Goal: Task Accomplishment & Management: Use online tool/utility

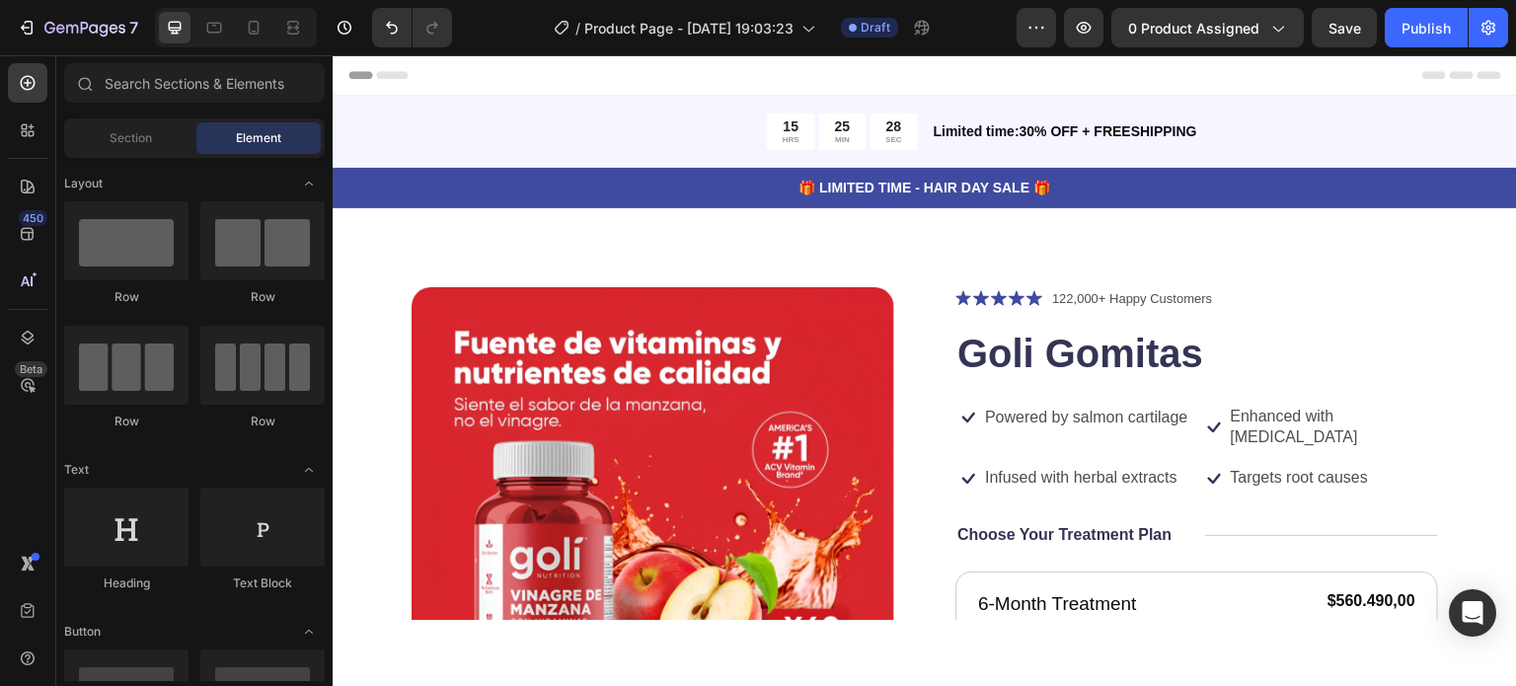
click at [1184, 19] on div "7 / Product Page - [DATE] 19:03:23 Draft Preview 0 product assigned Save Publish" at bounding box center [758, 28] width 1516 height 56
click at [260, 30] on icon at bounding box center [254, 28] width 20 height 20
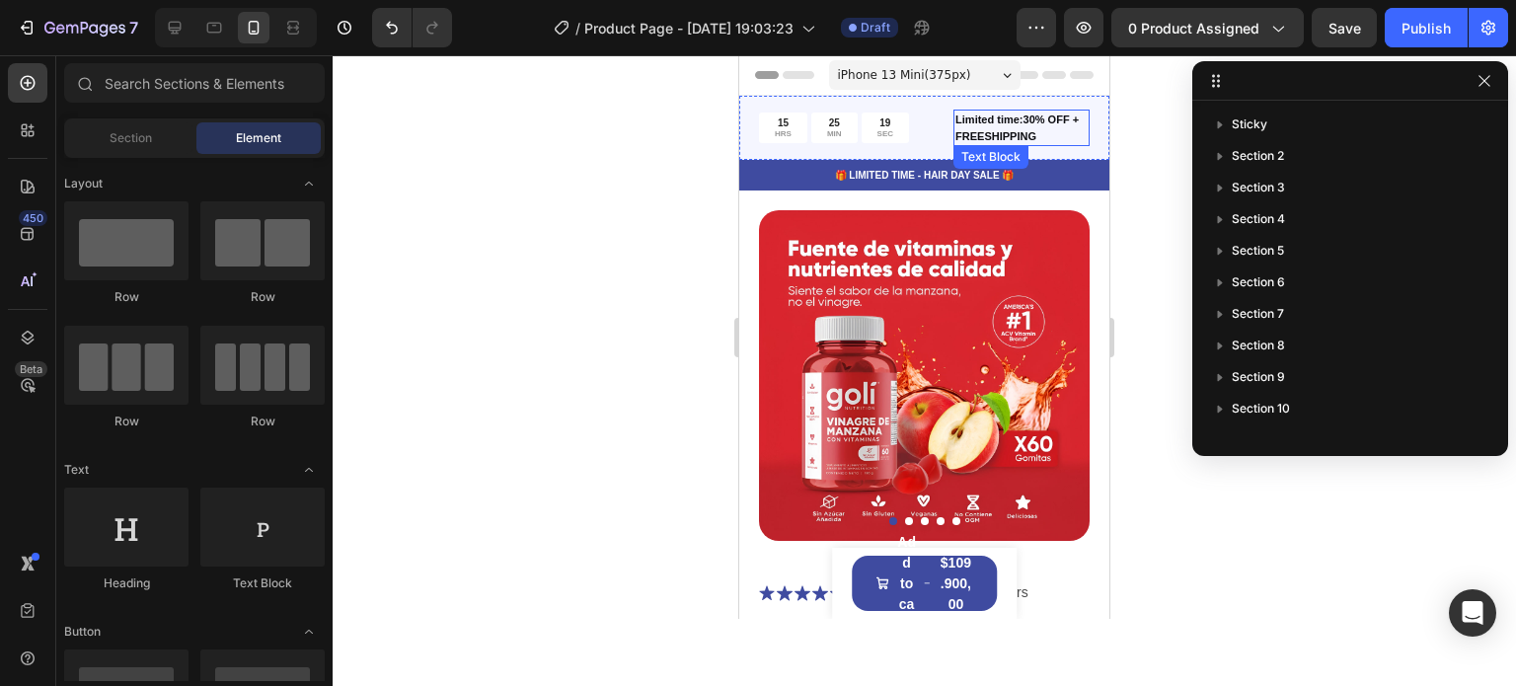
click at [1000, 123] on p "Limited time:30% OFF + FREESHIPPING" at bounding box center [1021, 127] width 132 height 33
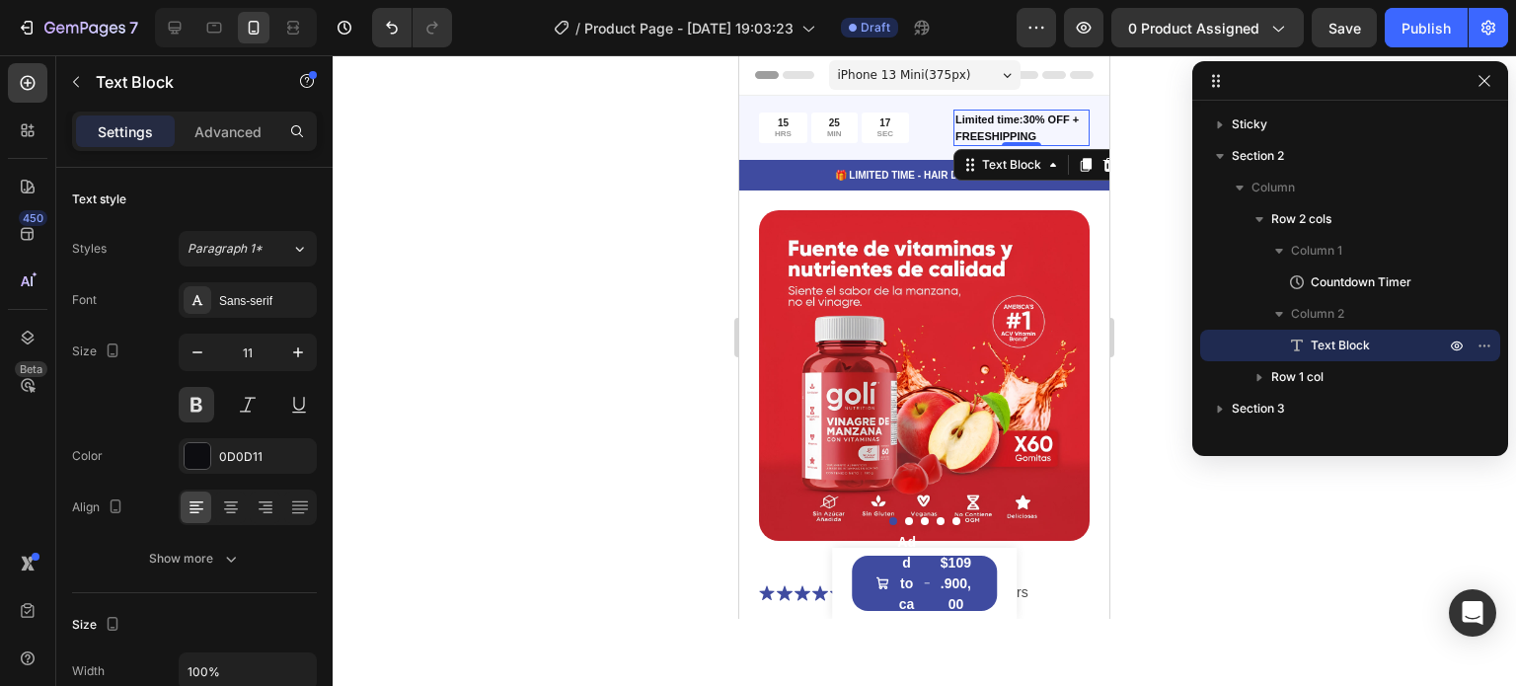
click at [996, 128] on p "Limited time:30% OFF + FREESHIPPING" at bounding box center [1021, 127] width 132 height 33
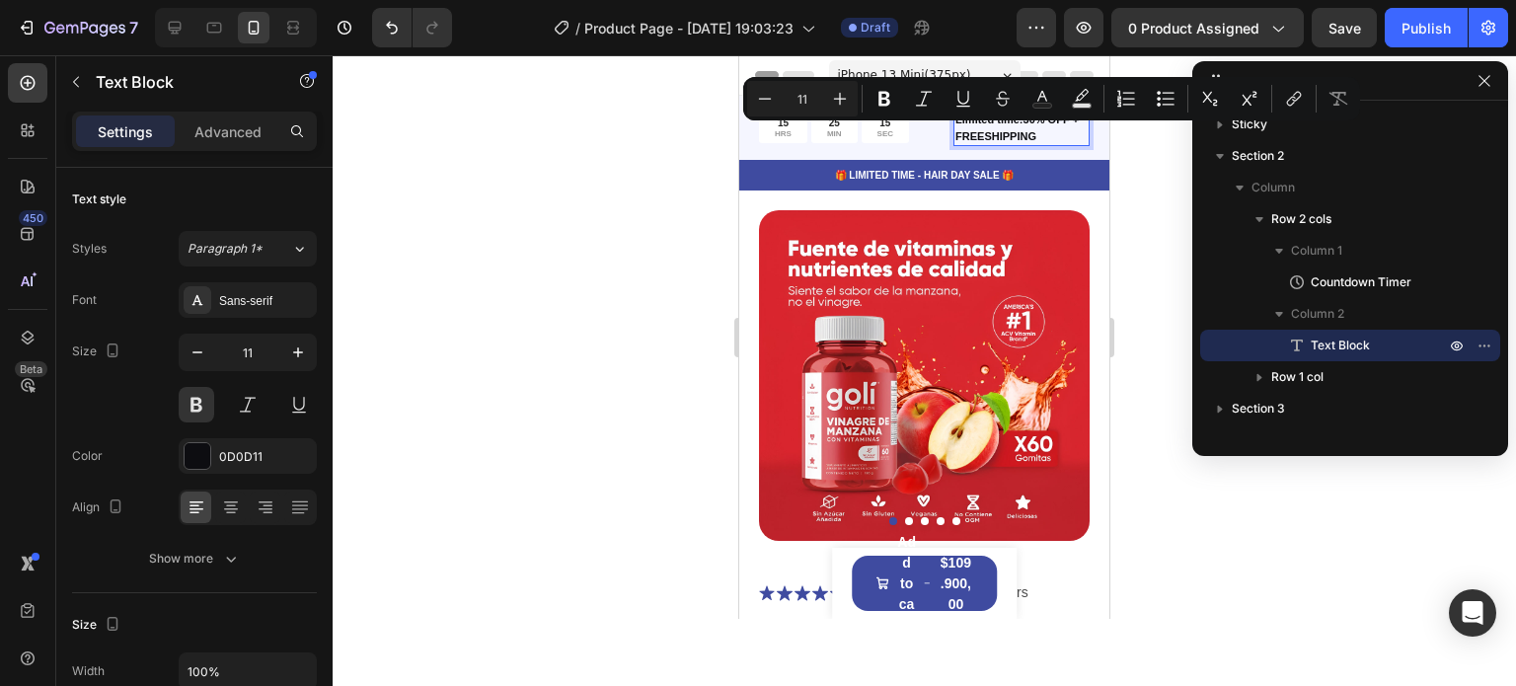
click at [1005, 126] on p "Limited time:30% OFF + FREESHIPPING" at bounding box center [1021, 127] width 132 height 33
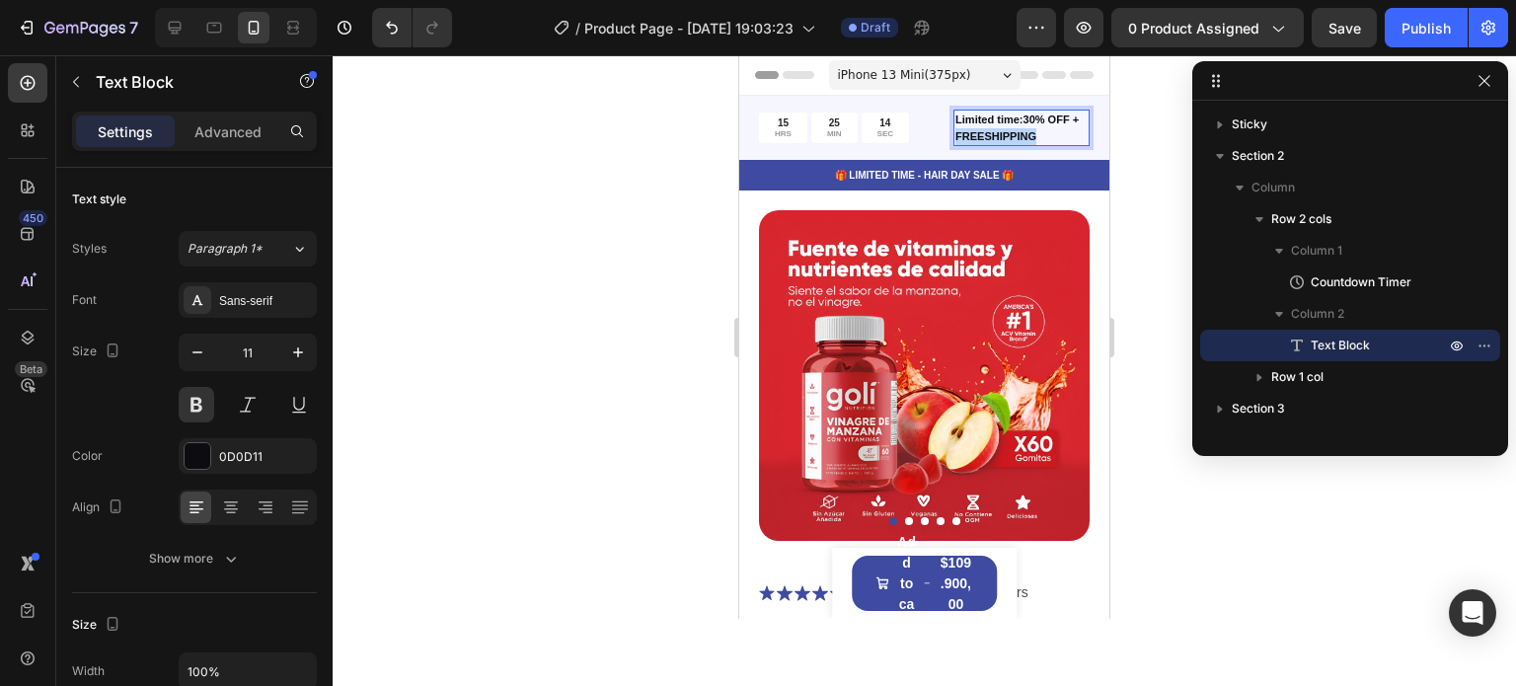
drag, startPoint x: 1030, startPoint y: 136, endPoint x: 942, endPoint y: 136, distance: 87.8
click at [942, 136] on div "15 HRS 25 MIN 14 SEC Countdown Timer Limited time:30% OFF + FREESHIPPING Text B…" at bounding box center [924, 128] width 370 height 64
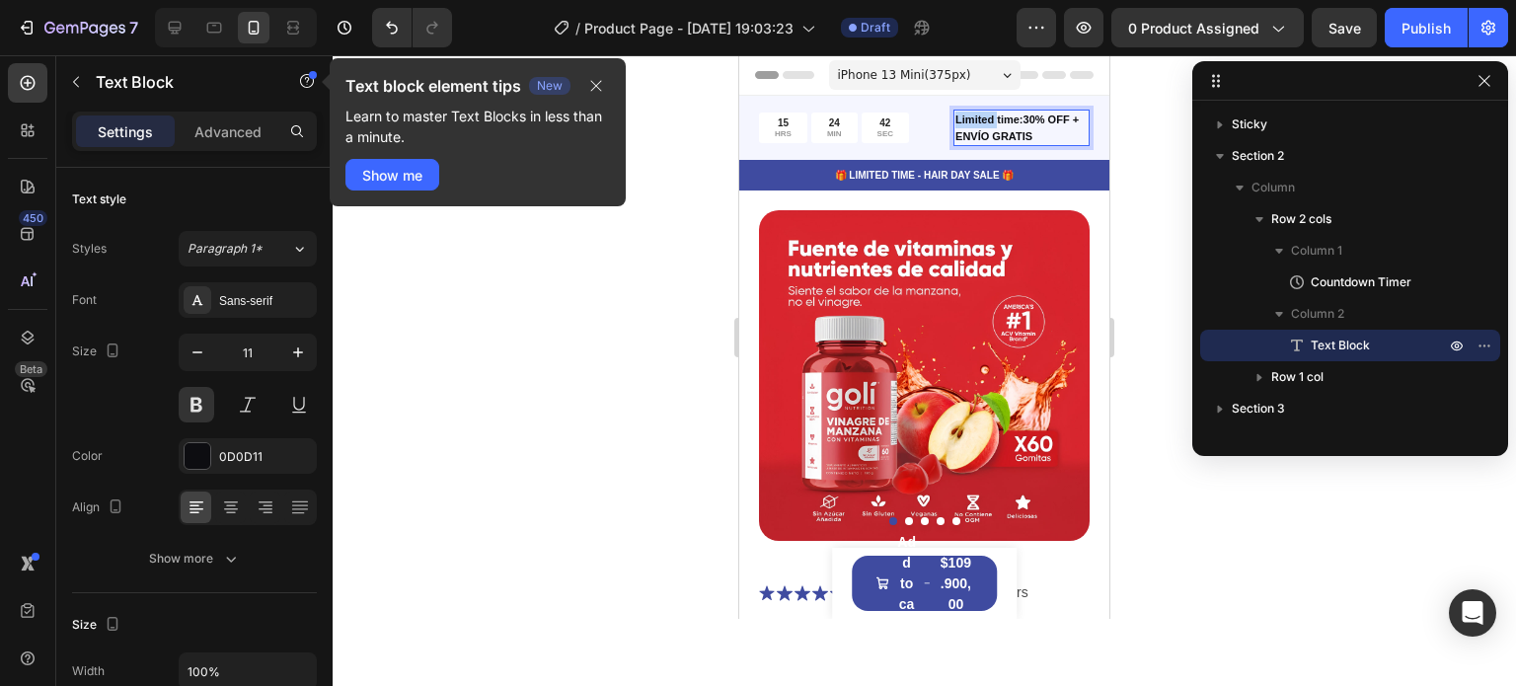
drag, startPoint x: 987, startPoint y: 117, endPoint x: 945, endPoint y: 119, distance: 41.5
click at [953, 119] on div "Limited time:30% OFF + ENVÍO GRATIS" at bounding box center [1021, 128] width 136 height 37
click at [790, 132] on p "HRS" at bounding box center [783, 134] width 17 height 10
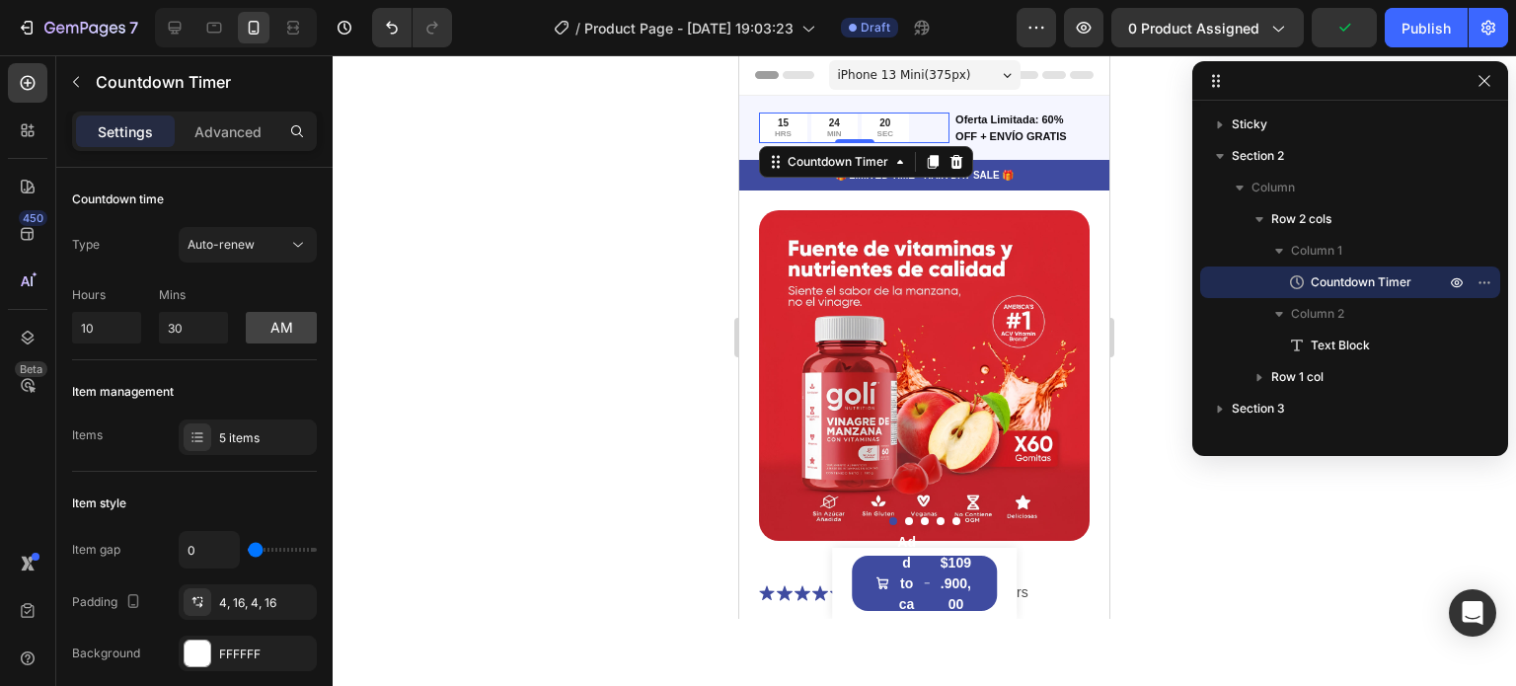
click at [884, 124] on div "20" at bounding box center [885, 122] width 16 height 13
click at [886, 132] on p "SEC" at bounding box center [885, 134] width 16 height 10
click at [195, 139] on p "Advanced" at bounding box center [227, 131] width 67 height 21
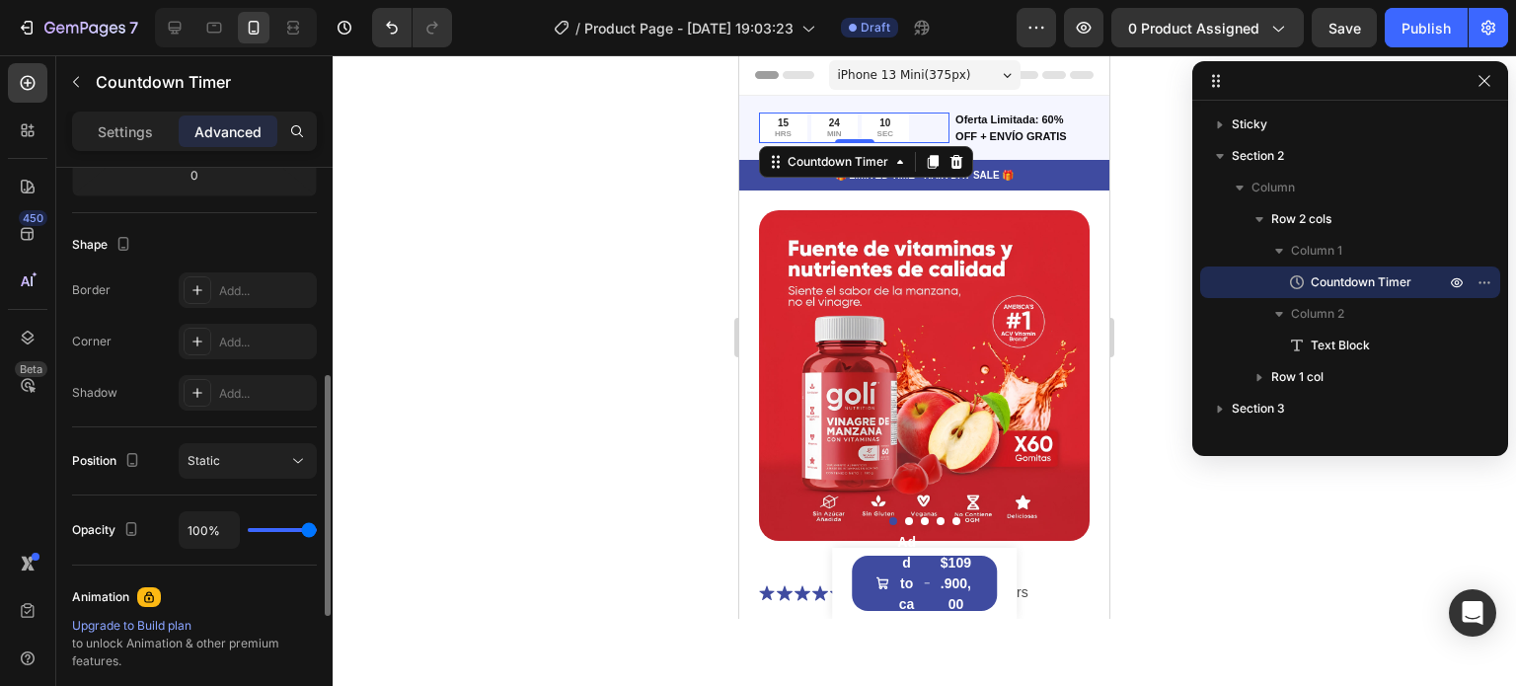
scroll to position [478, 0]
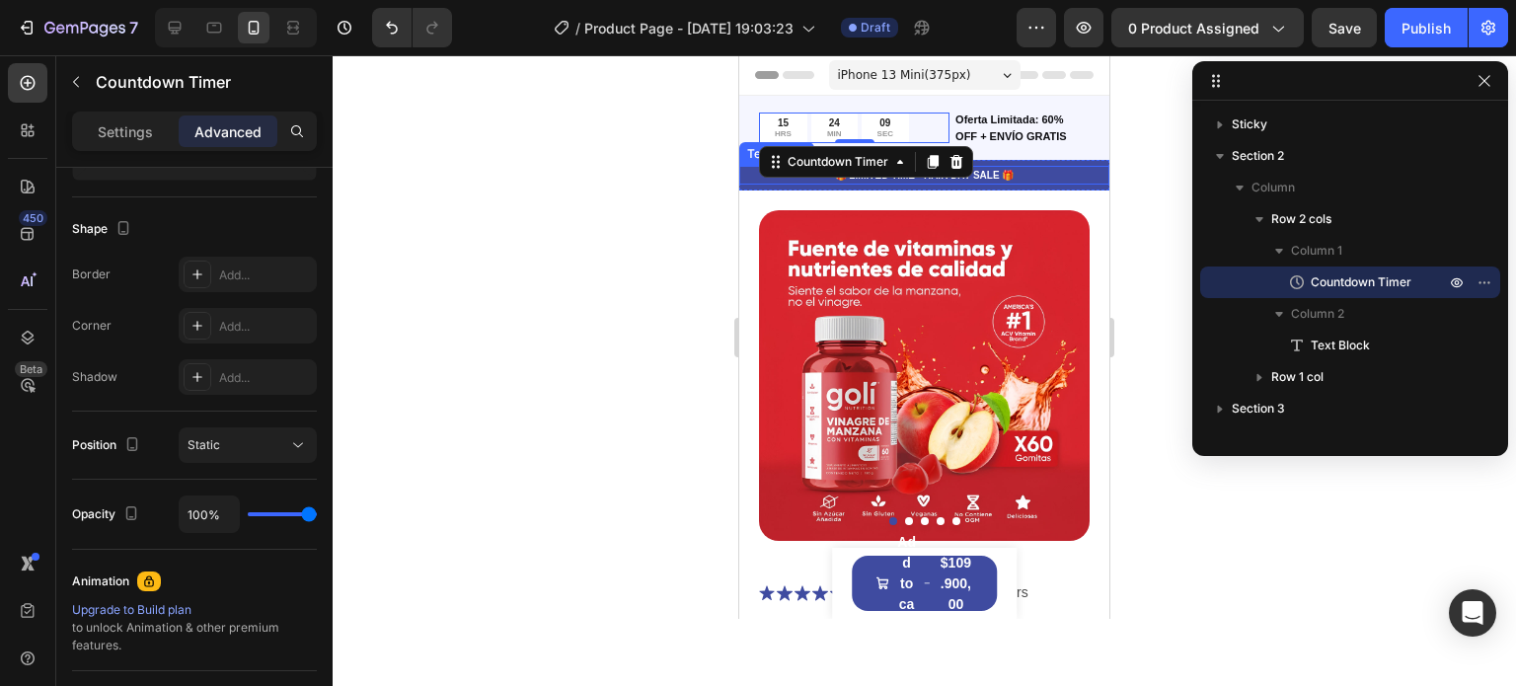
click at [1045, 175] on p "🎁 LIMITED TIME - HAIR DAY SALE 🎁" at bounding box center [924, 175] width 366 height 15
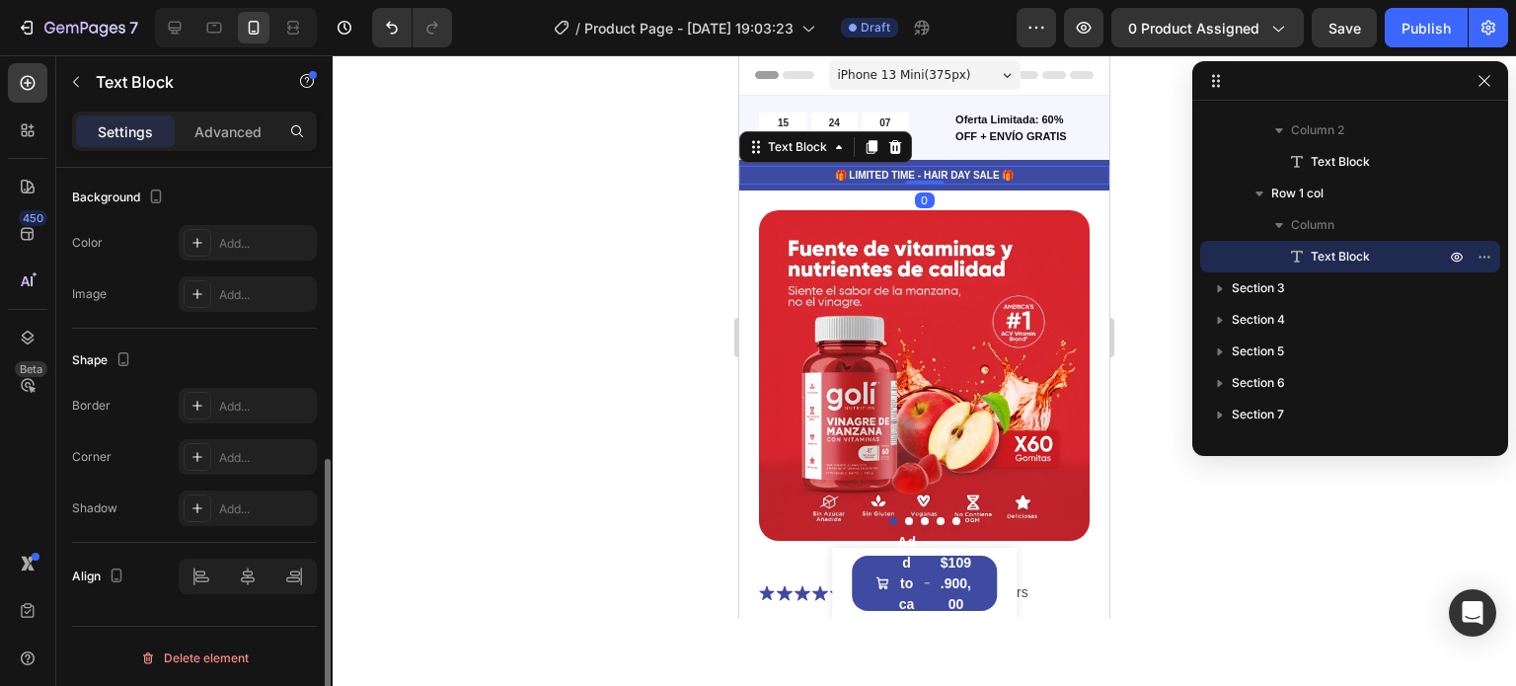
scroll to position [592, 0]
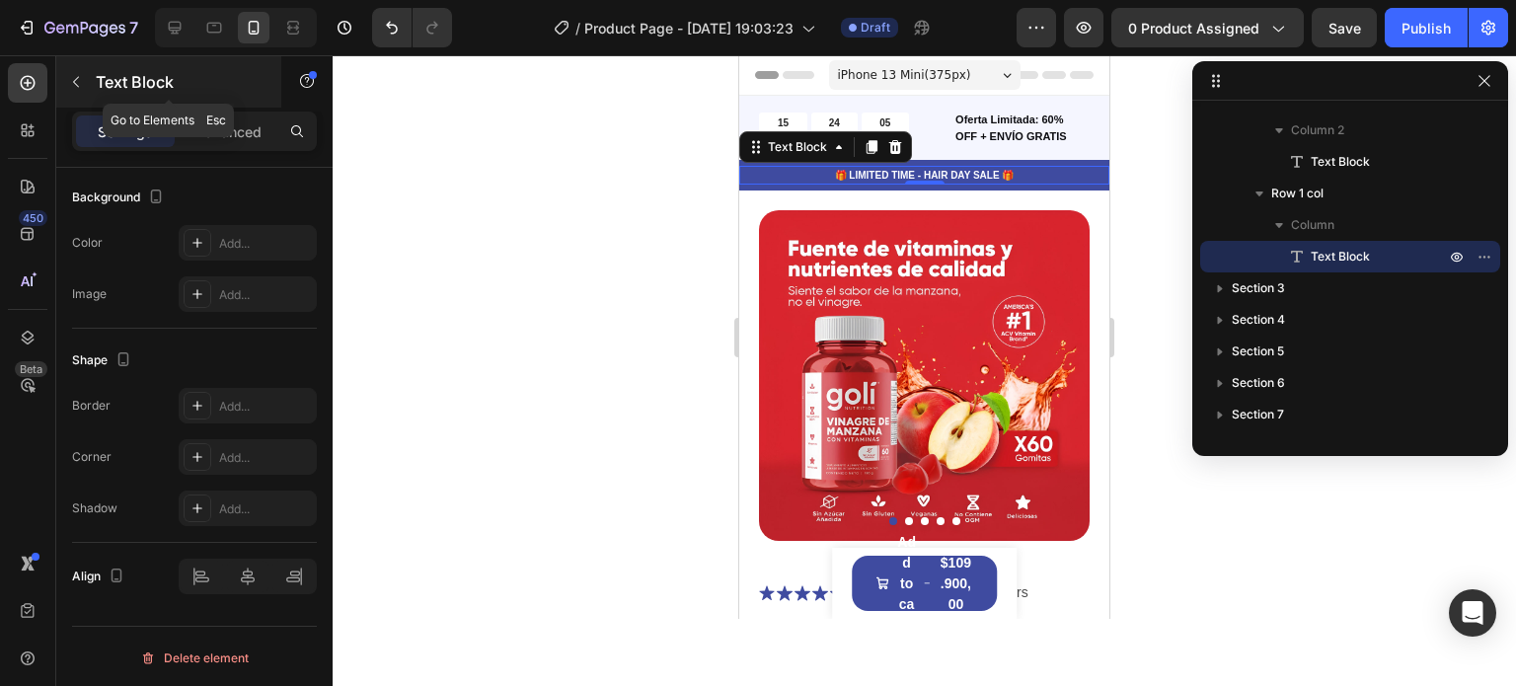
click at [91, 78] on button "button" at bounding box center [76, 82] width 32 height 32
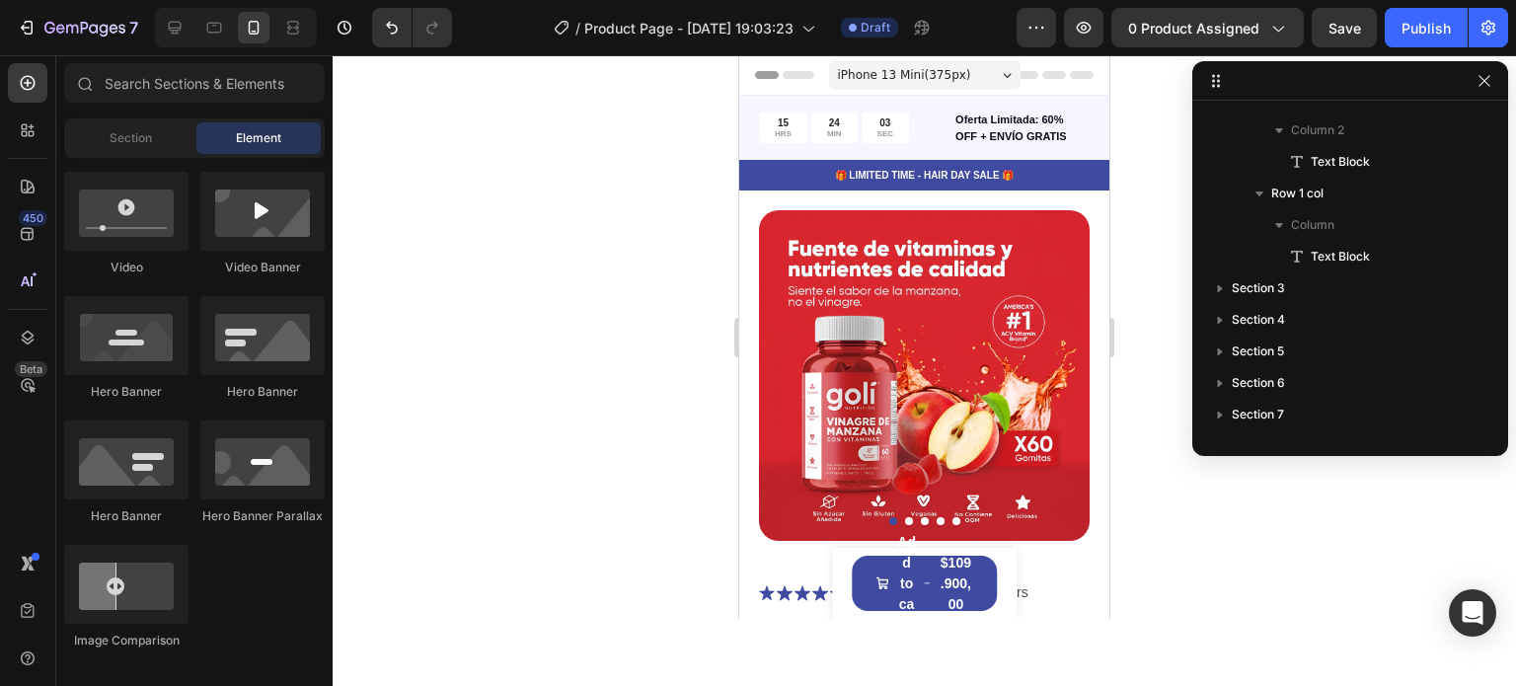
scroll to position [0, 0]
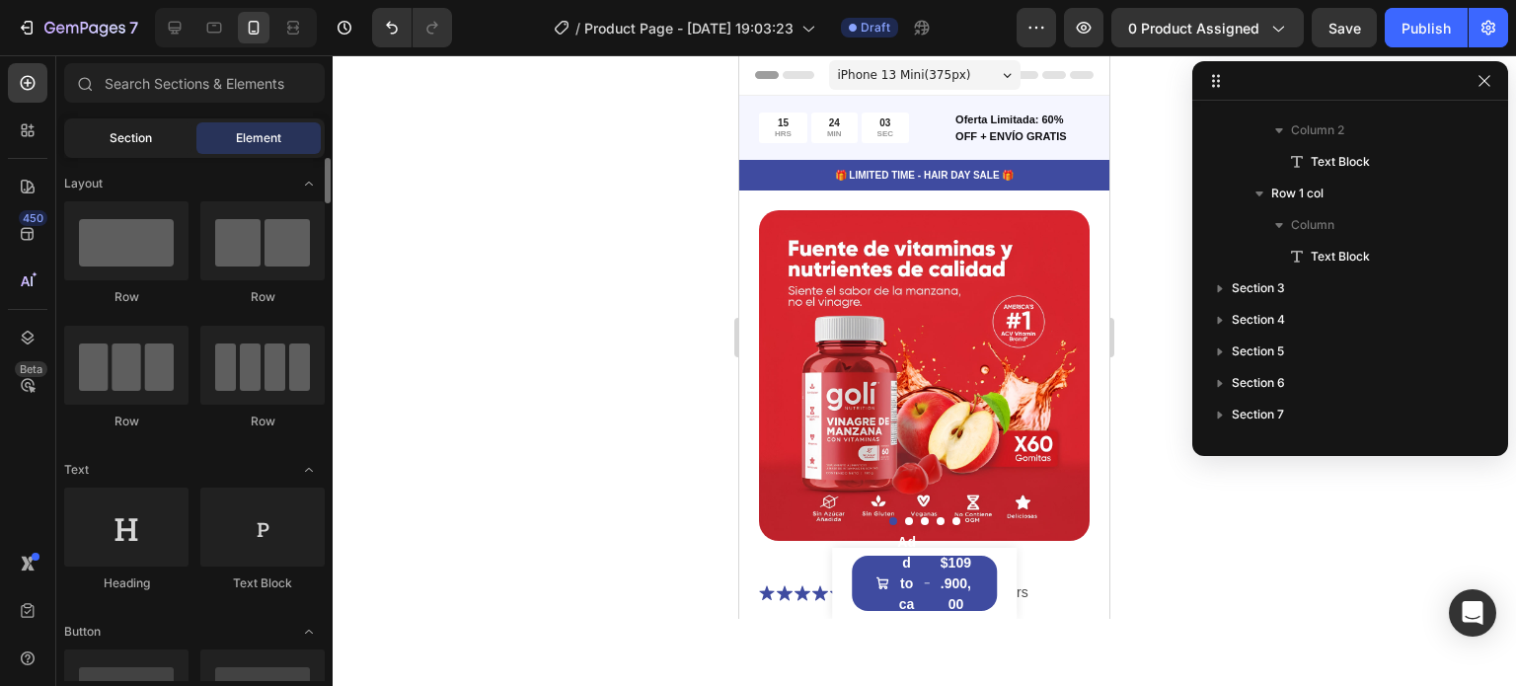
click at [115, 127] on div "Section" at bounding box center [130, 138] width 124 height 32
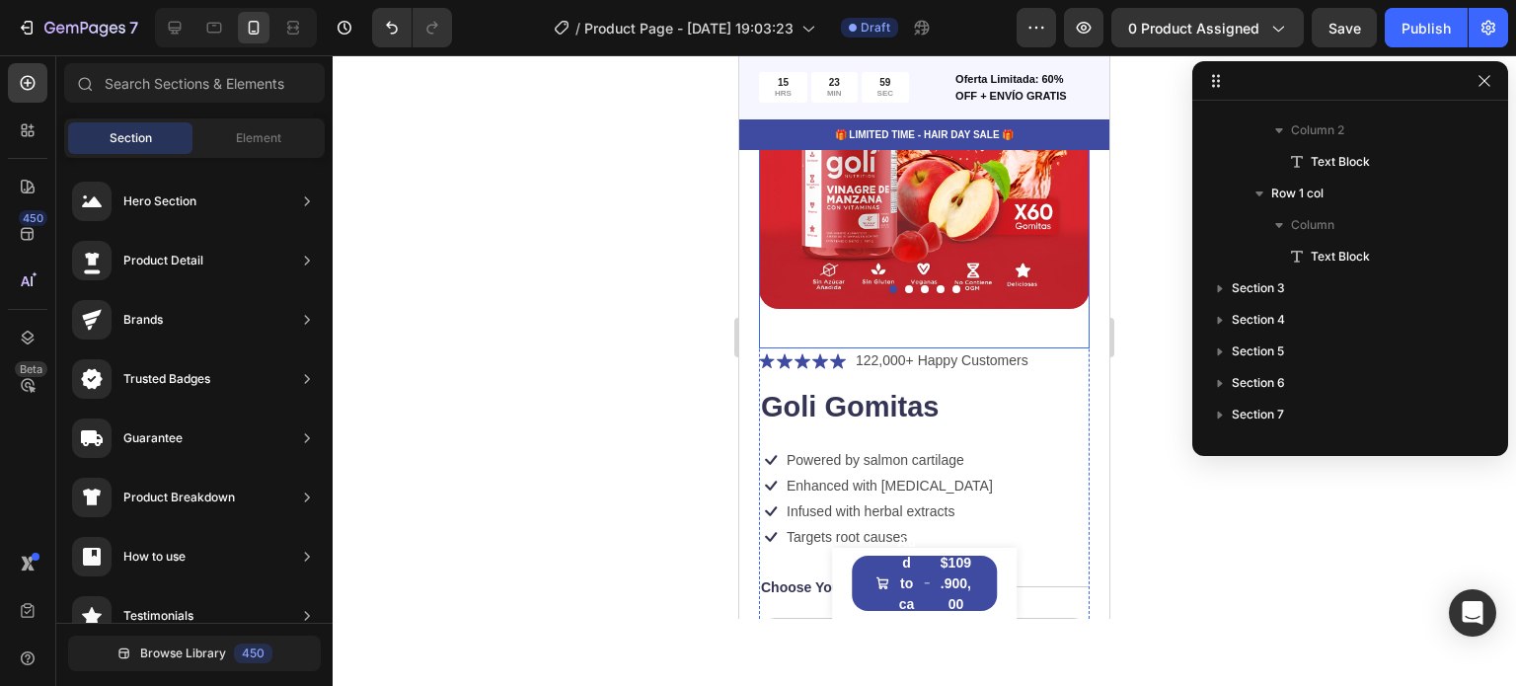
scroll to position [300, 0]
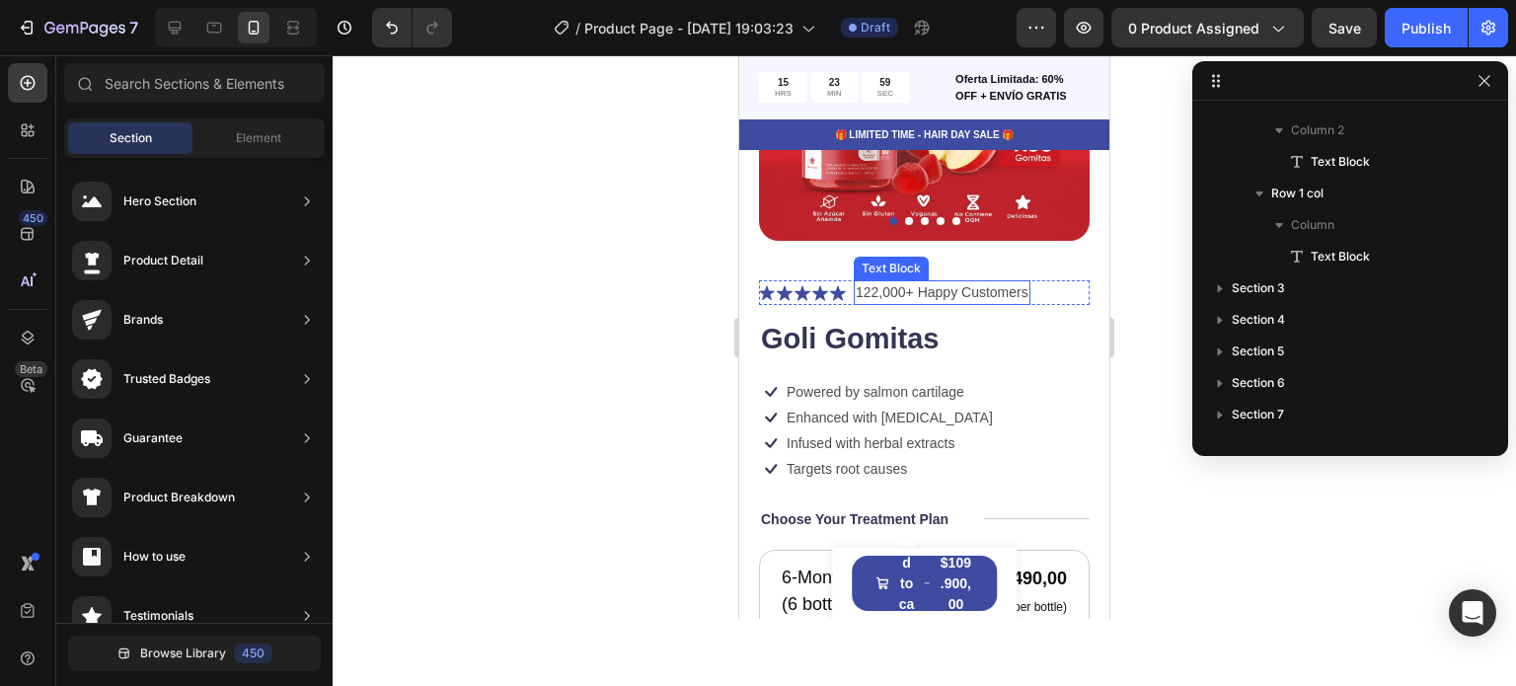
click at [916, 282] on p "122,000+ Happy Customers" at bounding box center [941, 292] width 173 height 21
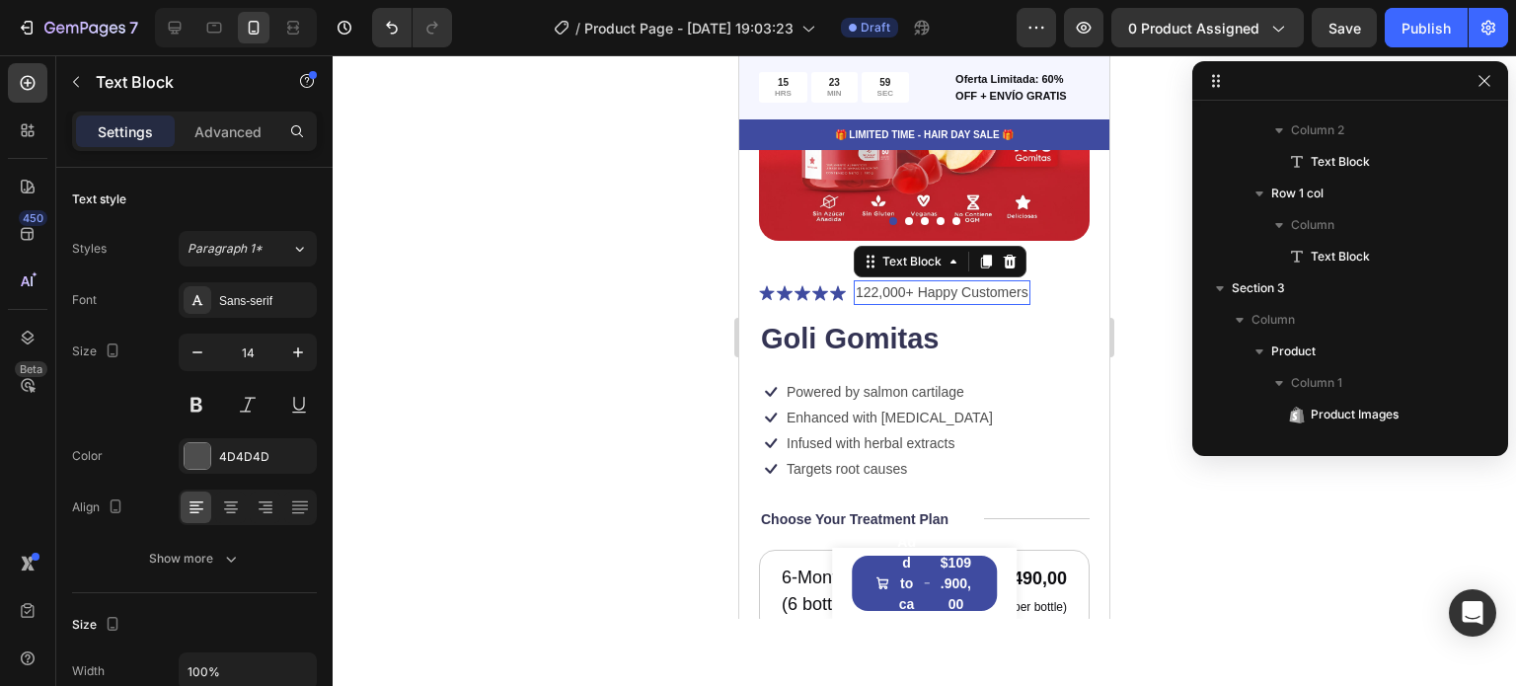
scroll to position [531, 0]
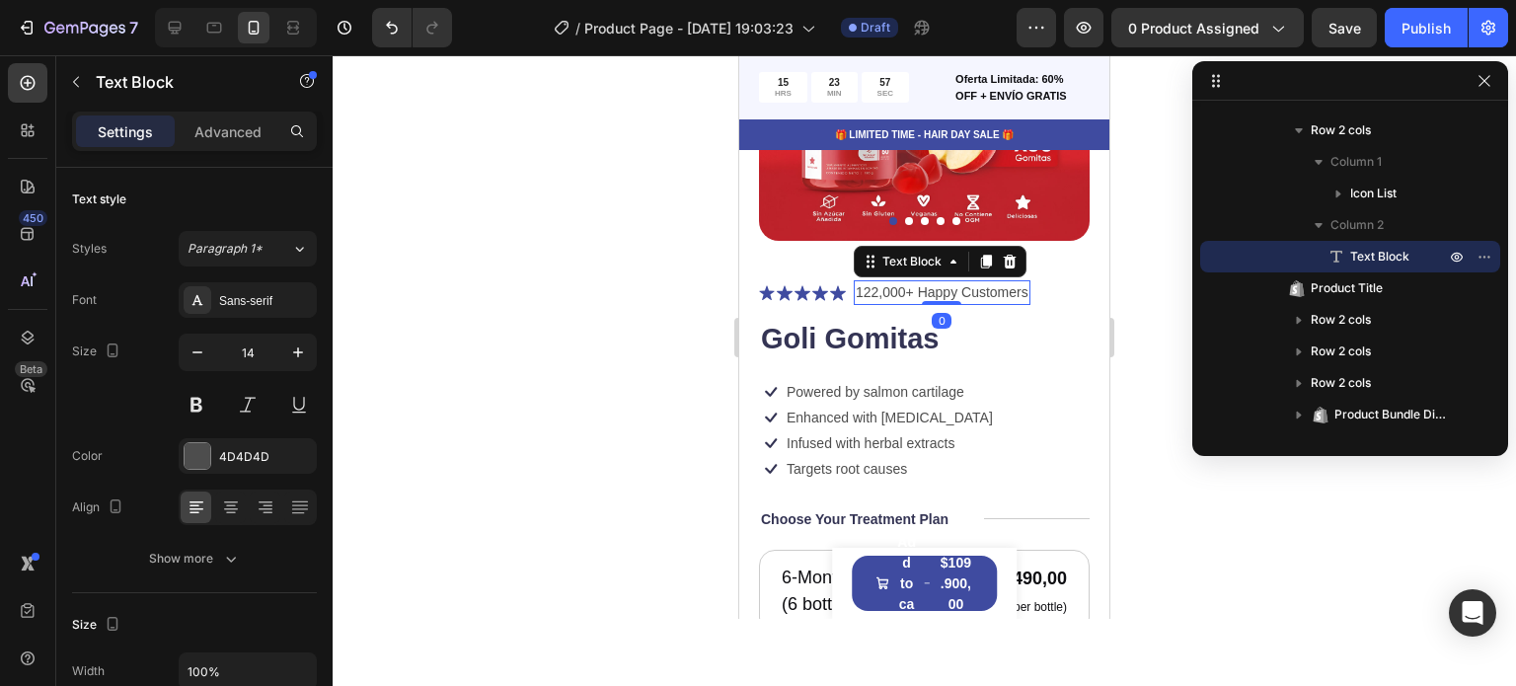
click at [880, 282] on p "122,000+ Happy Customers" at bounding box center [941, 292] width 173 height 21
drag, startPoint x: 924, startPoint y: 281, endPoint x: 1018, endPoint y: 278, distance: 94.8
click at [1018, 282] on p "122,000+ Happy Customers" at bounding box center [941, 292] width 173 height 21
click at [1061, 280] on div "Icon Icon Icon Icon Icon Icon List 122,000+ Clientes felices Text Block 0 Row" at bounding box center [924, 292] width 331 height 25
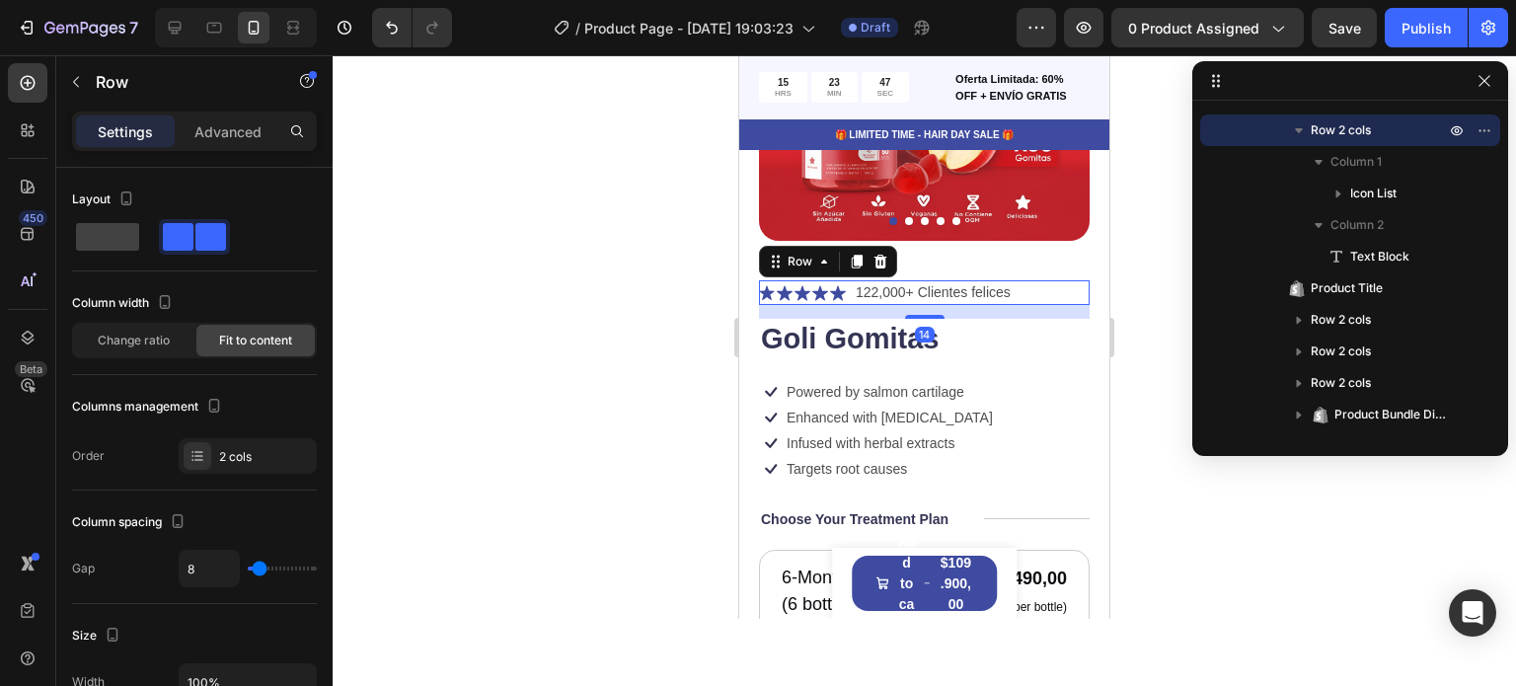
scroll to position [0, 0]
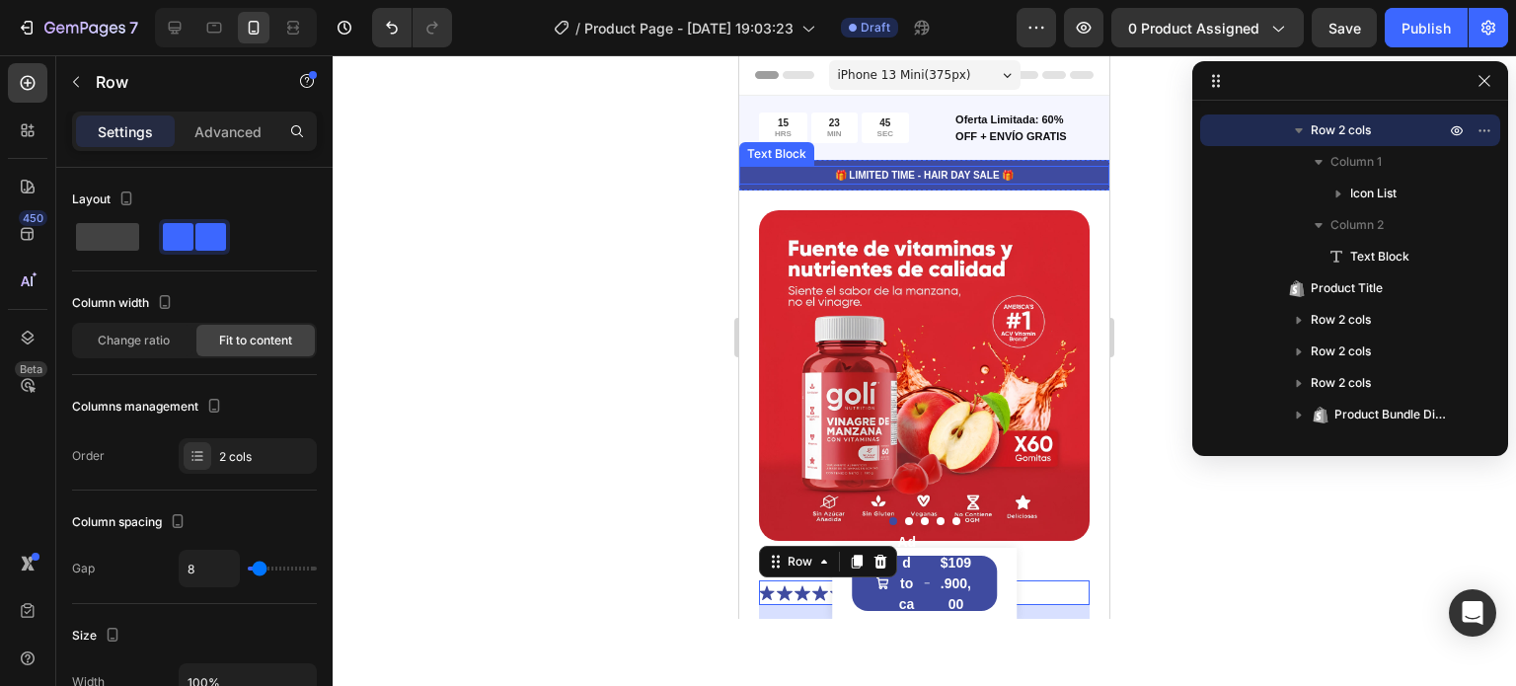
click at [978, 174] on p "🎁 LIMITED TIME - HAIR DAY SALE 🎁" at bounding box center [924, 175] width 366 height 15
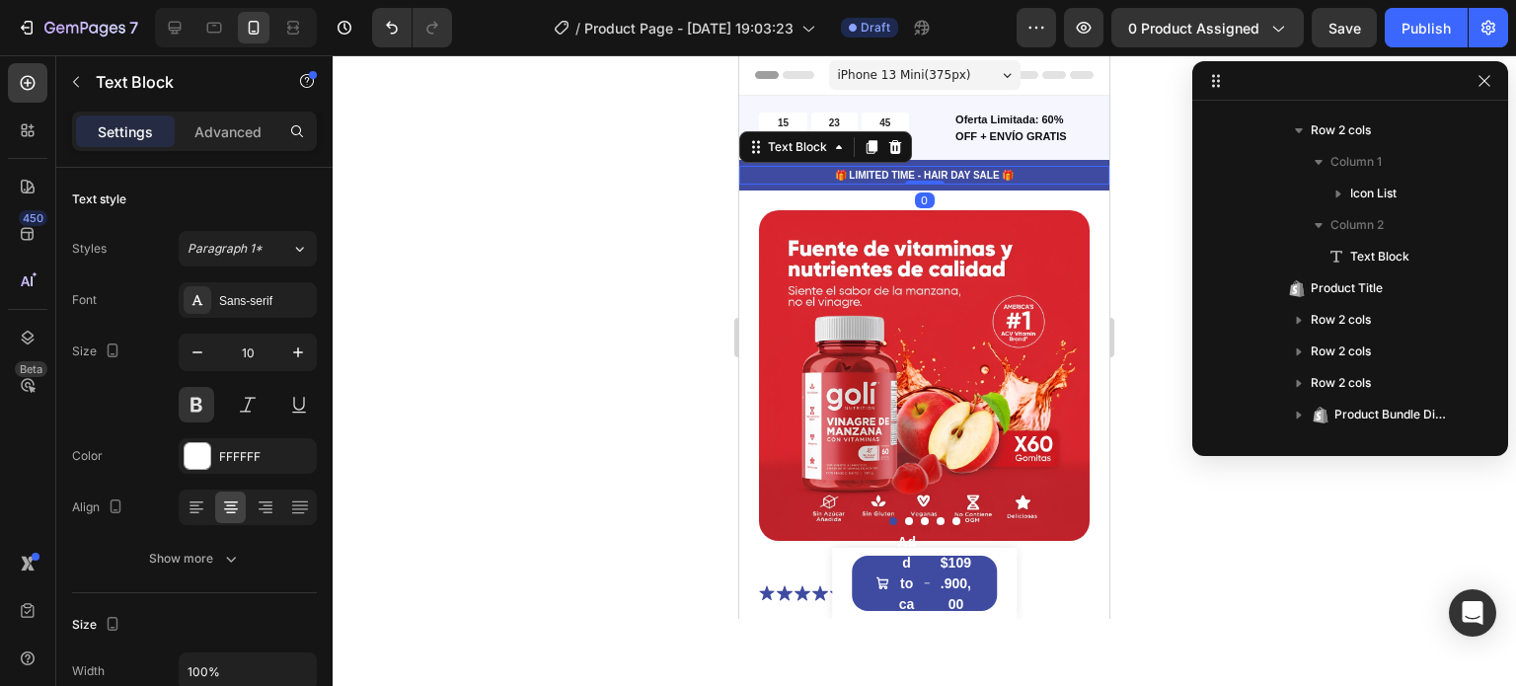
scroll to position [184, 0]
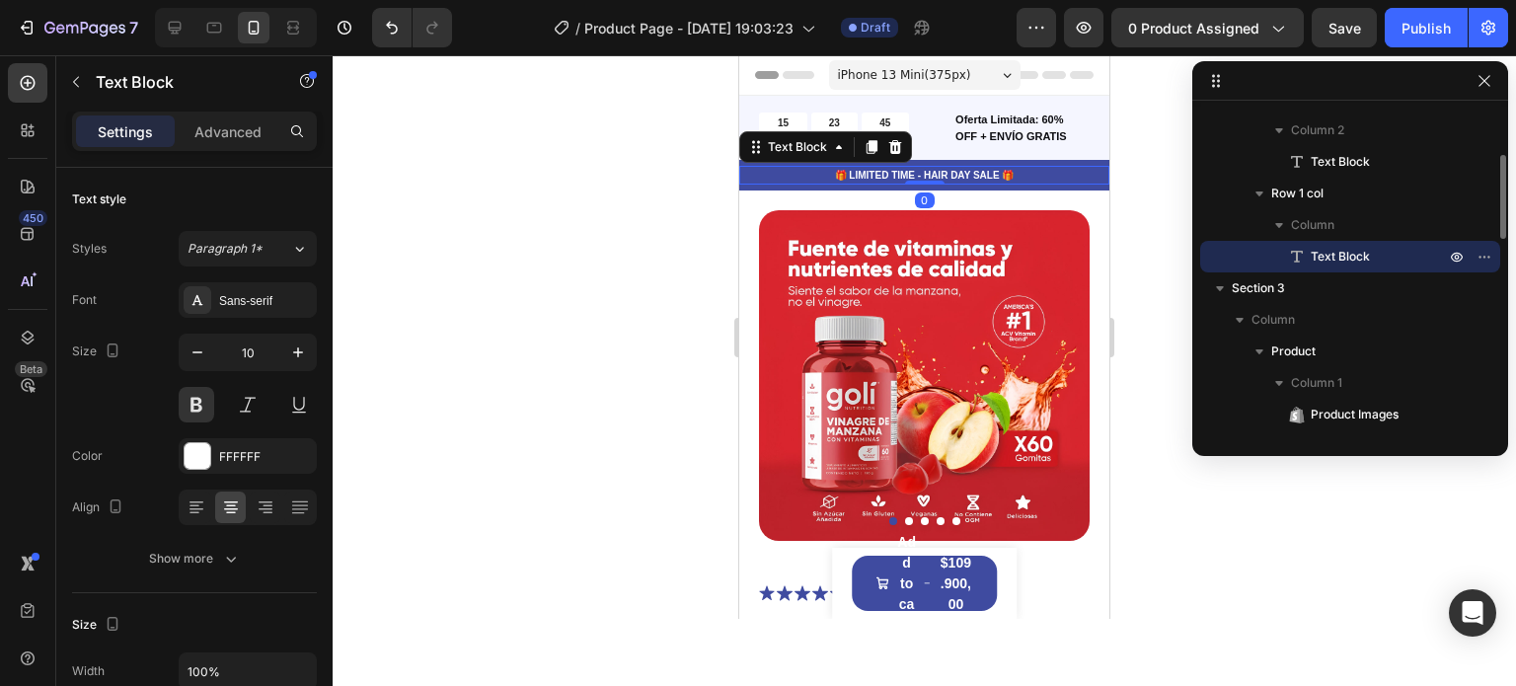
click at [951, 174] on p "🎁 LIMITED TIME - HAIR DAY SALE 🎁" at bounding box center [924, 175] width 366 height 15
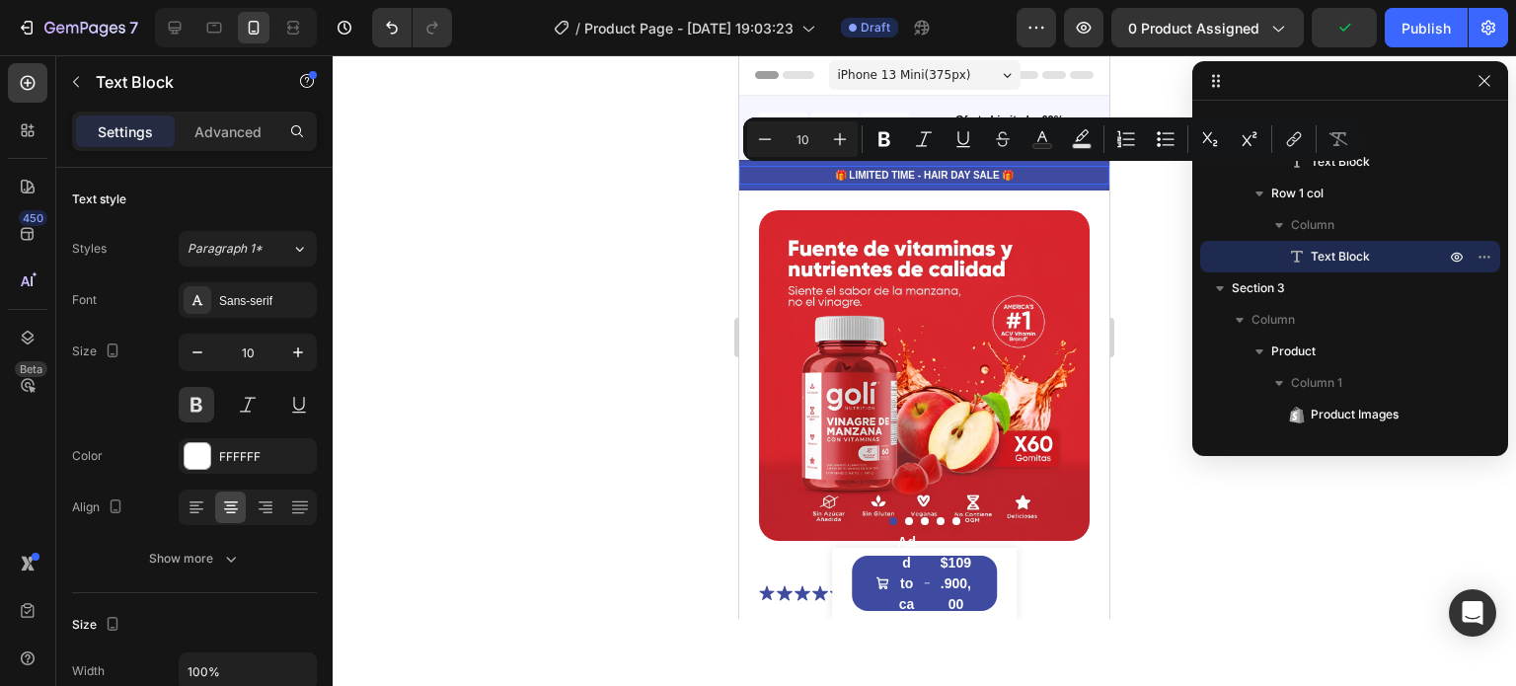
click at [905, 173] on p "🎁 LIMITED TIME - HAIR DAY SALE 🎁" at bounding box center [924, 175] width 366 height 15
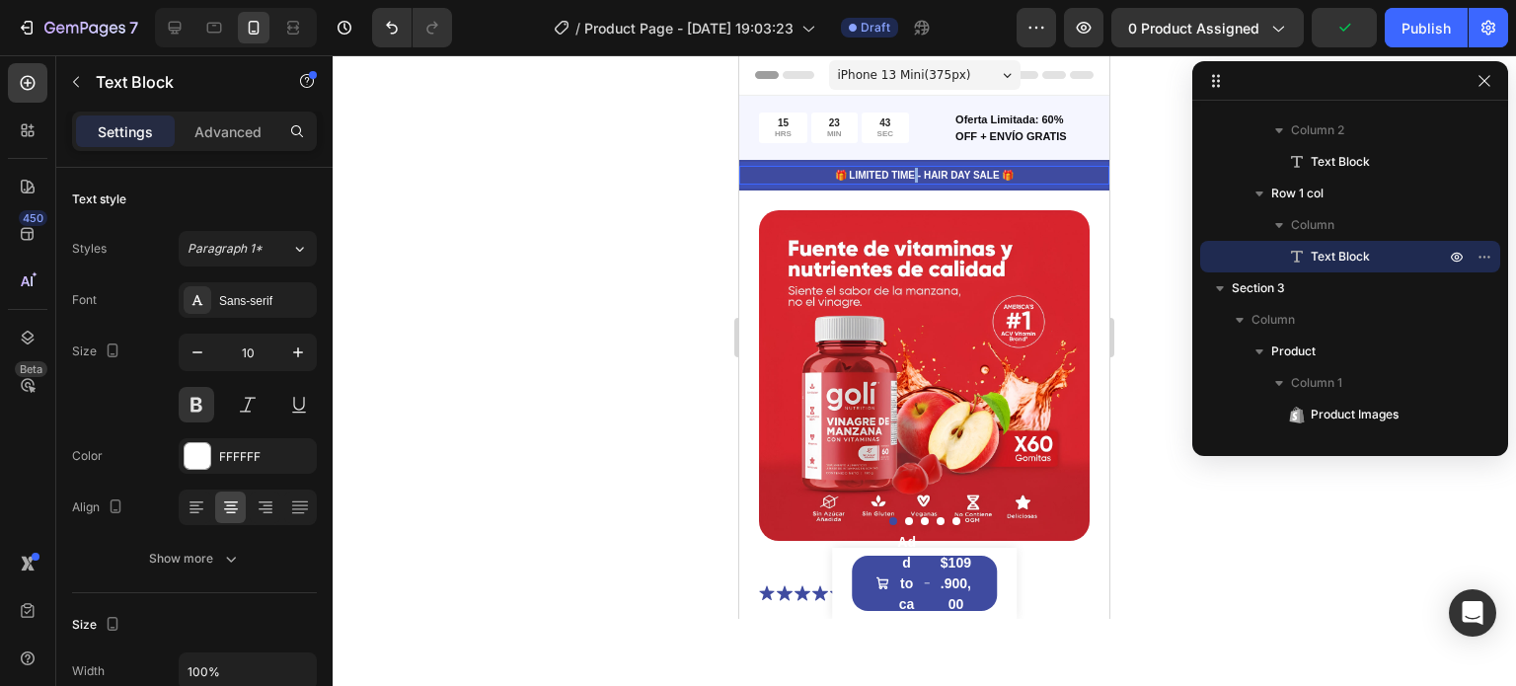
click at [905, 173] on p "🎁 LIMITED TIME - HAIR DAY SALE 🎁" at bounding box center [924, 175] width 366 height 15
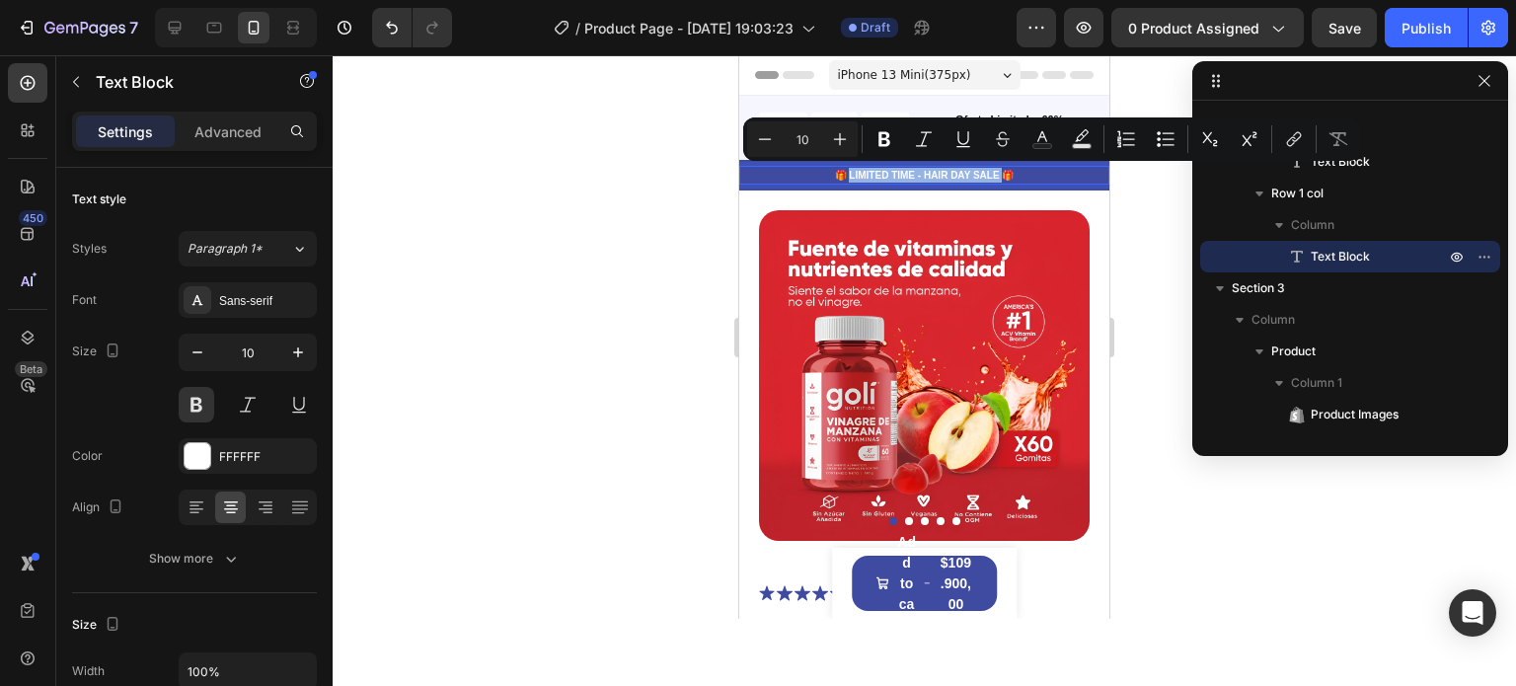
drag, startPoint x: 994, startPoint y: 176, endPoint x: 842, endPoint y: 174, distance: 152.0
click at [842, 174] on p "🎁 LIMITED TIME - HAIR DAY SALE 🎁" at bounding box center [924, 175] width 366 height 15
drag, startPoint x: 811, startPoint y: 175, endPoint x: 969, endPoint y: 177, distance: 157.9
click at [969, 177] on p "🎁 LA OFERTA FINALIZA HOY - ENVÍO GRATIS 🎁" at bounding box center [924, 175] width 366 height 15
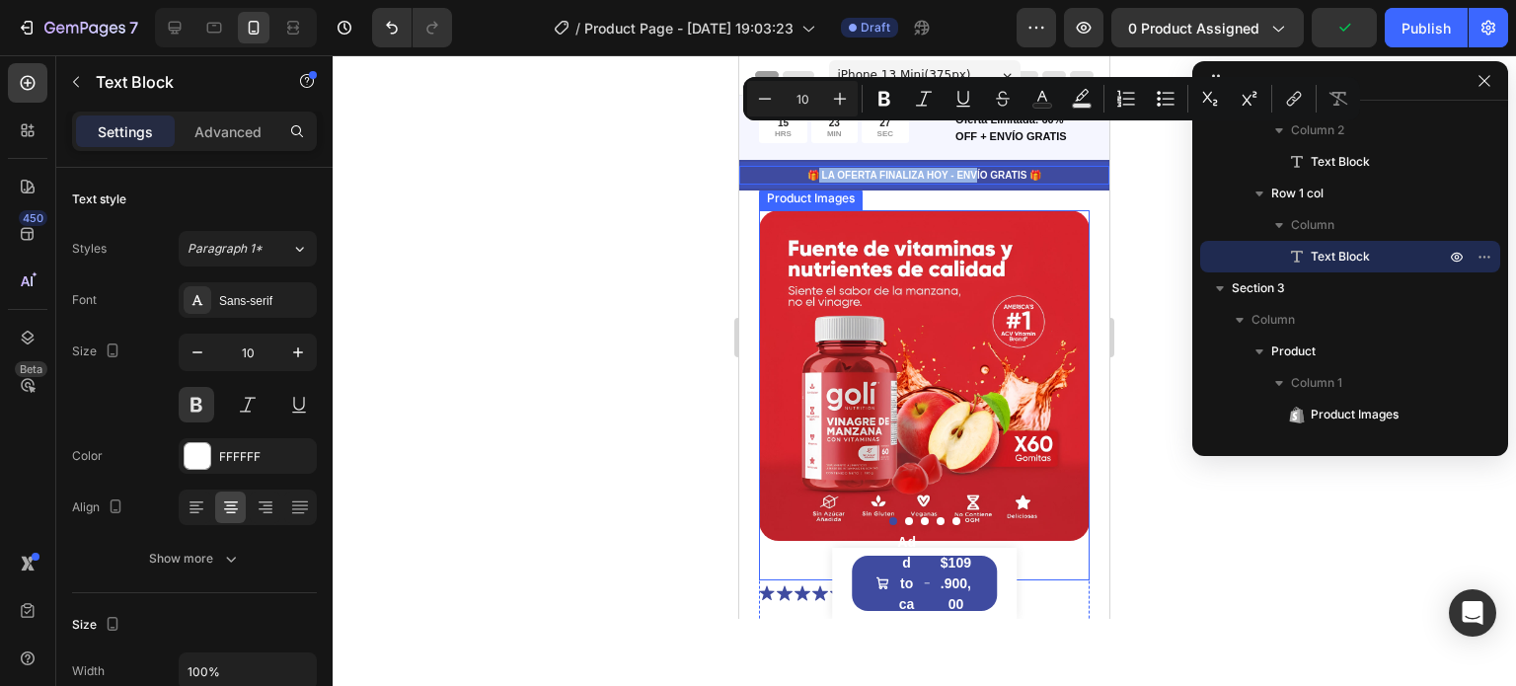
scroll to position [199, 0]
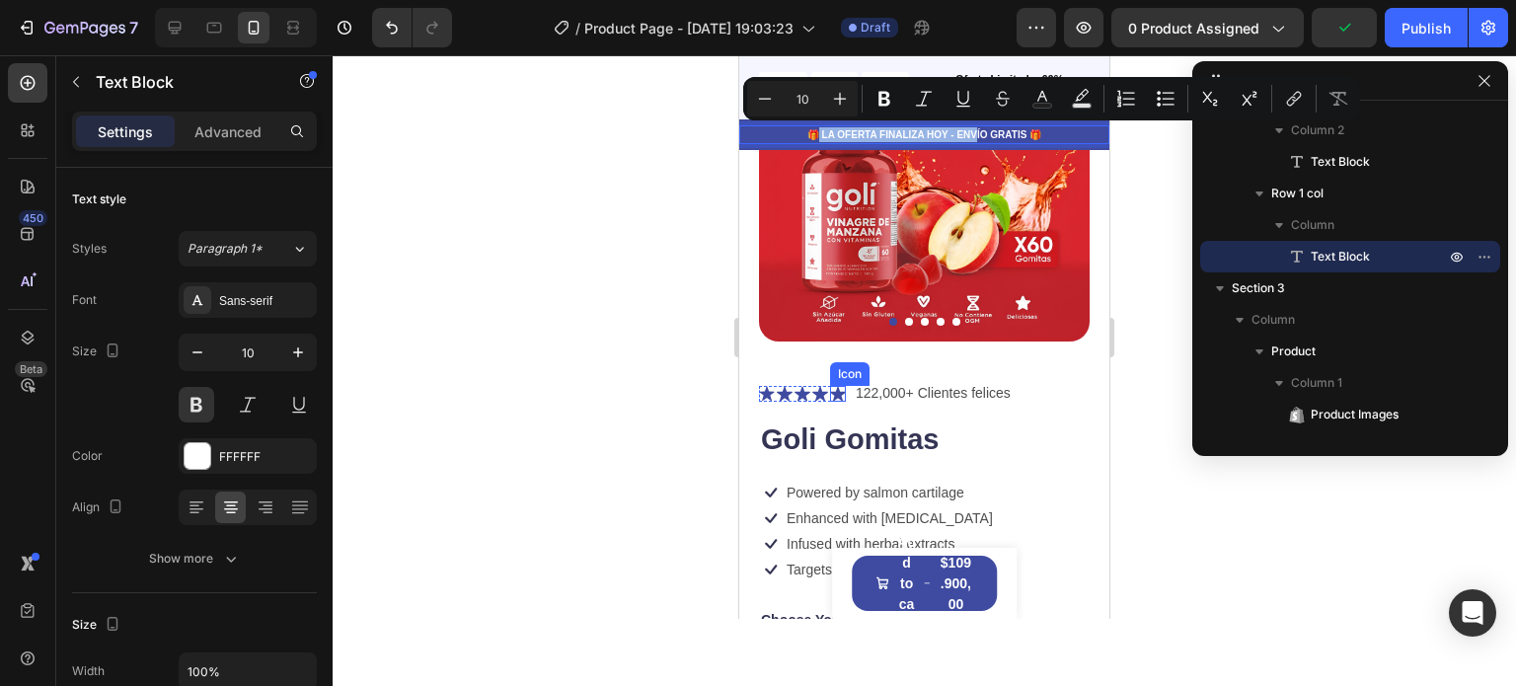
click at [826, 386] on icon at bounding box center [820, 394] width 16 height 16
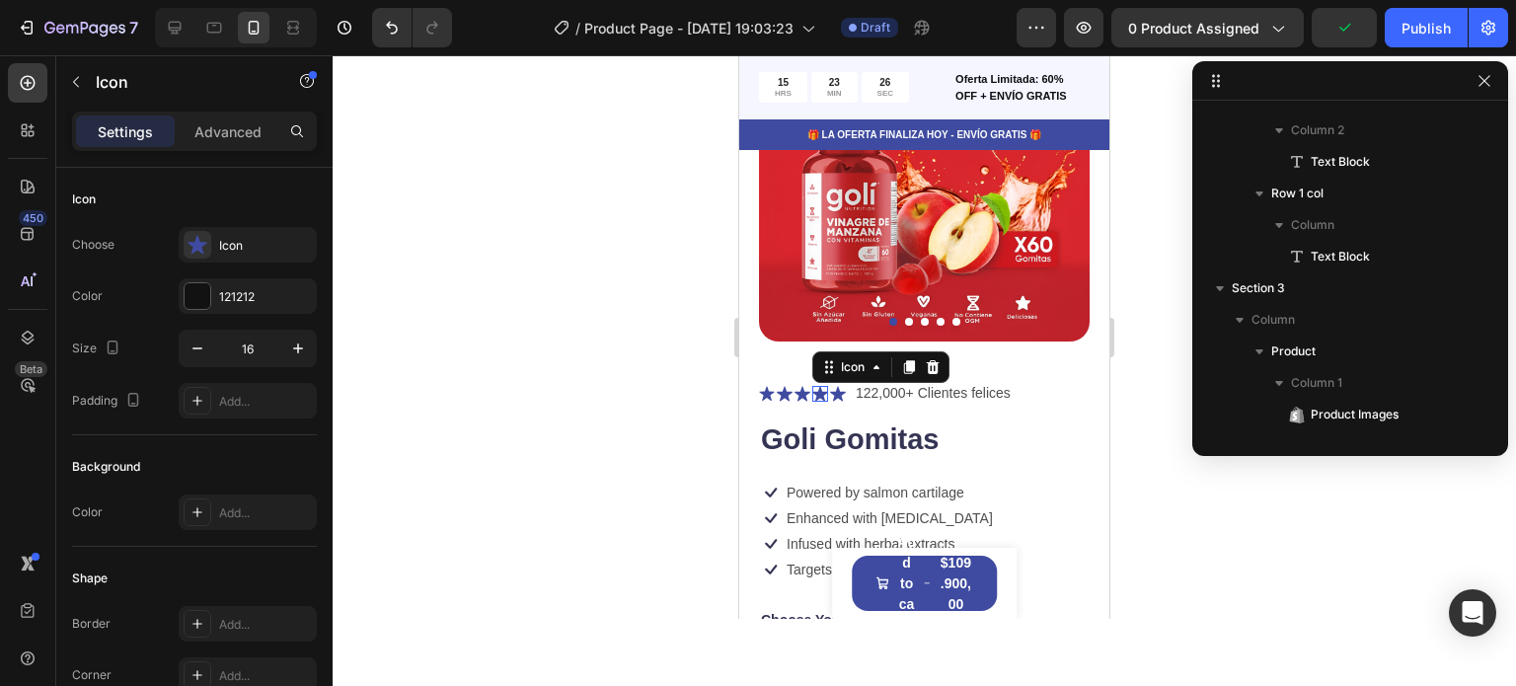
scroll to position [720, 0]
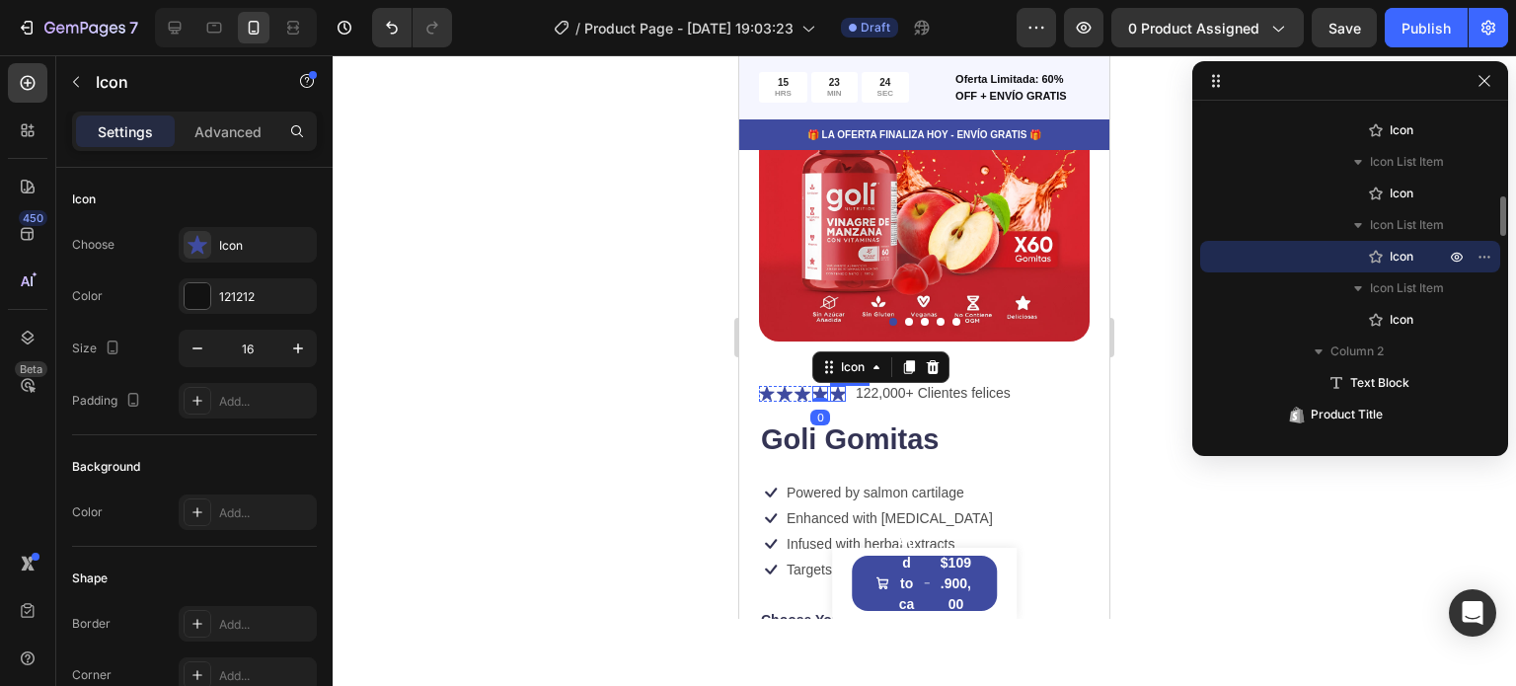
click at [838, 386] on icon at bounding box center [838, 393] width 16 height 15
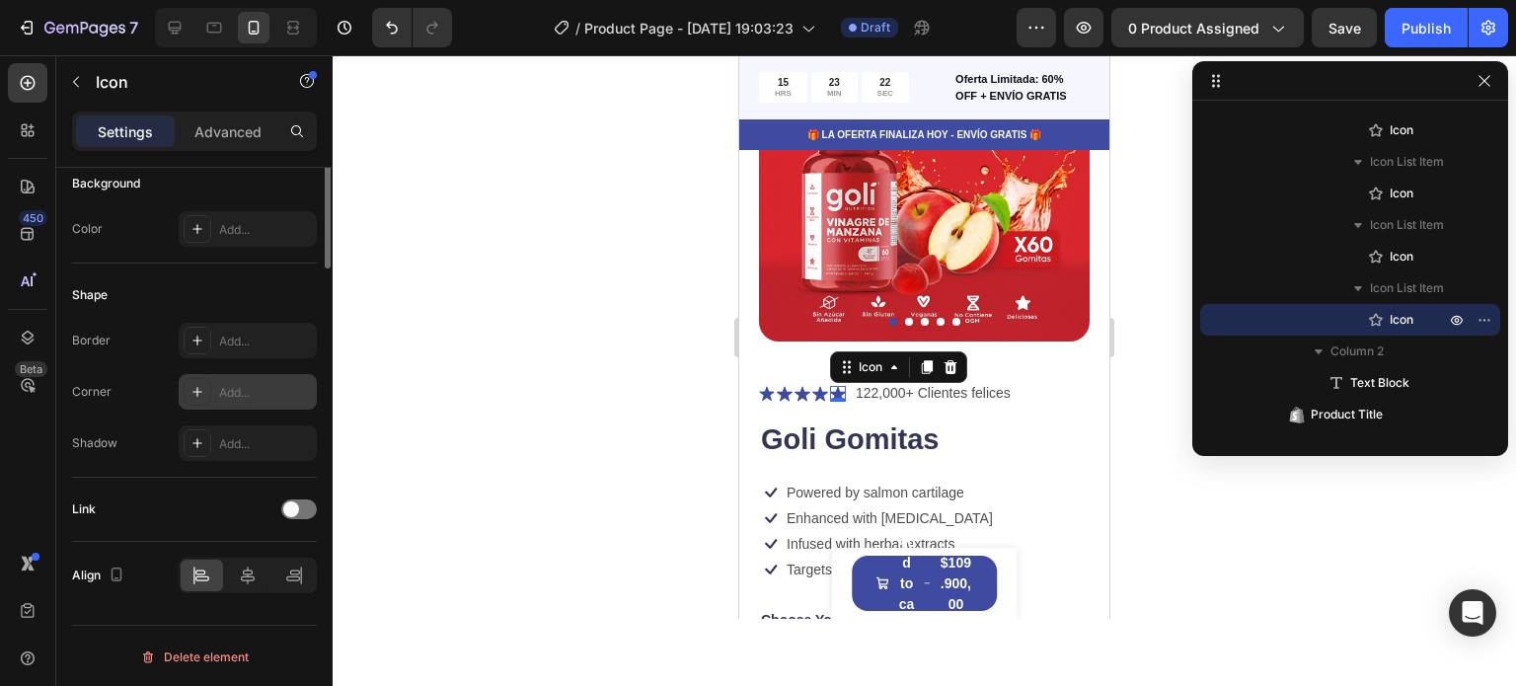
scroll to position [0, 0]
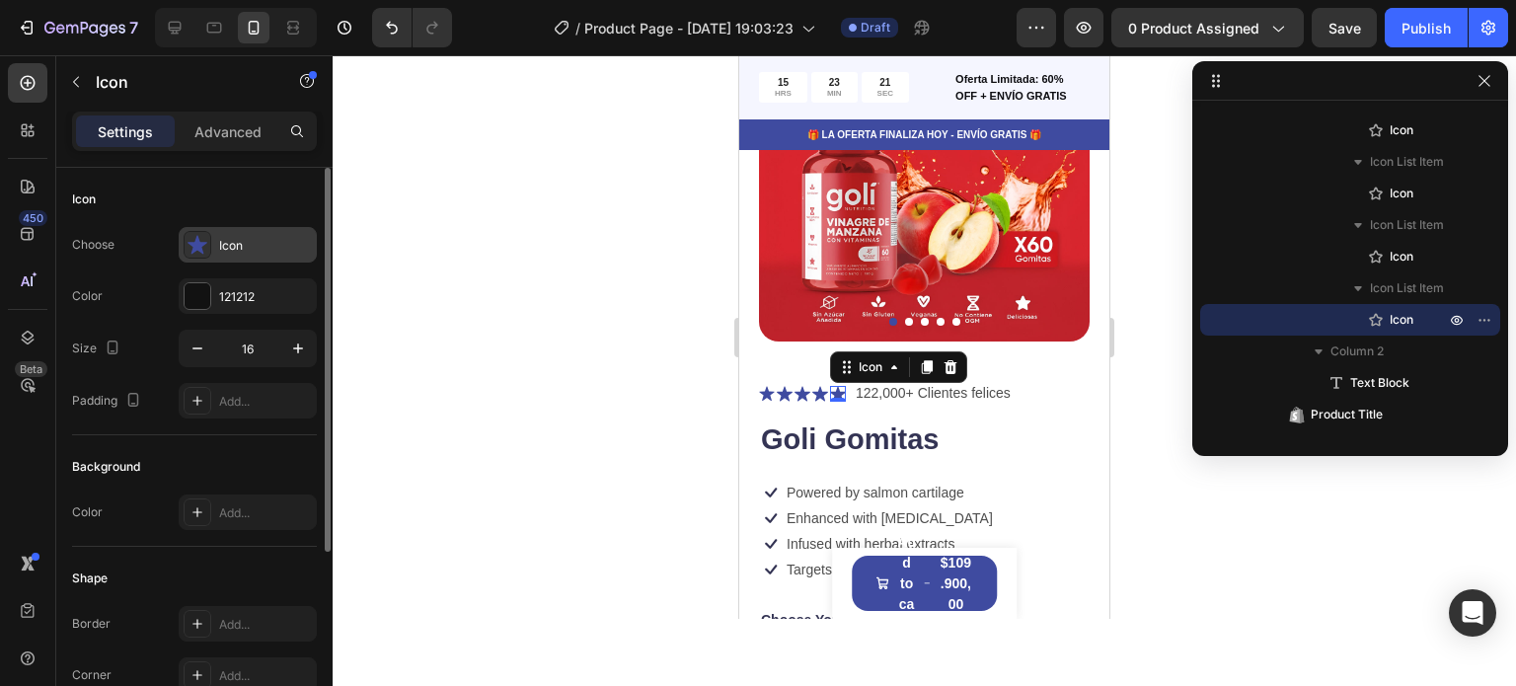
click at [204, 240] on icon at bounding box center [197, 245] width 20 height 20
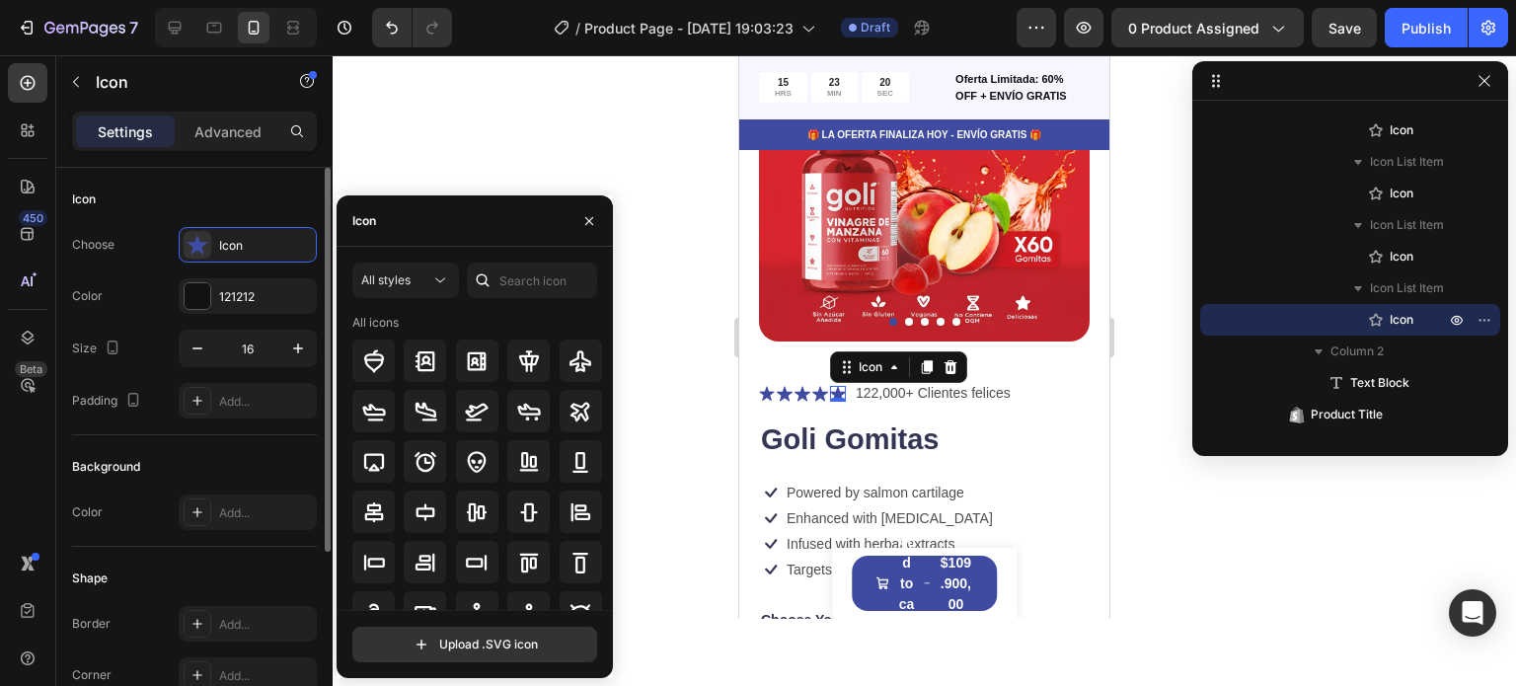
click at [177, 237] on div "Choose Icon" at bounding box center [194, 245] width 245 height 36
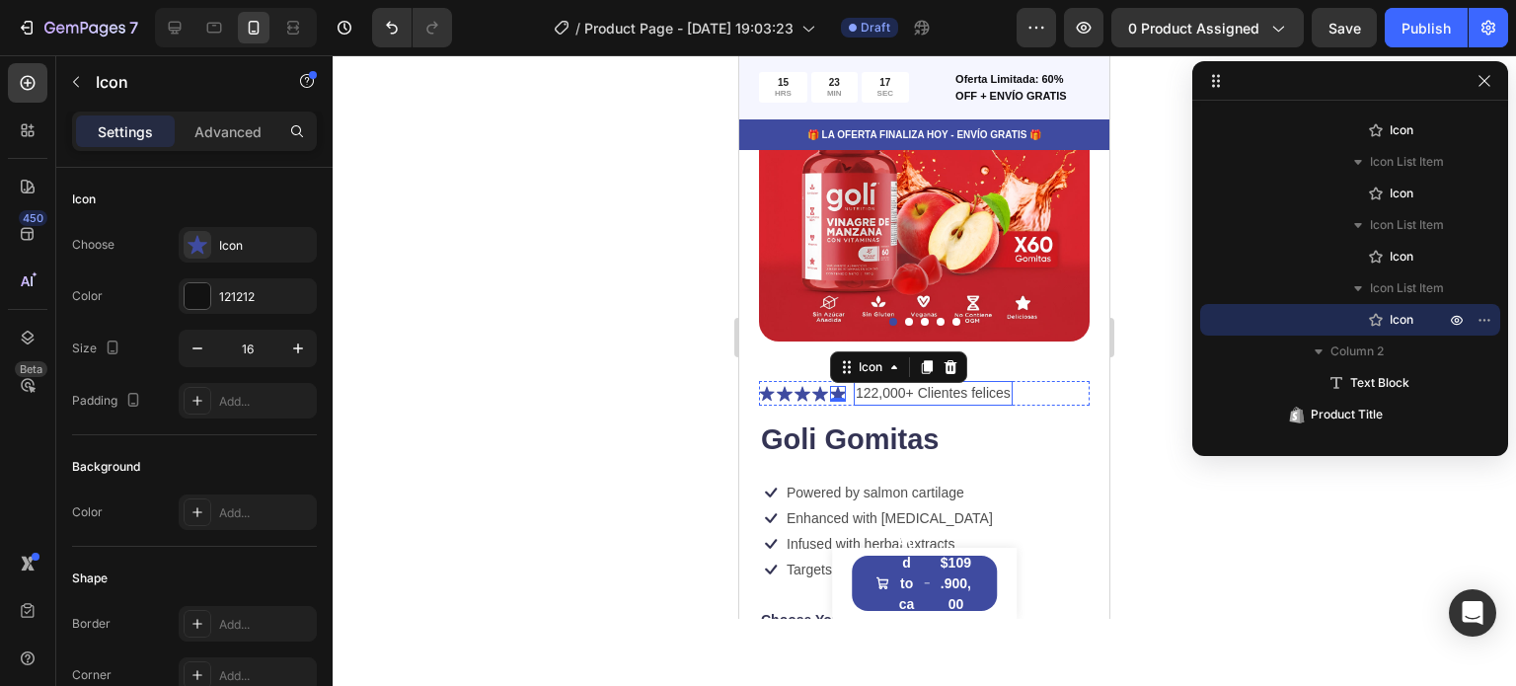
click at [927, 383] on p "122,000+ Clientes felices" at bounding box center [932, 393] width 155 height 21
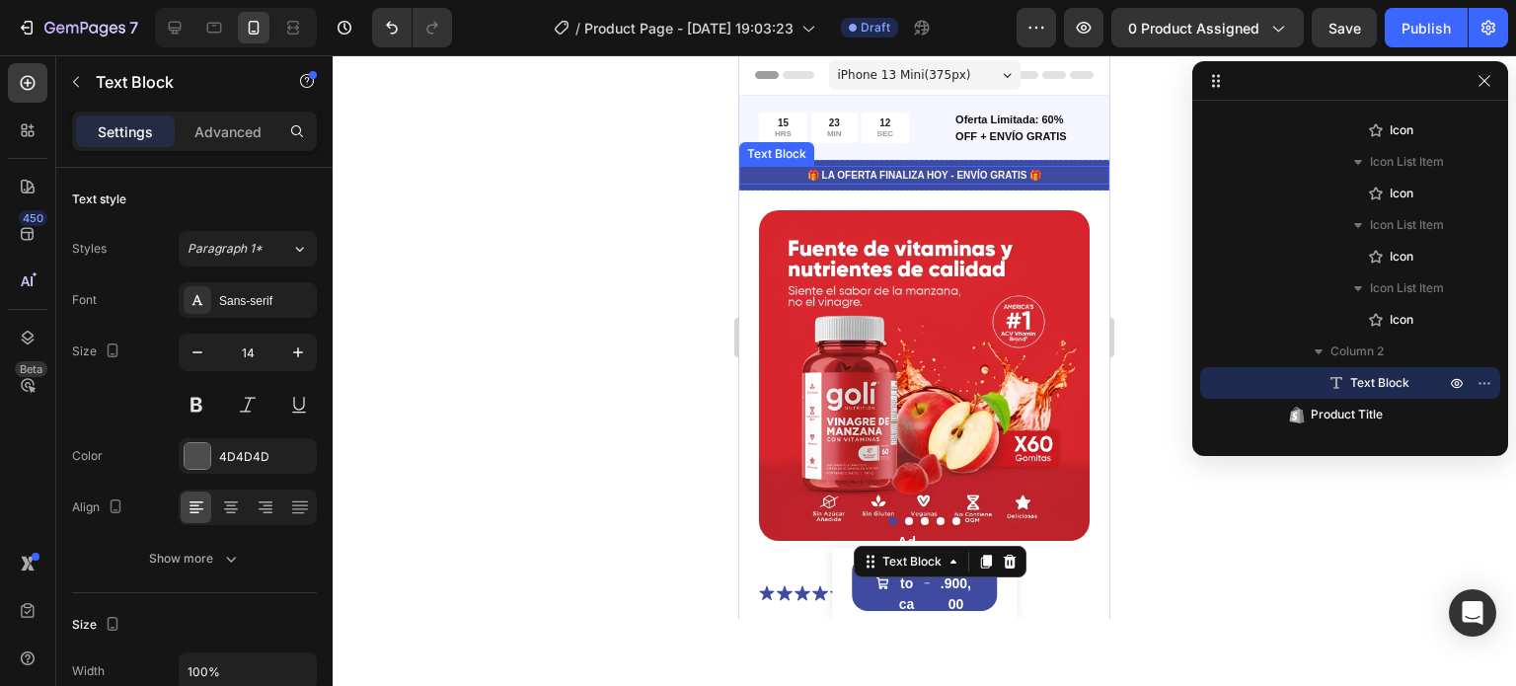
click at [750, 182] on p "🎁 LA OFERTA FINALIZA HOY - ENVÍO GRATIS 🎁" at bounding box center [924, 175] width 366 height 15
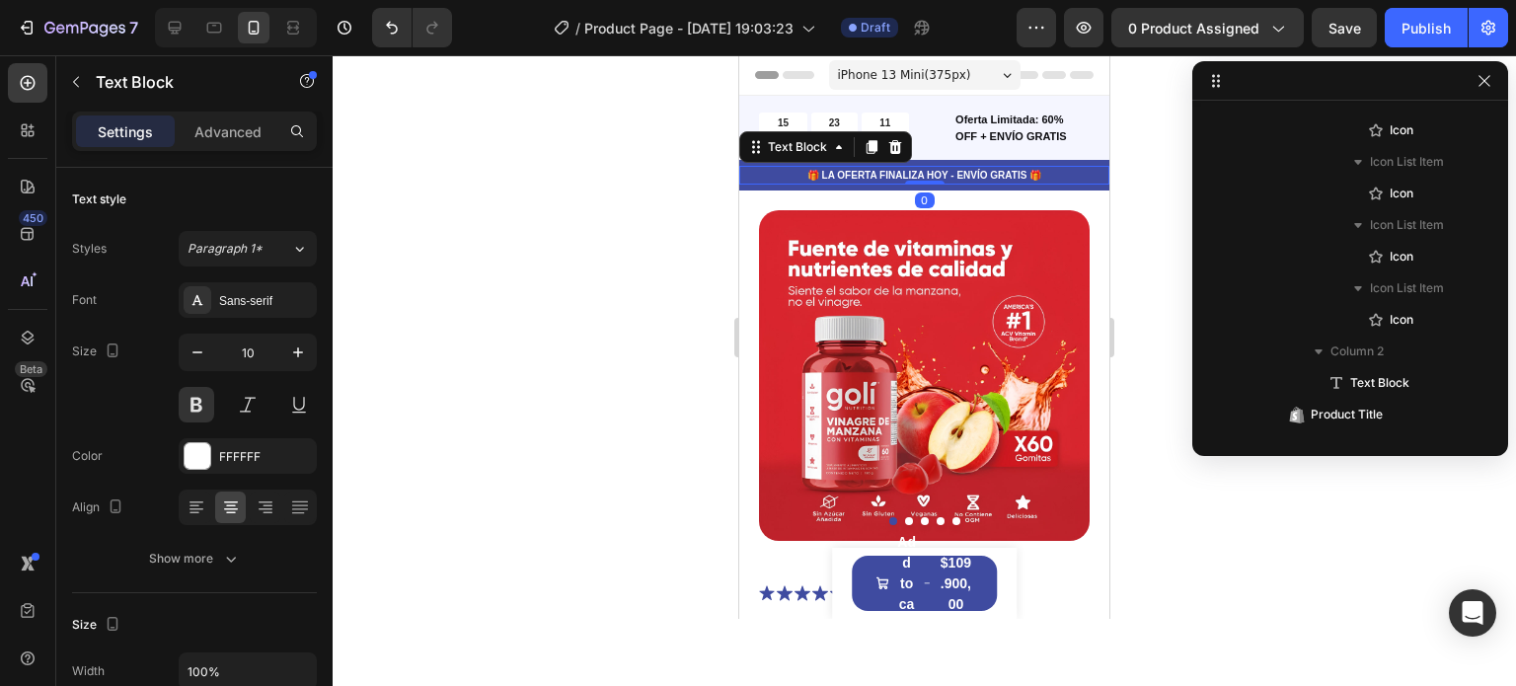
scroll to position [184, 0]
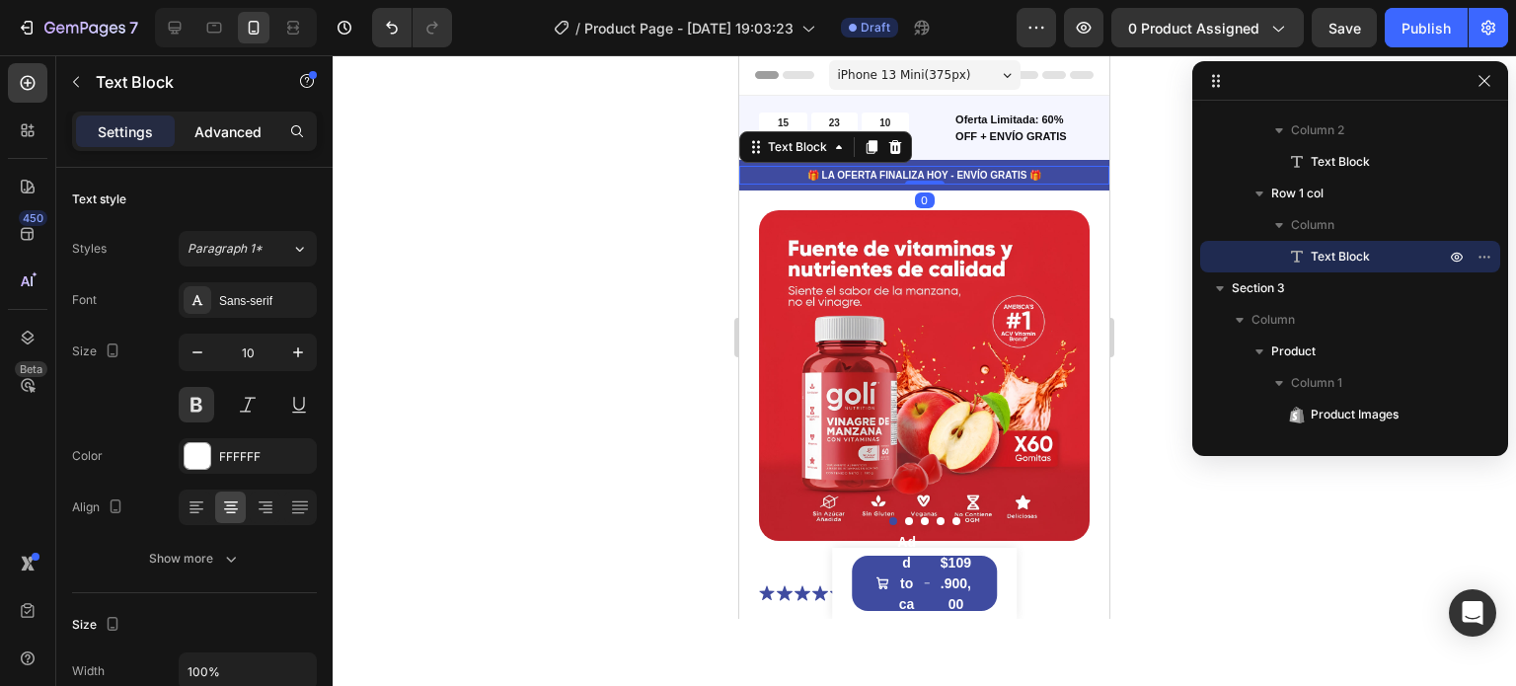
click at [213, 118] on div "Advanced" at bounding box center [228, 131] width 99 height 32
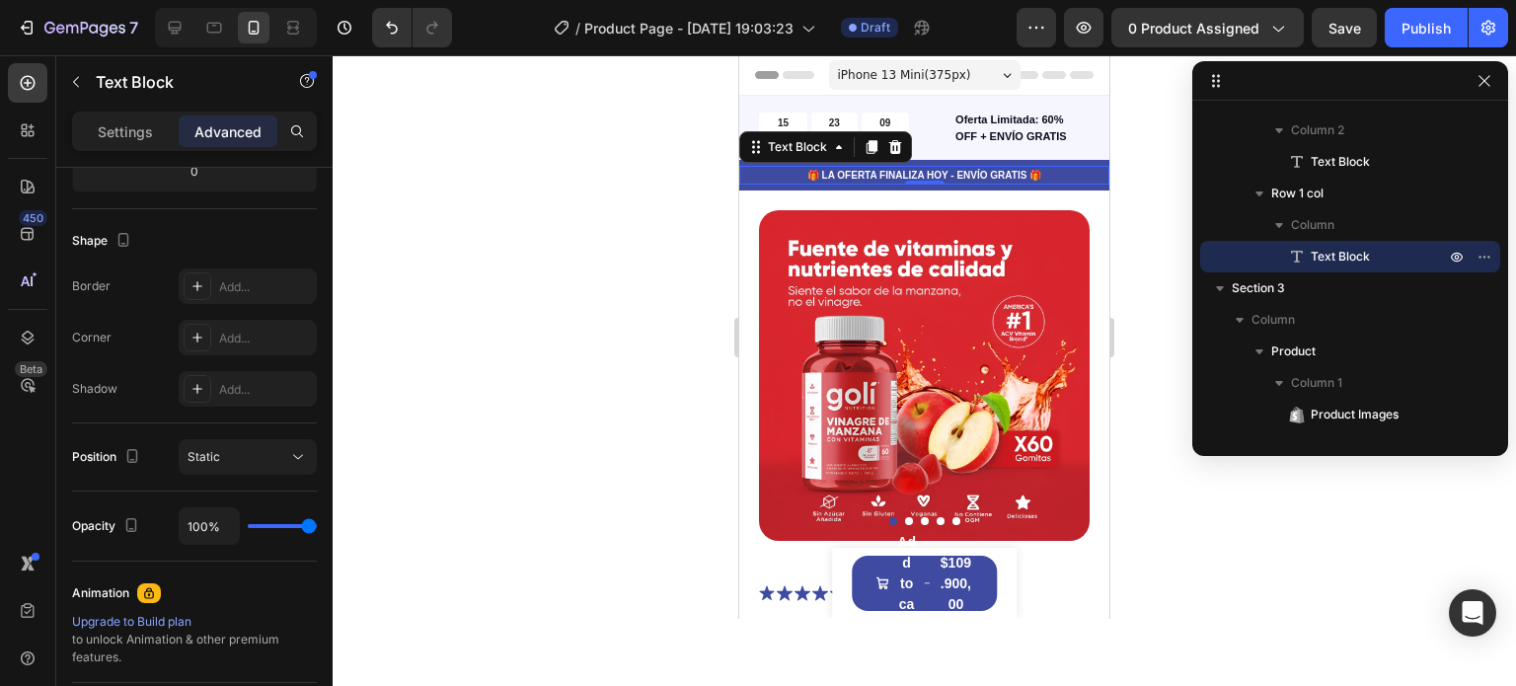
scroll to position [0, 0]
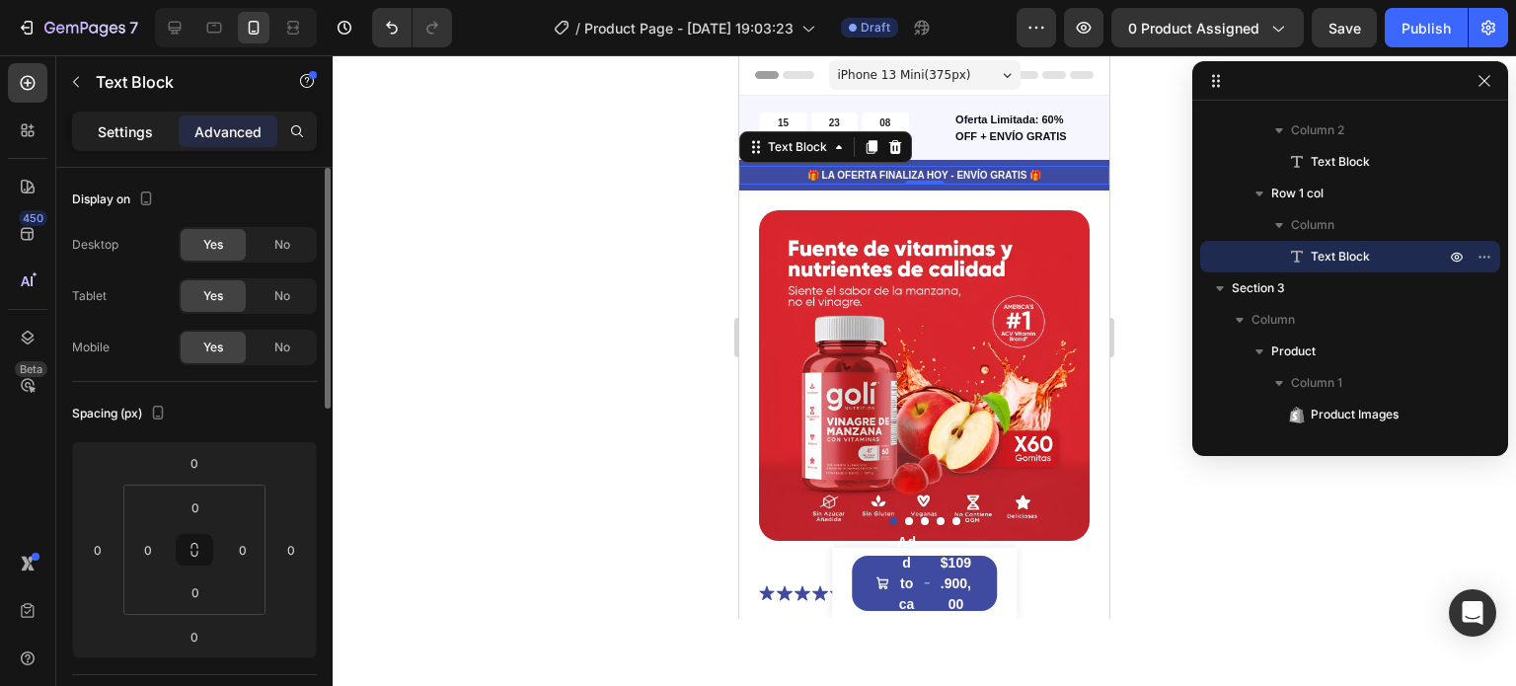
click at [118, 140] on p "Settings" at bounding box center [125, 131] width 55 height 21
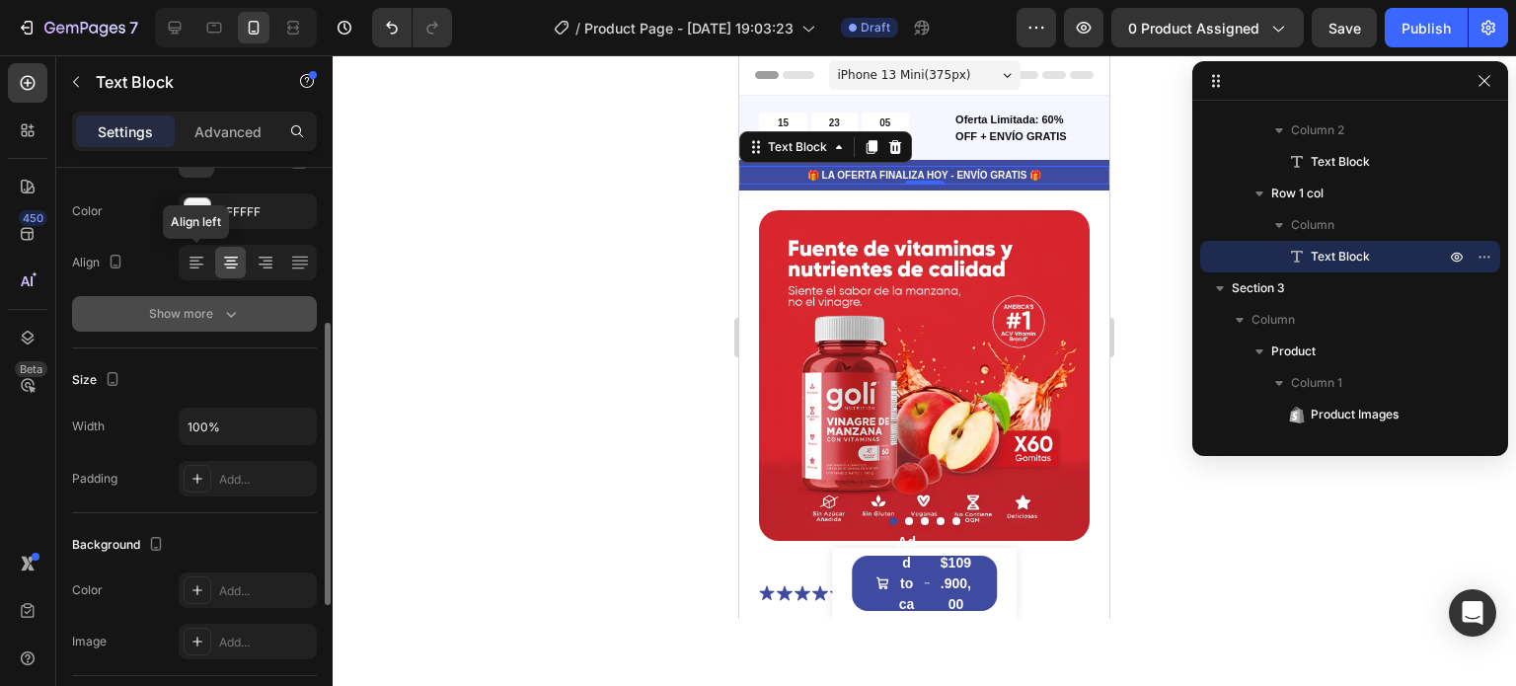
scroll to position [268, 0]
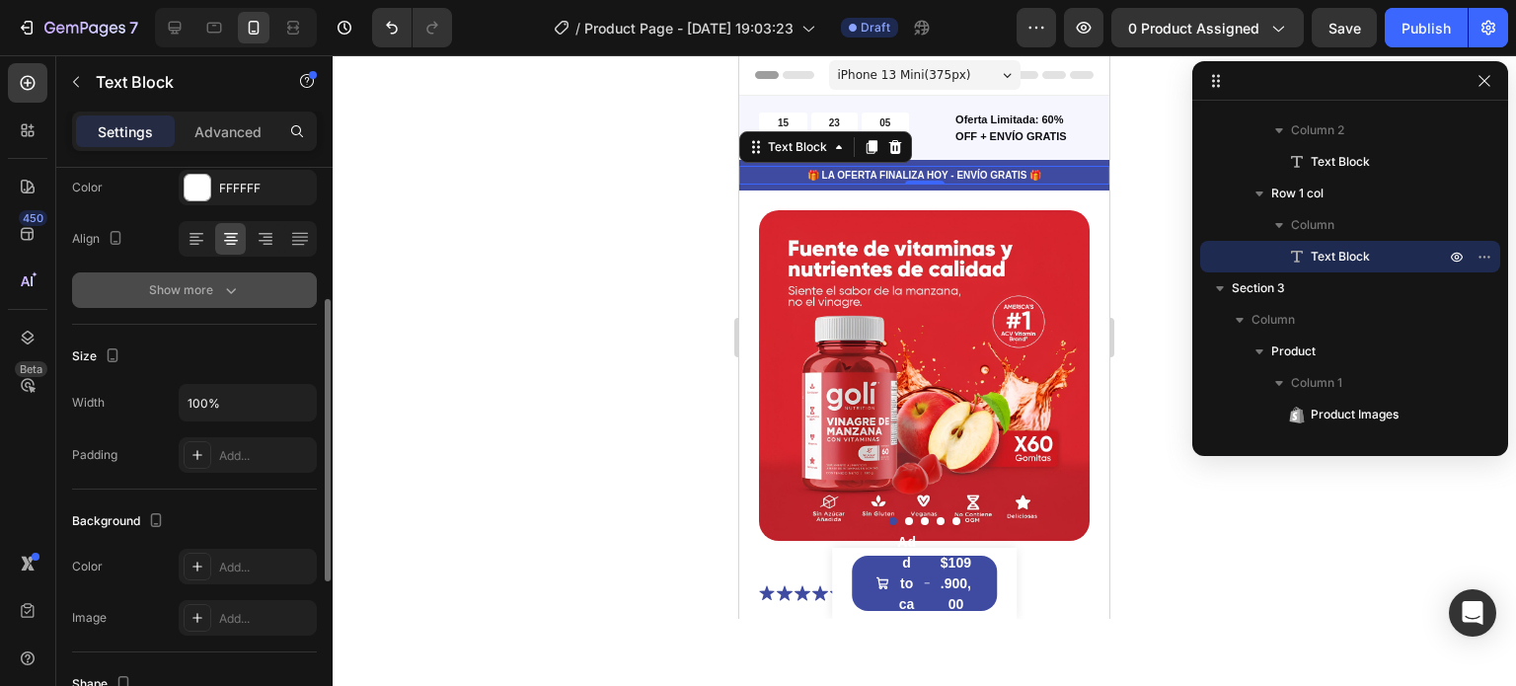
click at [218, 280] on div "Show more" at bounding box center [195, 290] width 92 height 20
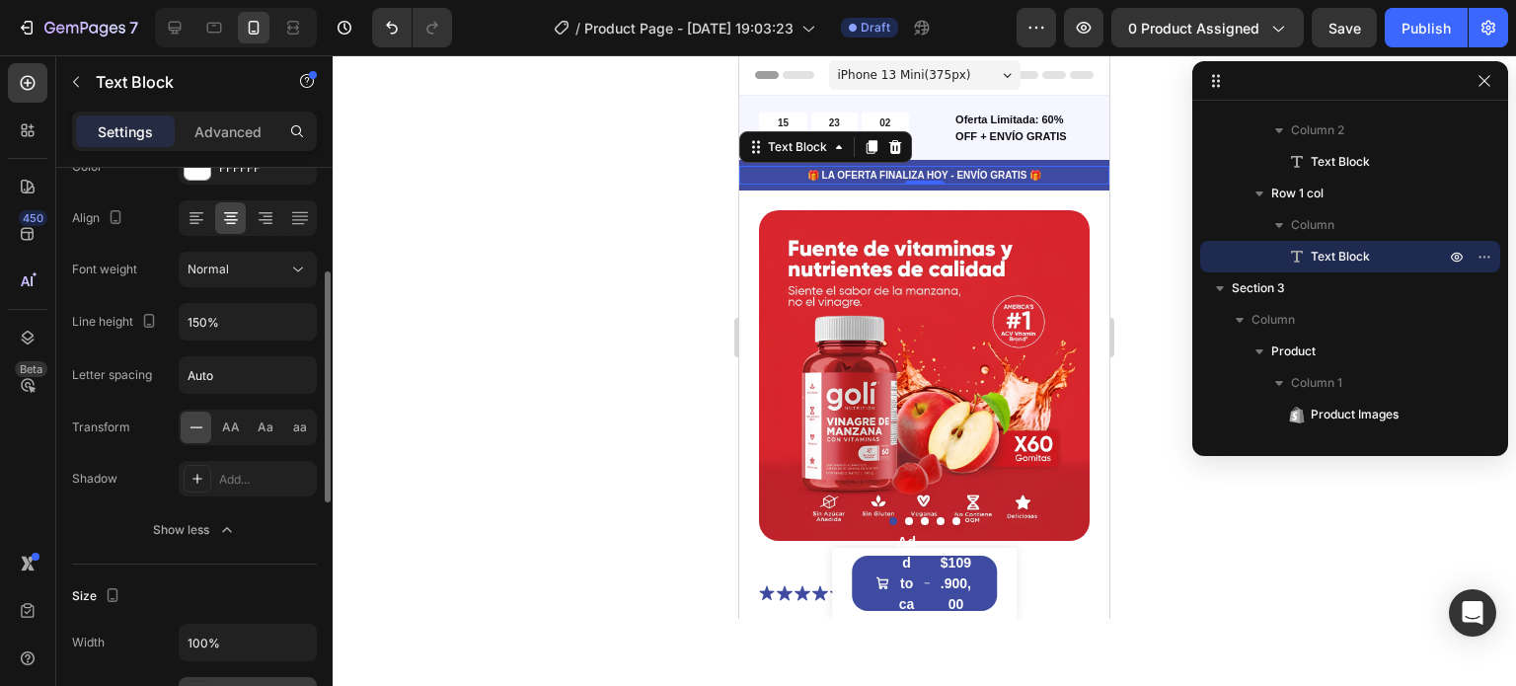
scroll to position [0, 0]
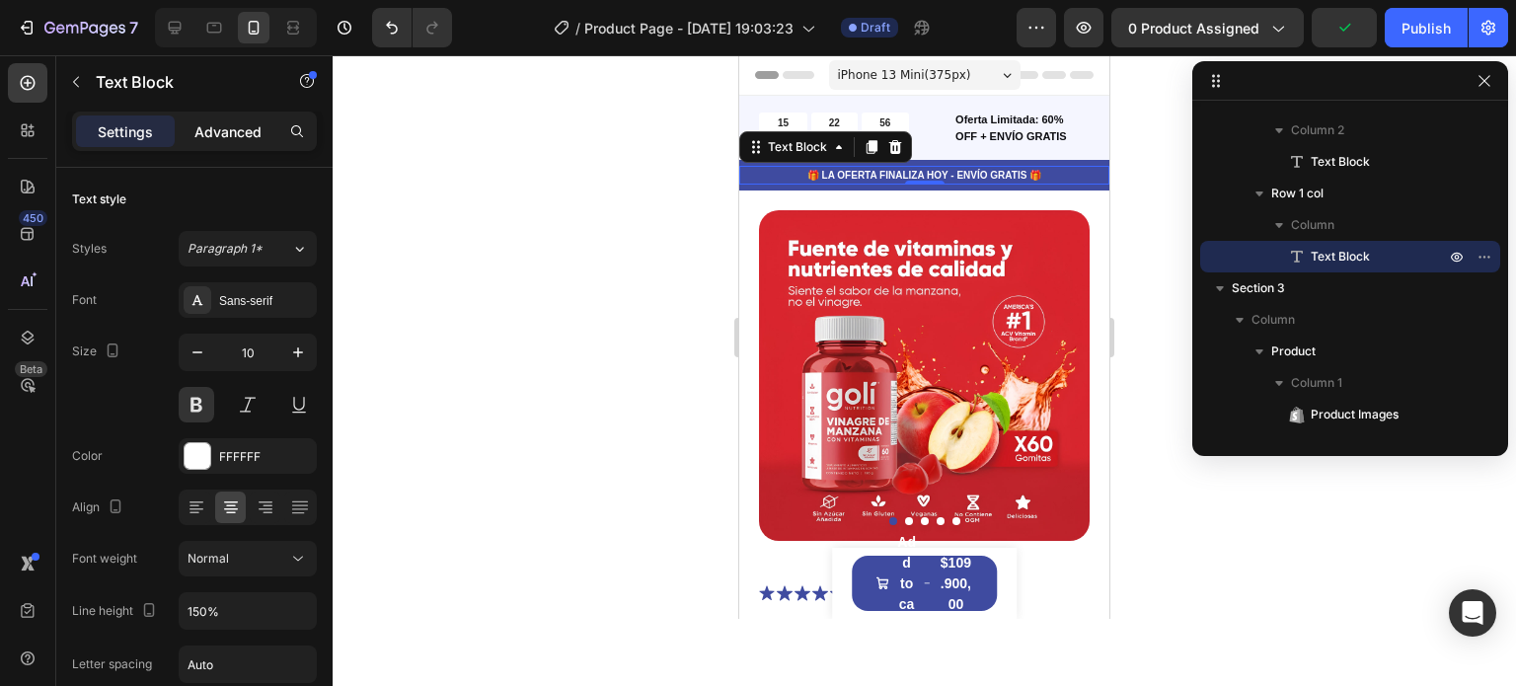
click at [244, 130] on p "Advanced" at bounding box center [227, 131] width 67 height 21
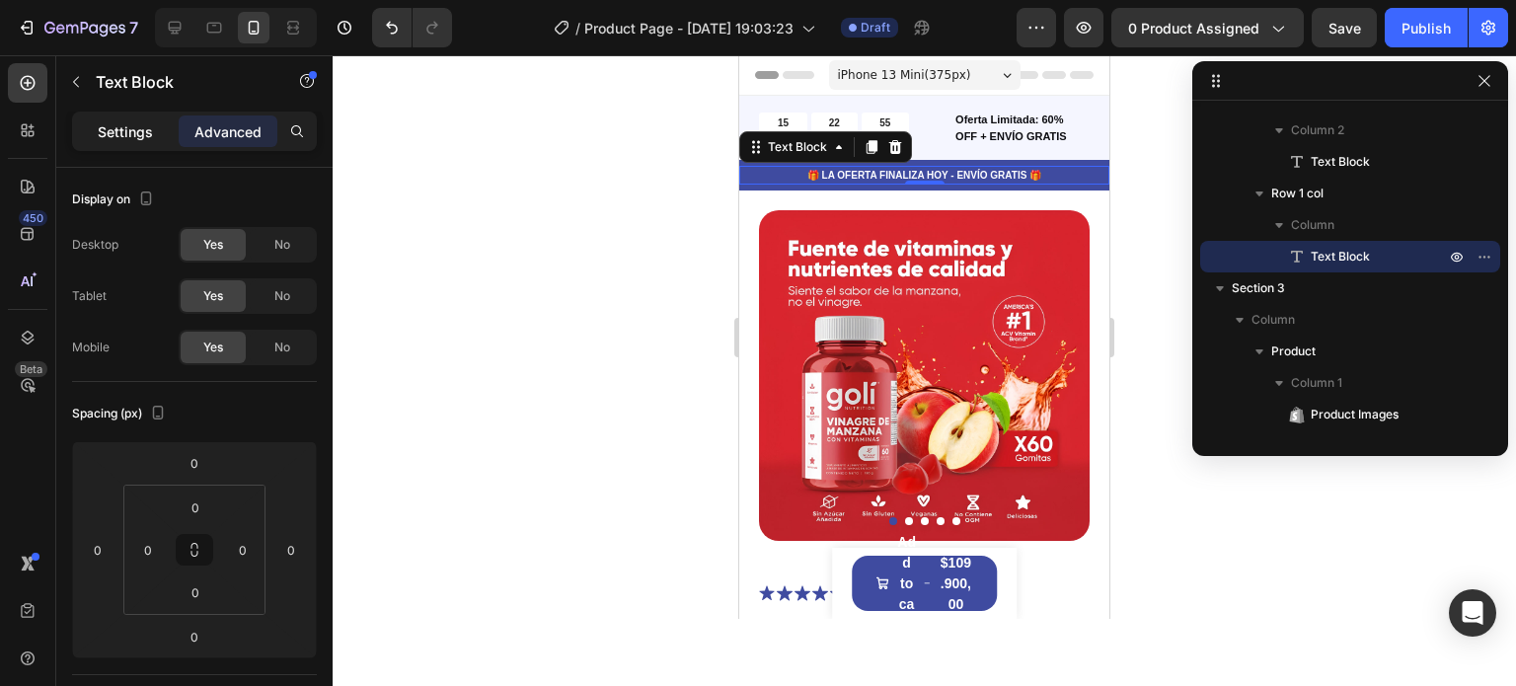
click at [115, 132] on p "Settings" at bounding box center [125, 131] width 55 height 21
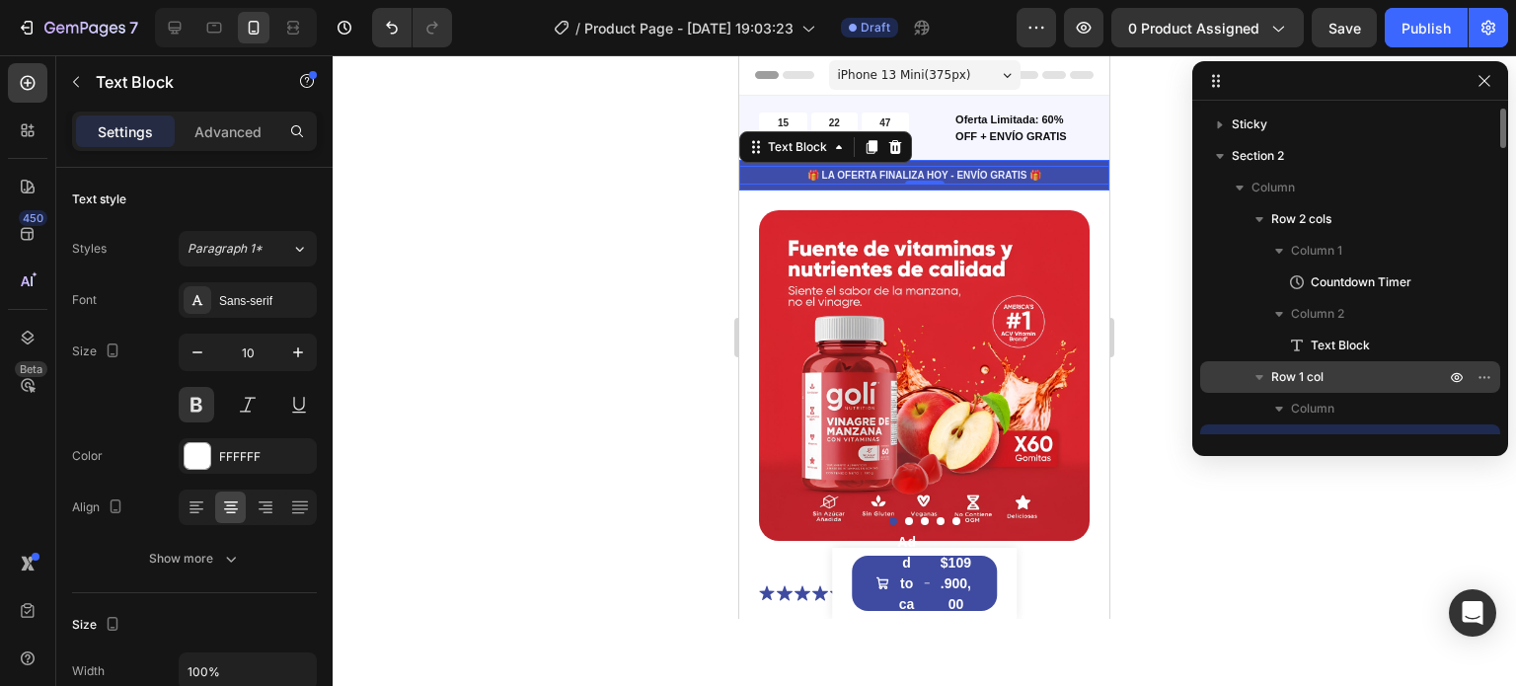
scroll to position [2, 0]
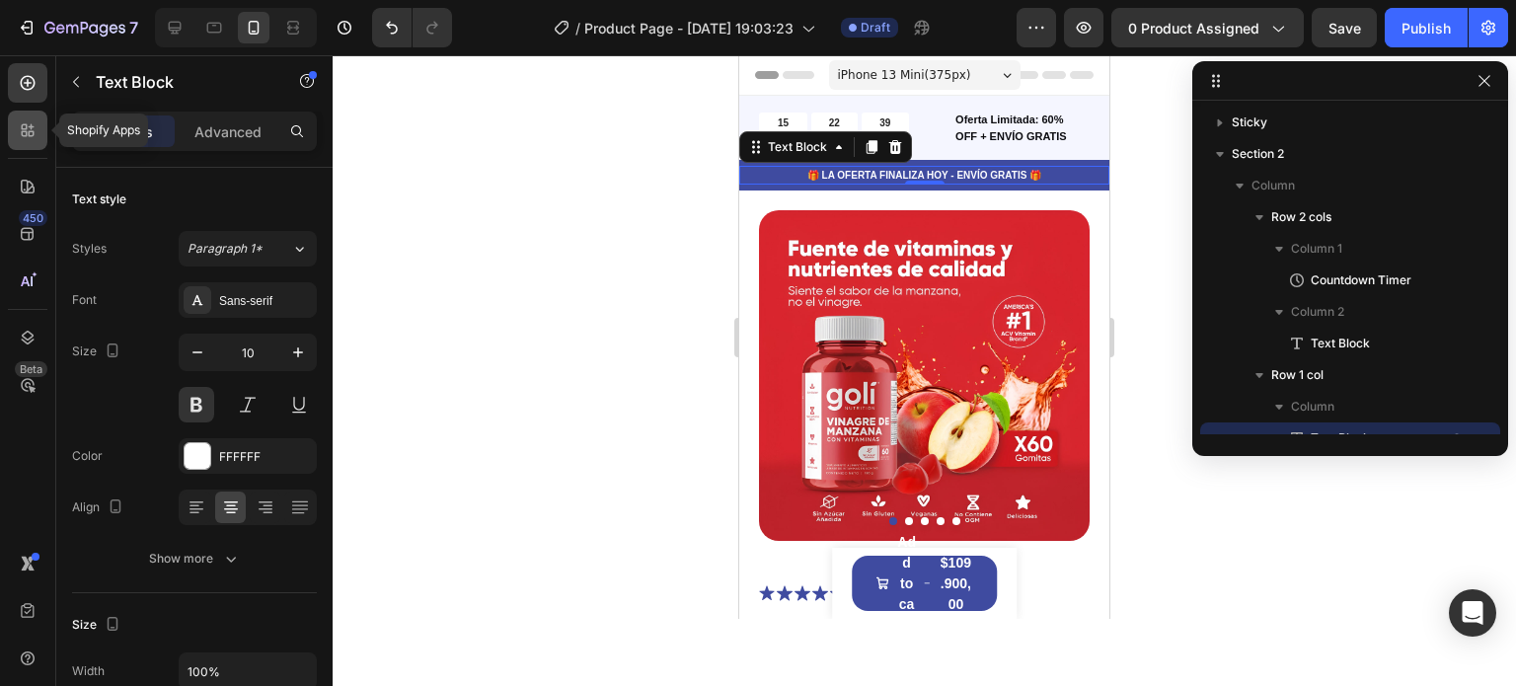
click at [19, 140] on div at bounding box center [27, 130] width 39 height 39
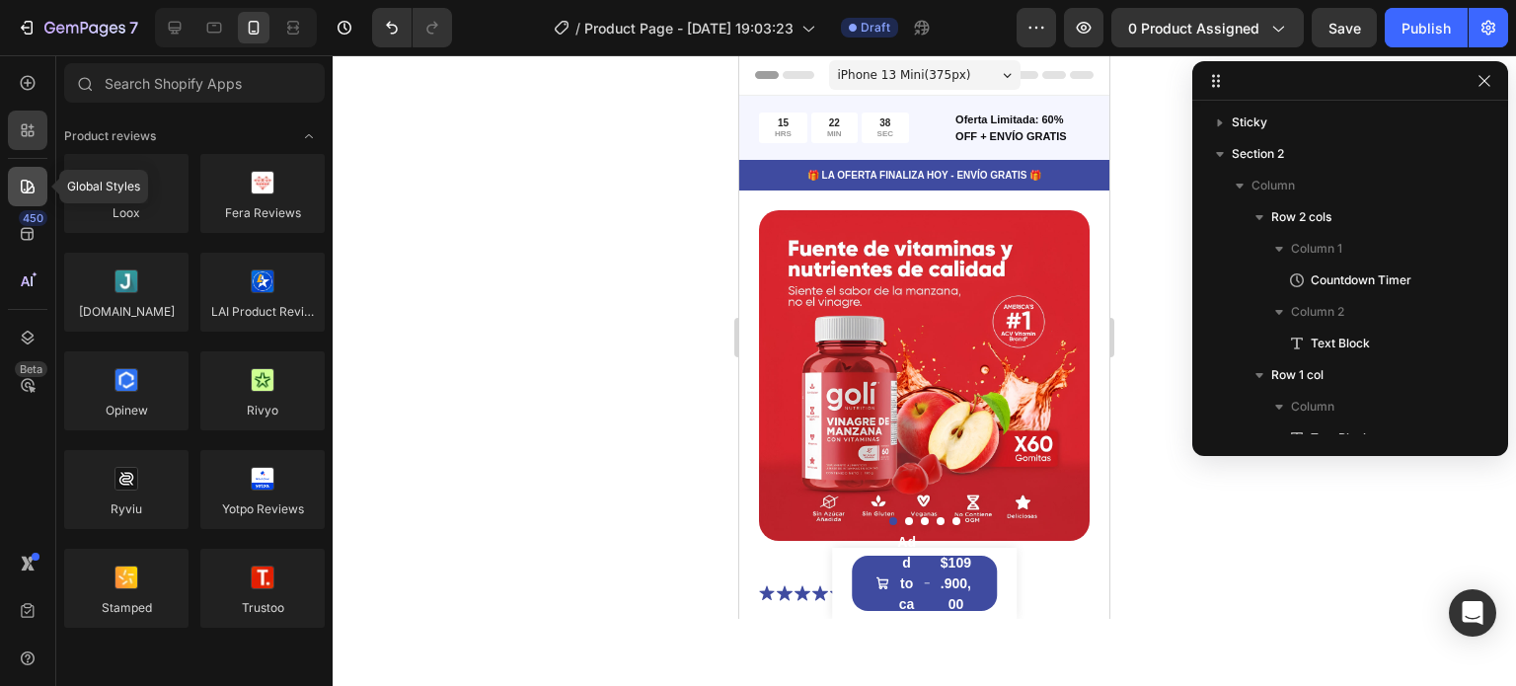
click at [31, 199] on div at bounding box center [27, 186] width 39 height 39
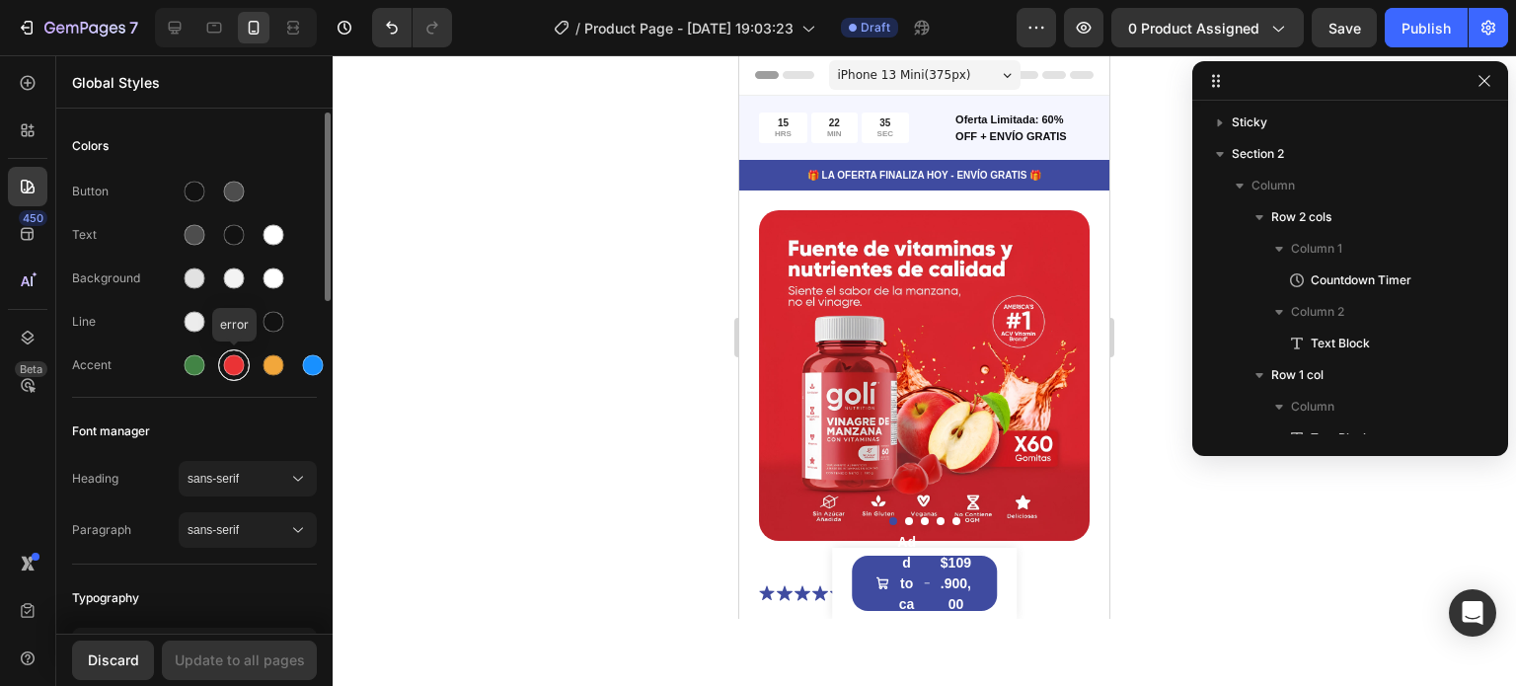
click at [226, 375] on div at bounding box center [234, 365] width 32 height 32
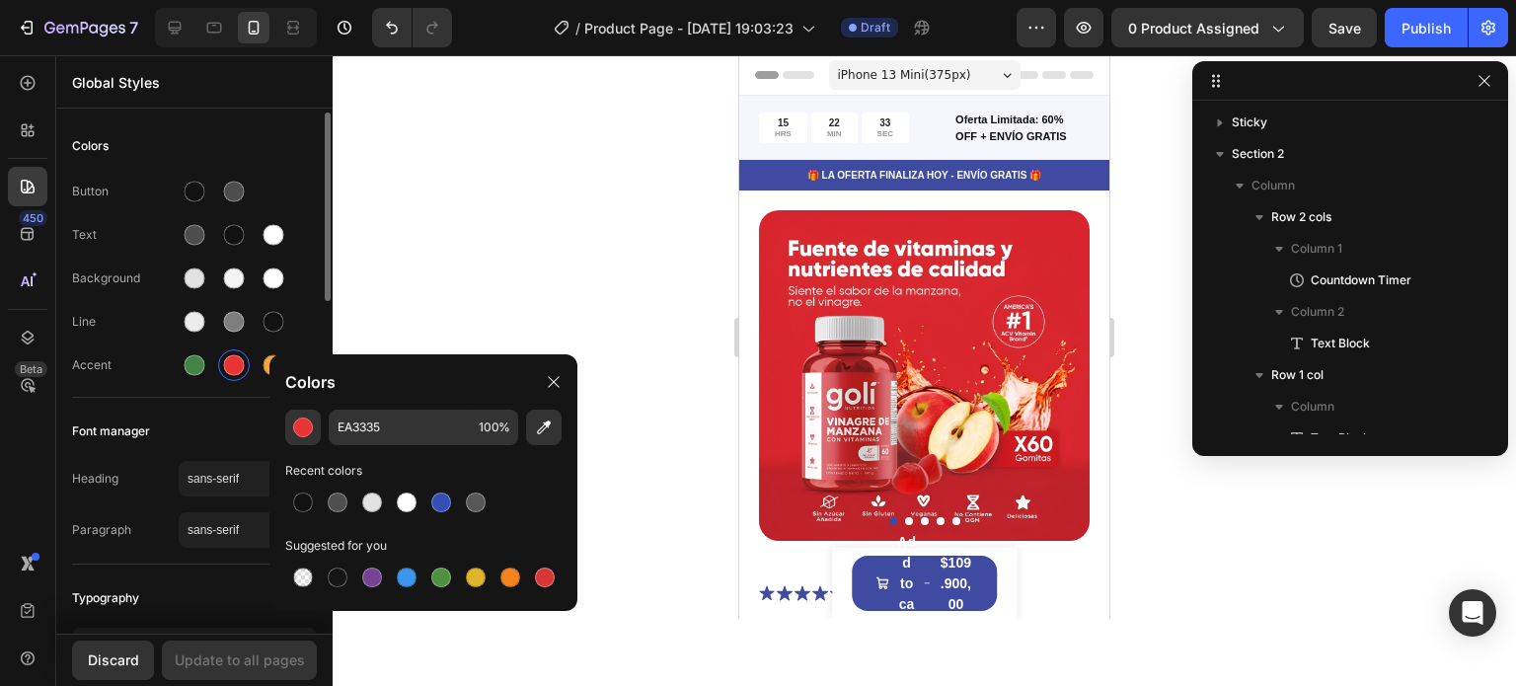
click at [148, 368] on div "Accent" at bounding box center [125, 365] width 107 height 18
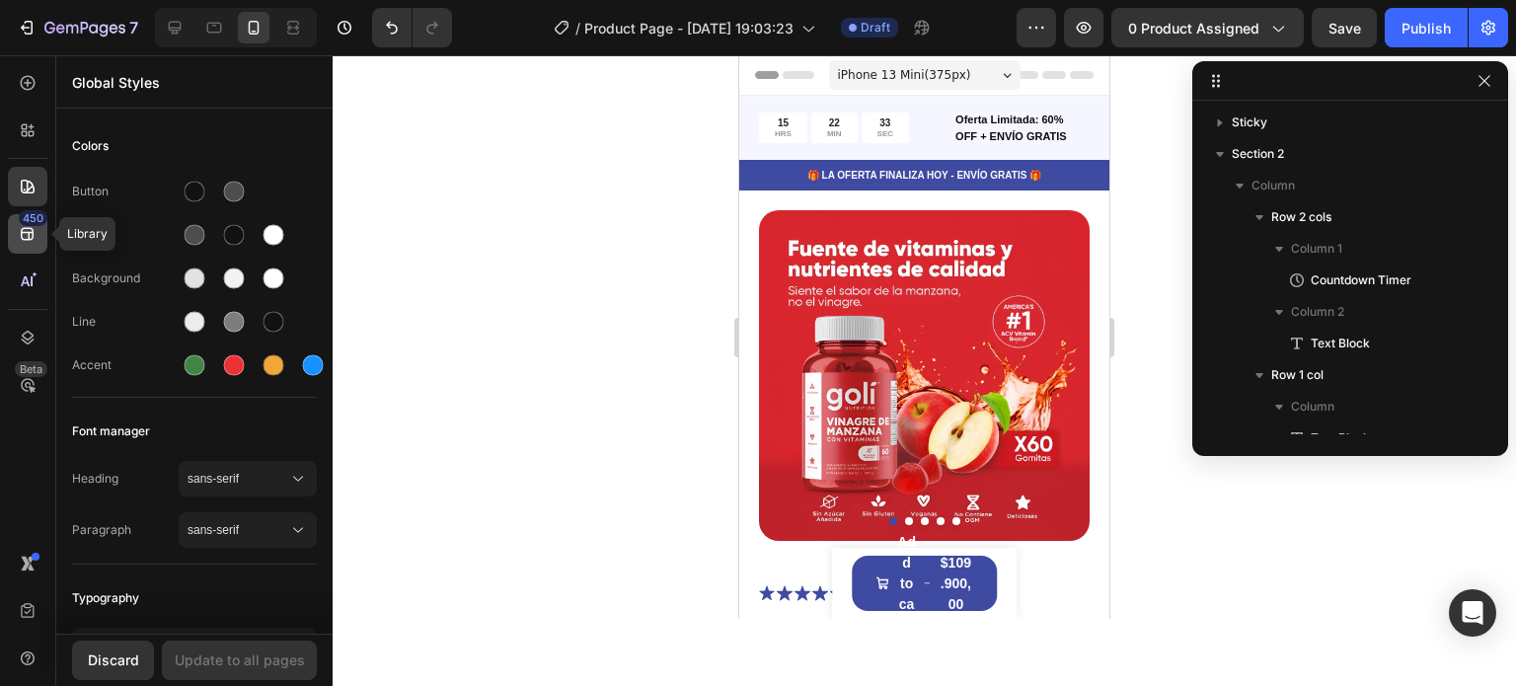
click at [36, 244] on div "450" at bounding box center [27, 233] width 39 height 39
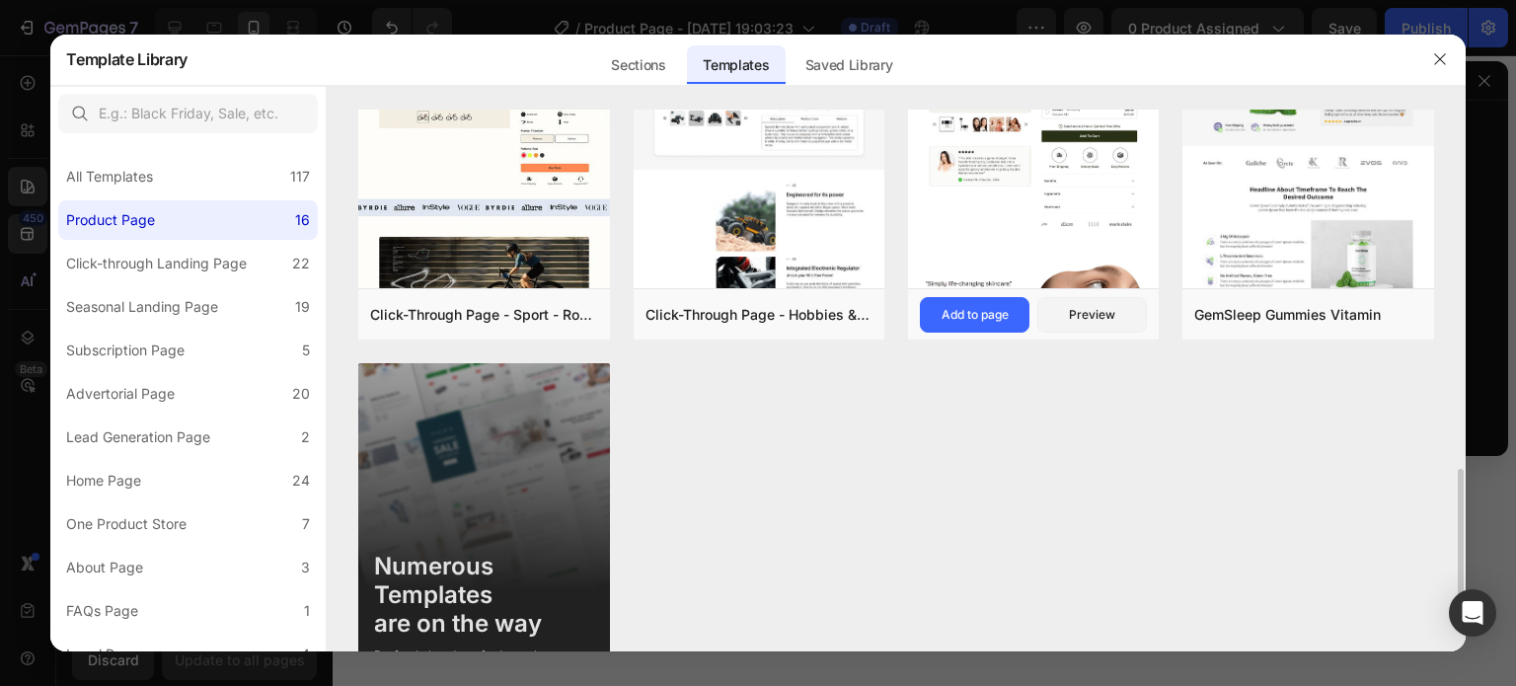
scroll to position [1293, 0]
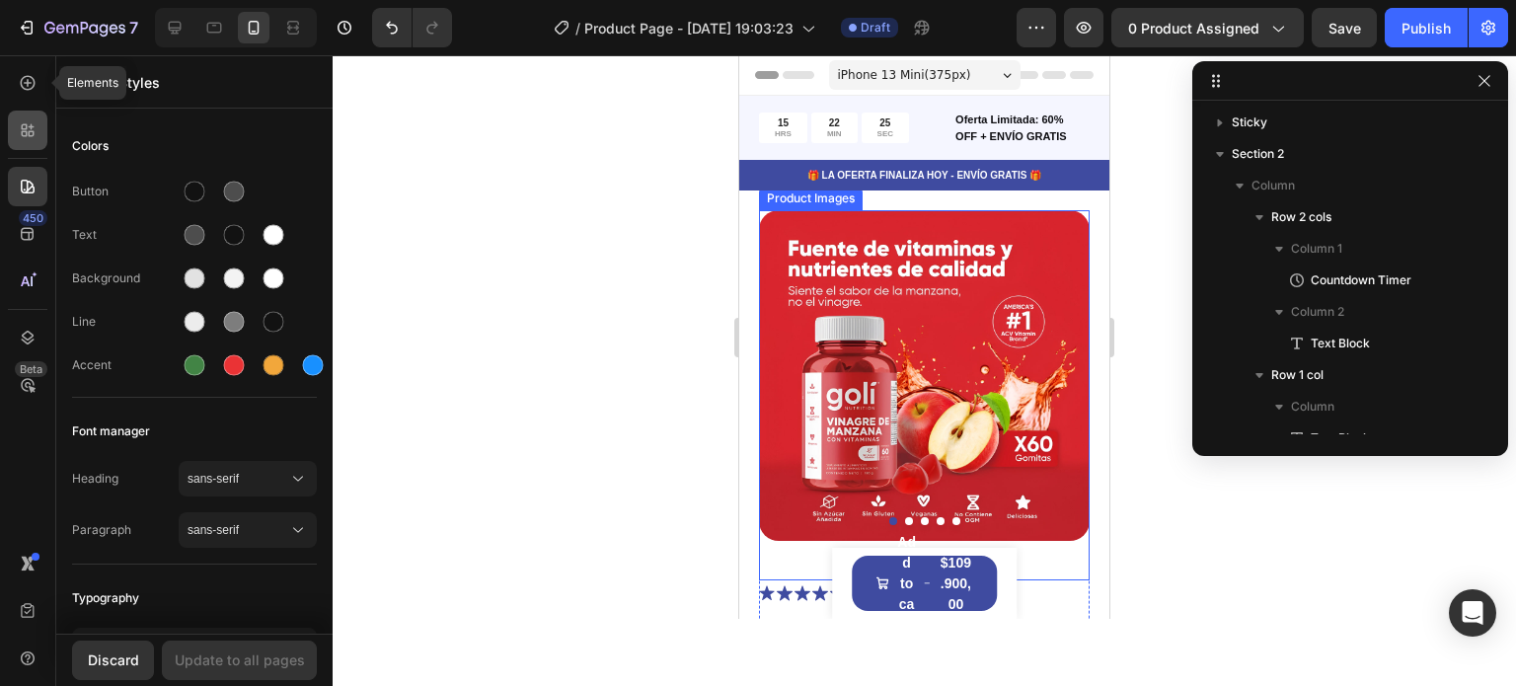
click at [32, 120] on icon at bounding box center [28, 130] width 20 height 20
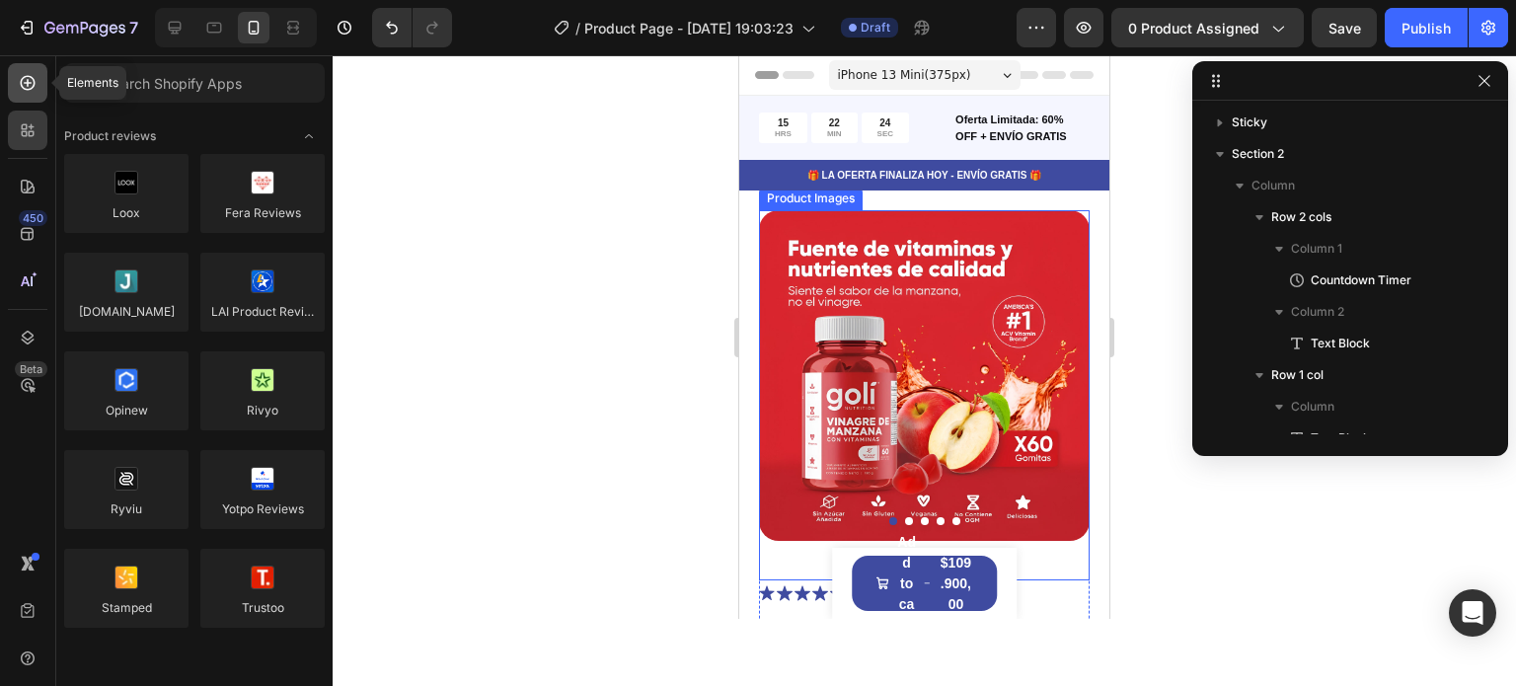
click at [40, 90] on div at bounding box center [27, 82] width 39 height 39
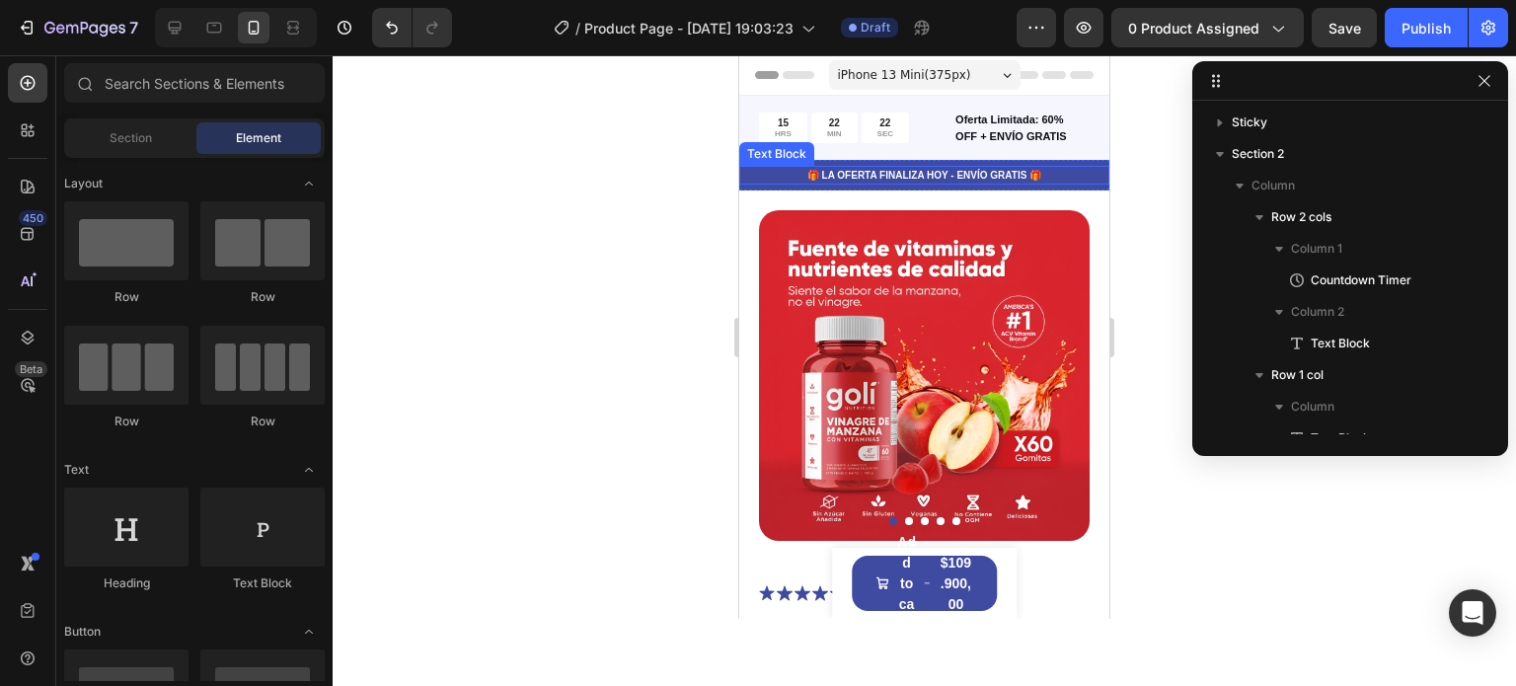
click at [758, 179] on p "🎁 LA OFERTA FINALIZA HOY - ENVÍO GRATIS 🎁" at bounding box center [924, 175] width 366 height 15
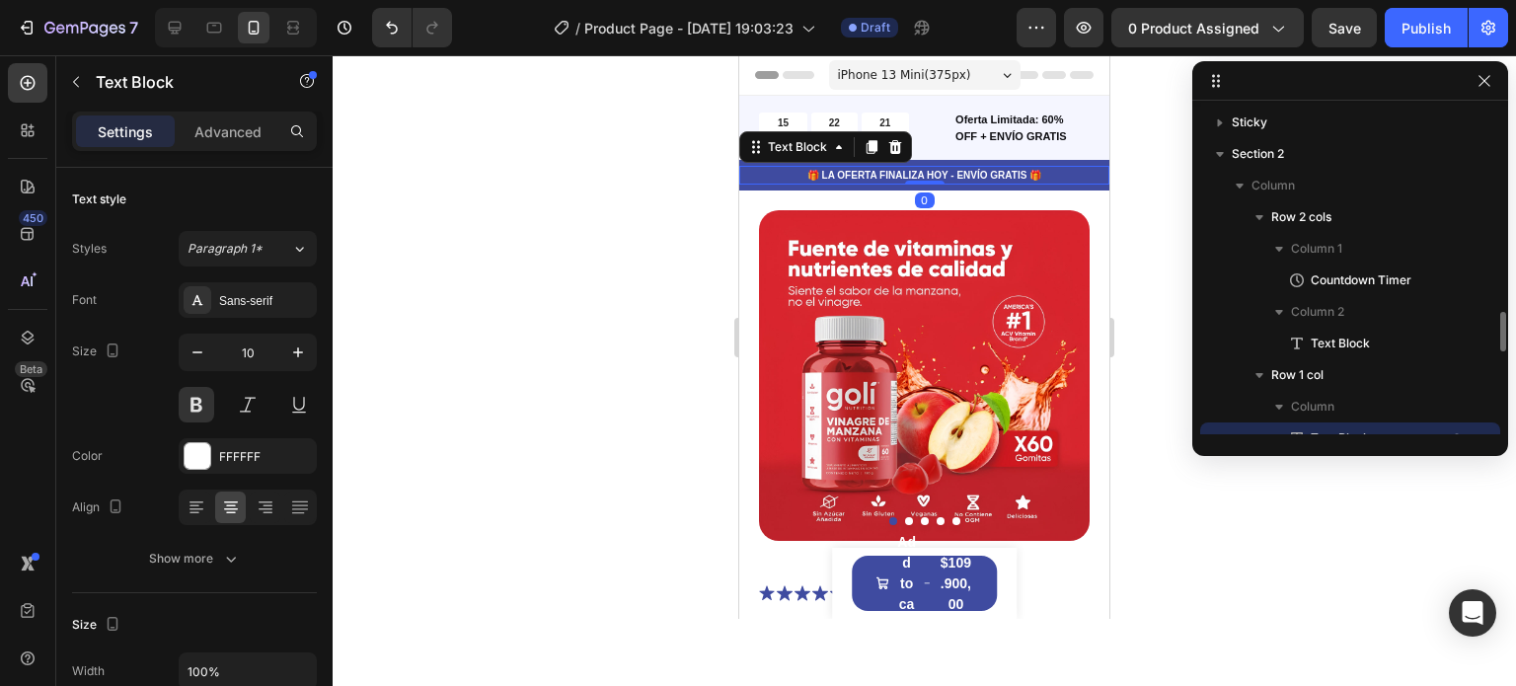
scroll to position [184, 0]
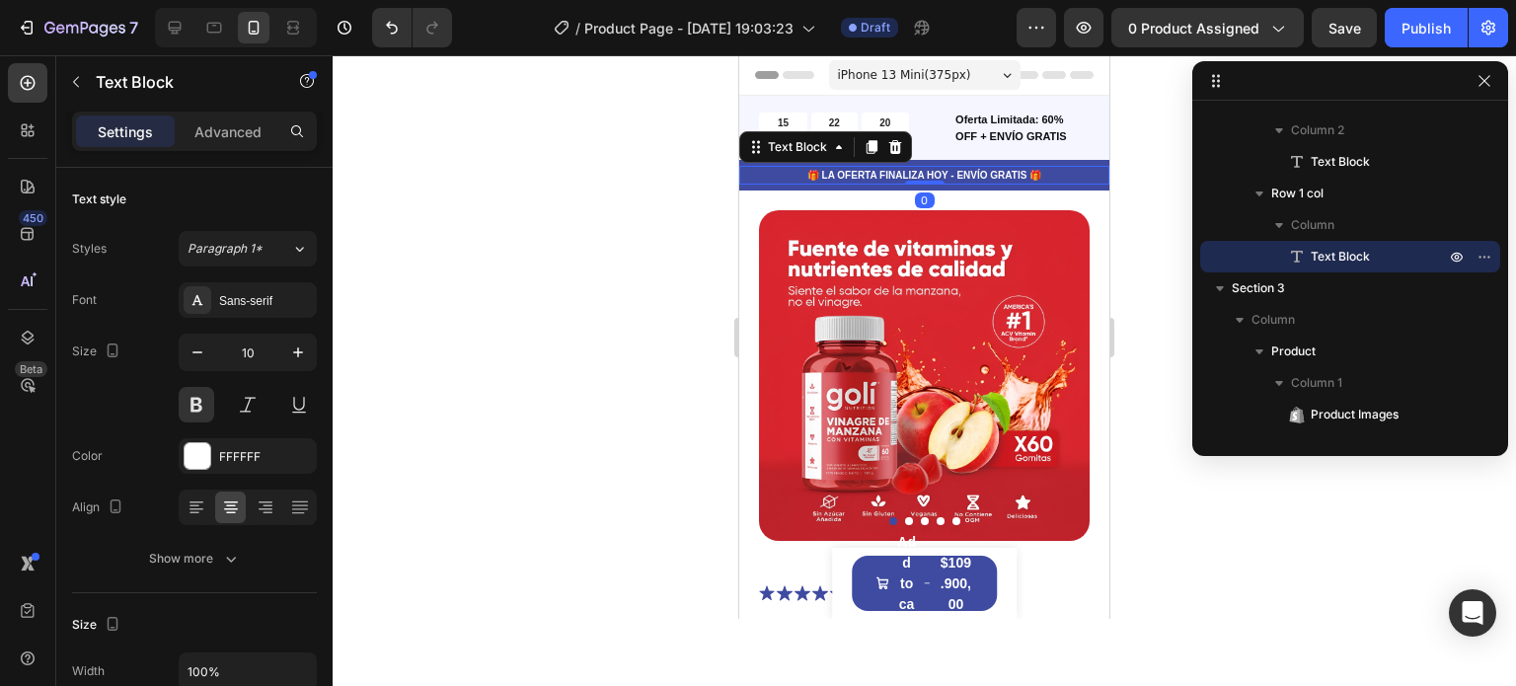
click at [949, 65] on span "iPhone 13 Mini ( 375 px)" at bounding box center [904, 75] width 133 height 20
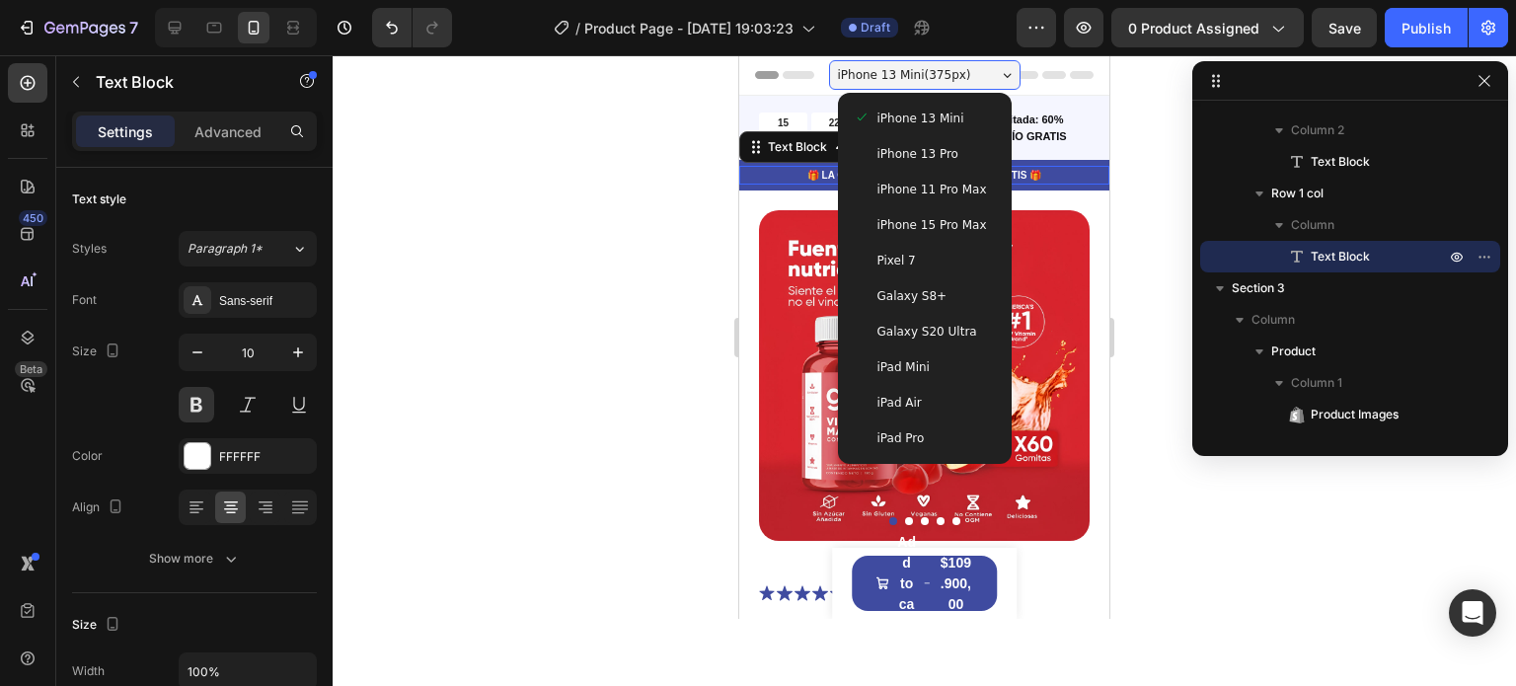
click at [949, 65] on span "iPhone 13 Mini ( 375 px)" at bounding box center [904, 75] width 133 height 20
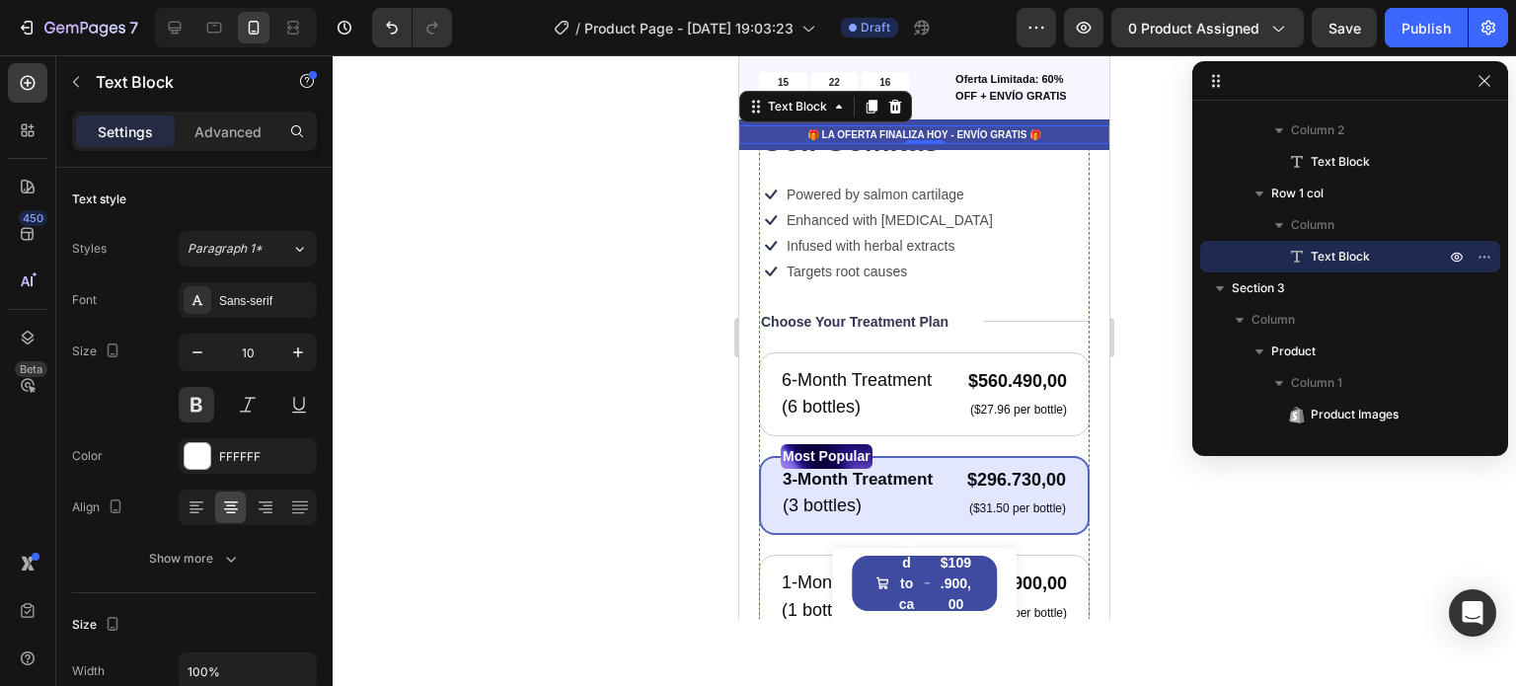
scroll to position [351, 0]
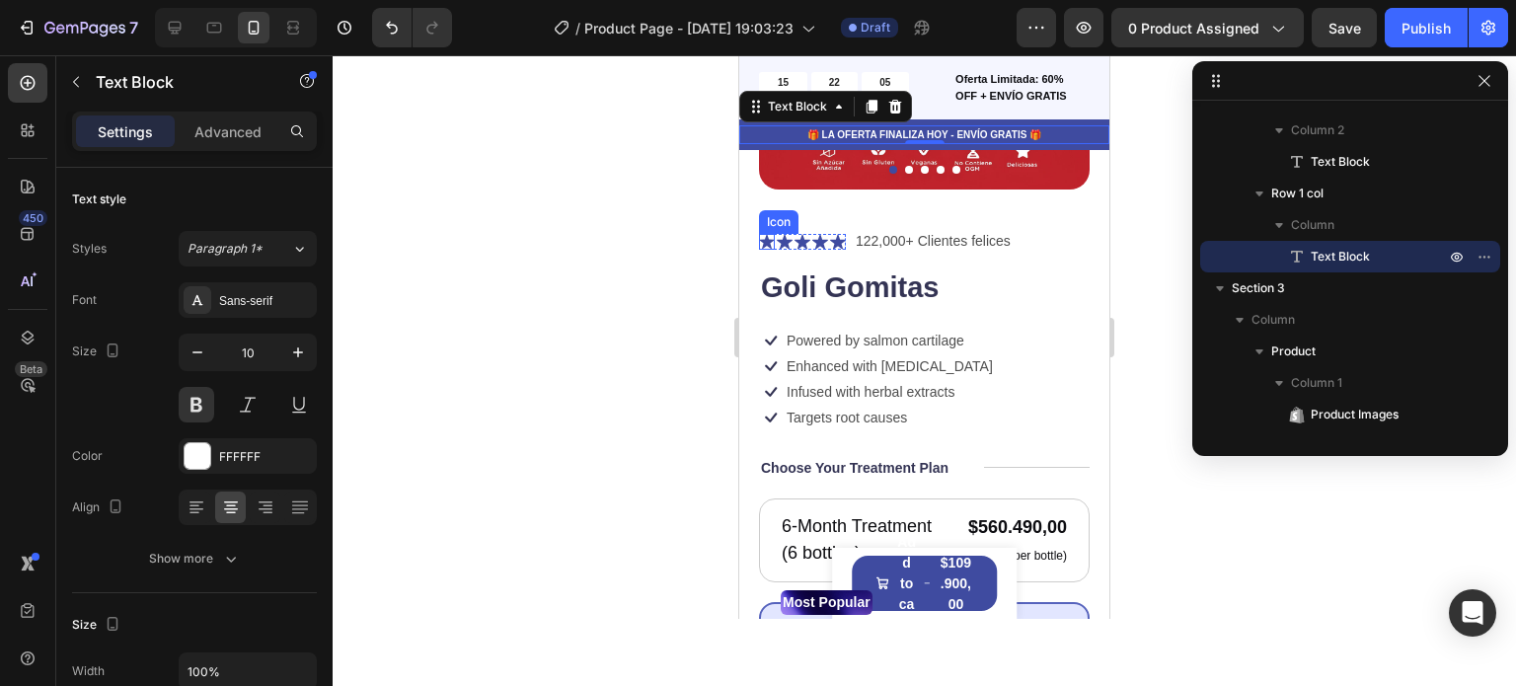
click at [769, 234] on icon at bounding box center [767, 242] width 16 height 16
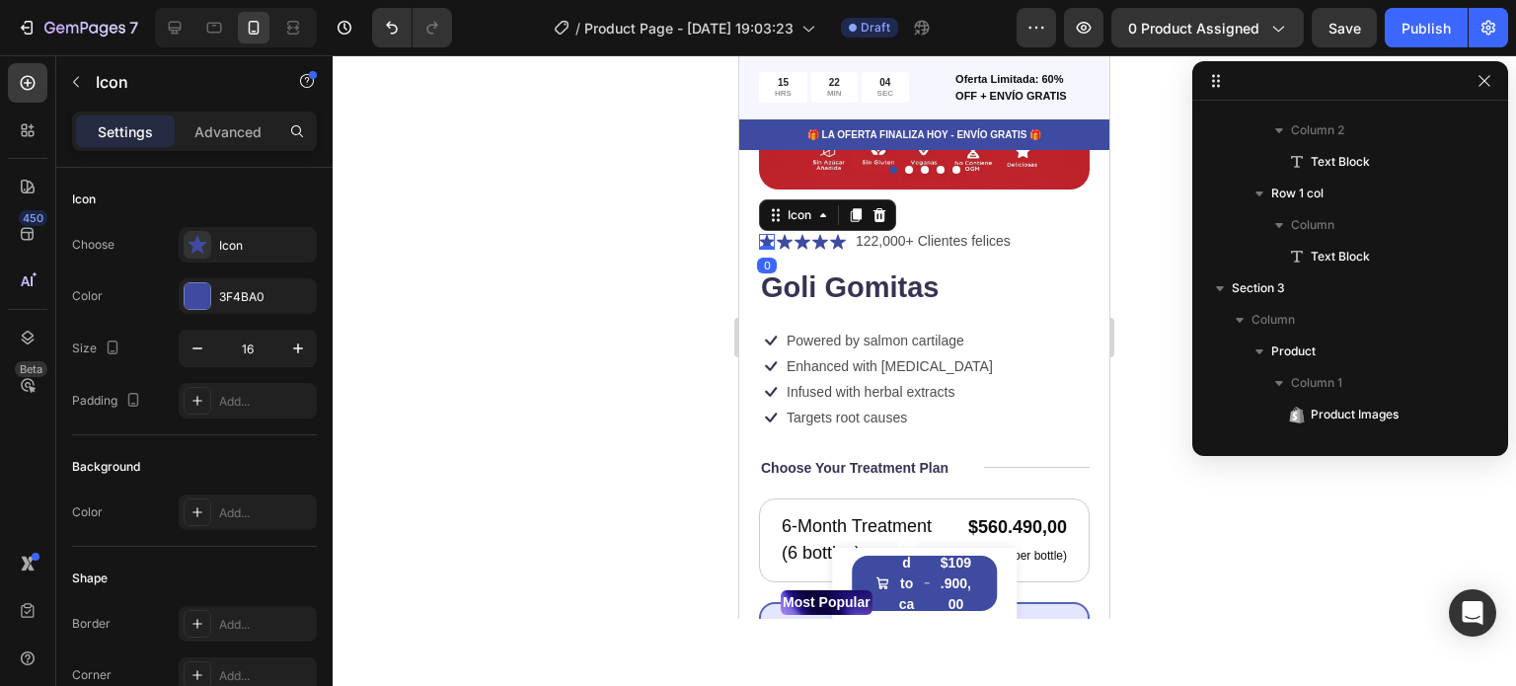
scroll to position [531, 0]
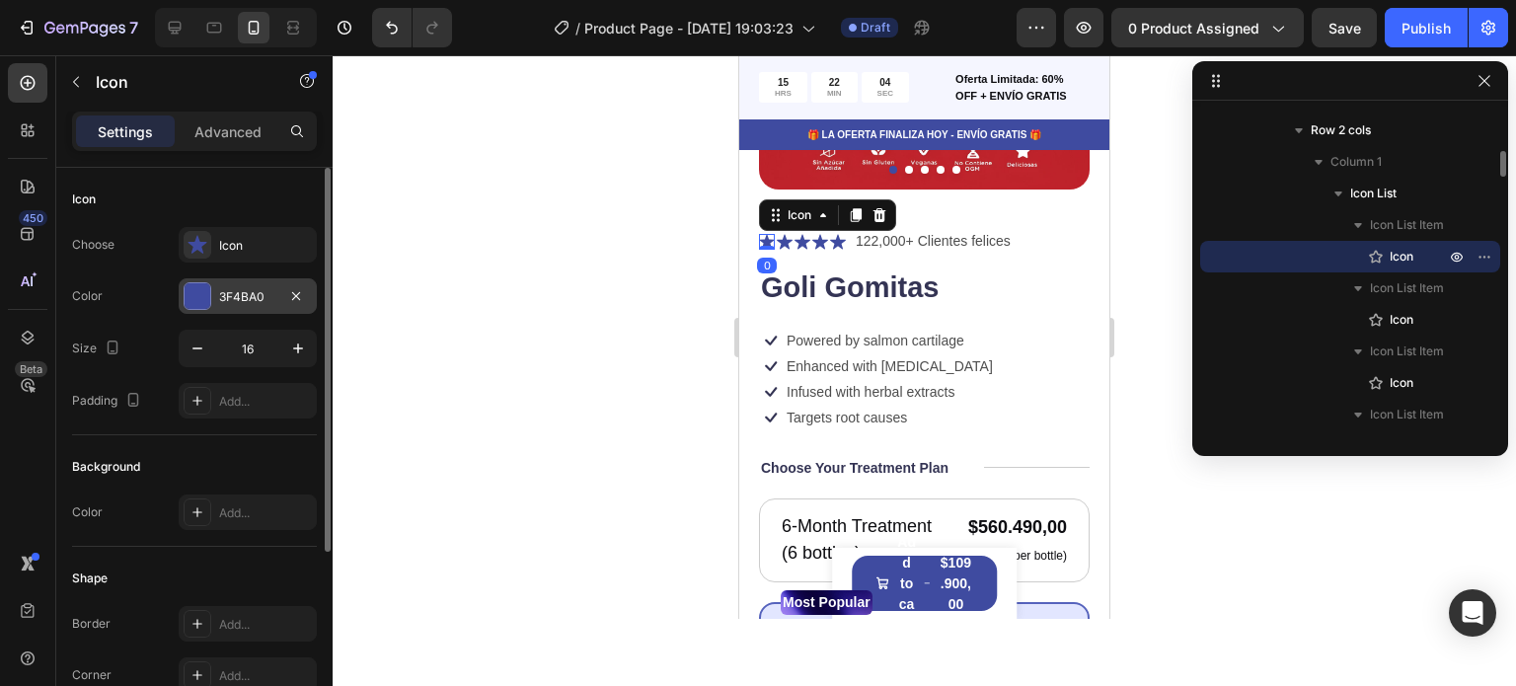
click at [199, 287] on div at bounding box center [198, 296] width 26 height 26
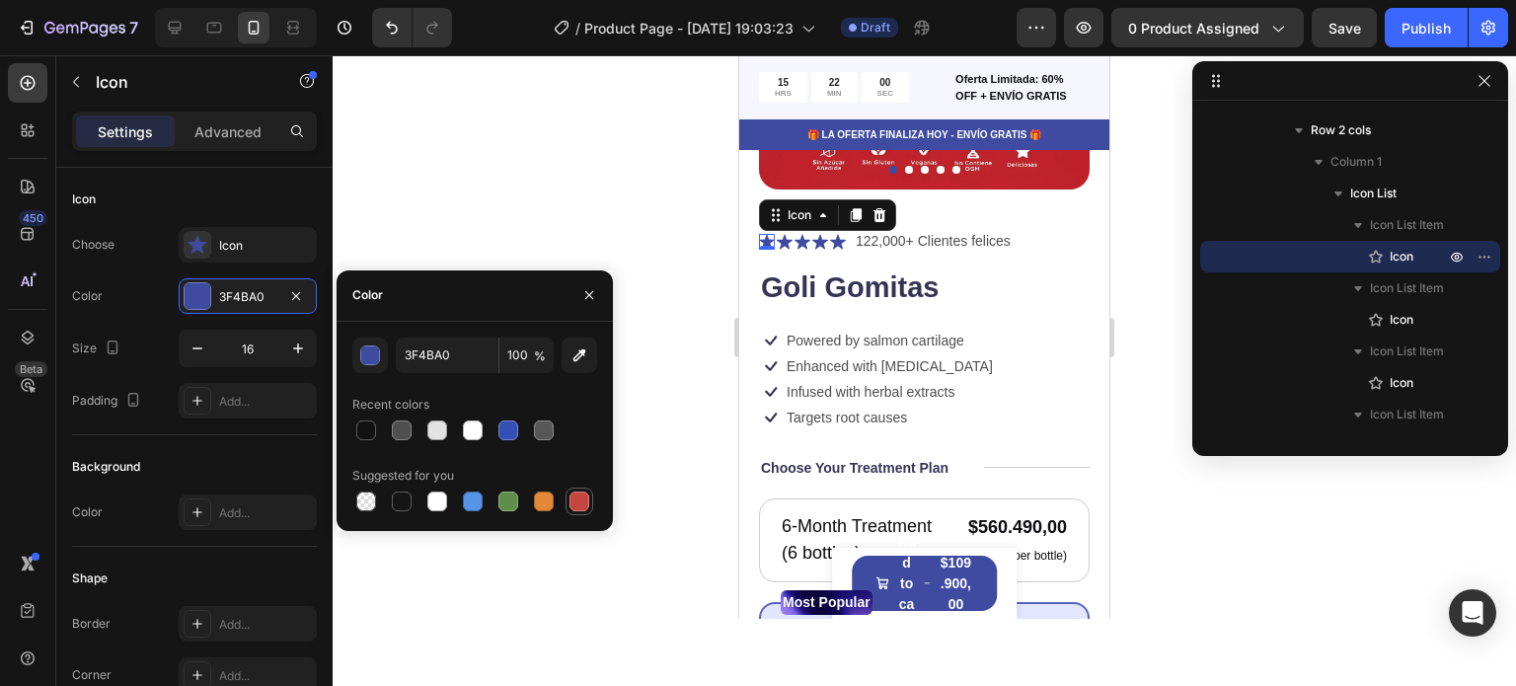
click at [580, 508] on div at bounding box center [579, 501] width 20 height 20
type input "C5453F"
click at [431, 362] on input "C5453F" at bounding box center [447, 355] width 103 height 36
click at [783, 234] on icon at bounding box center [785, 241] width 16 height 15
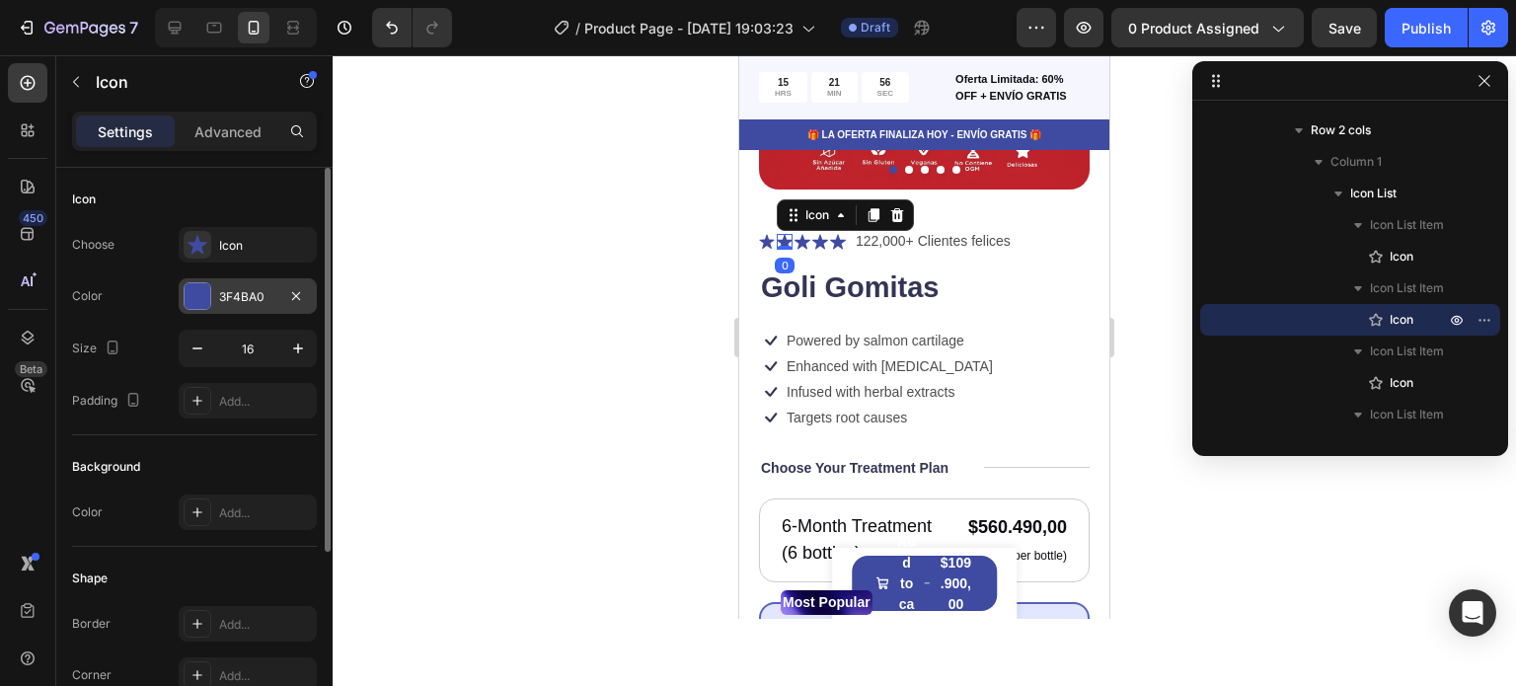
click at [268, 295] on div "3F4BA0" at bounding box center [247, 297] width 57 height 18
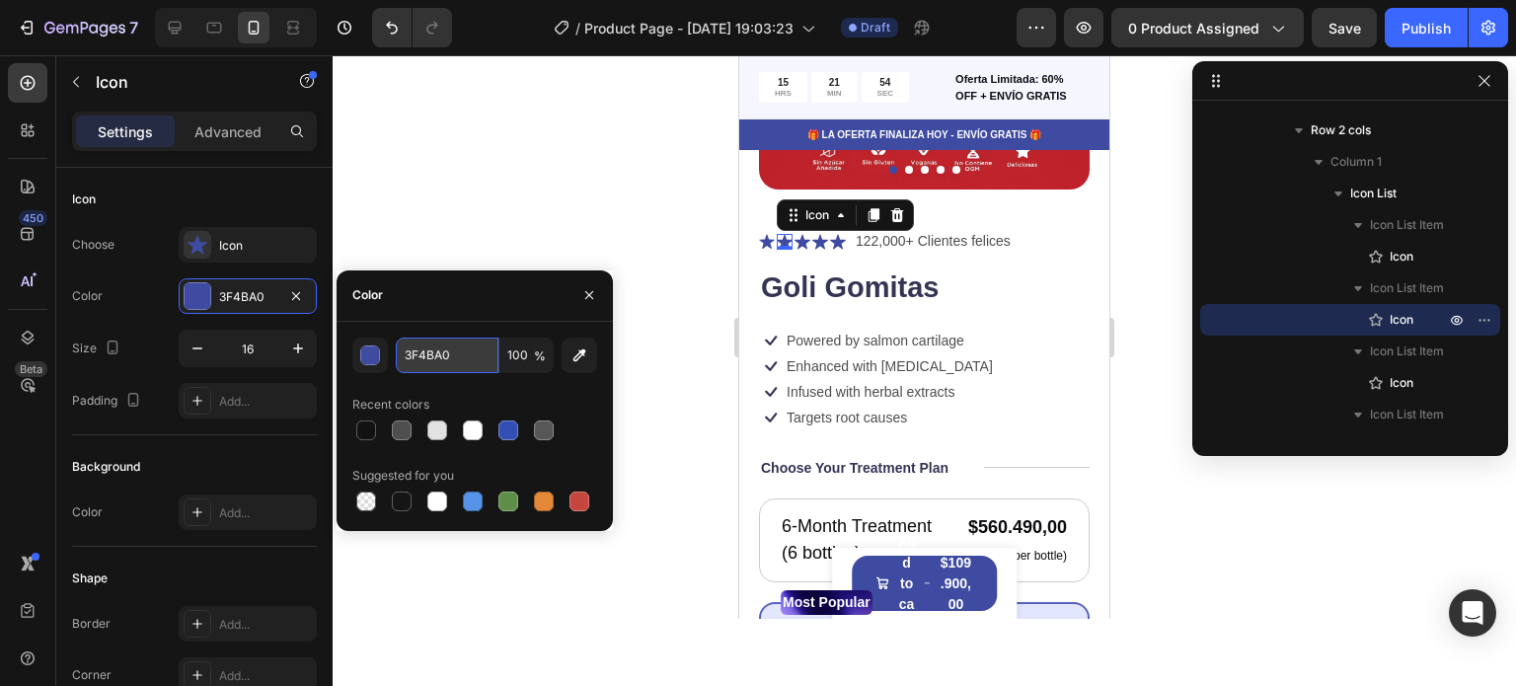
click at [432, 341] on input "3F4BA0" at bounding box center [447, 355] width 103 height 36
paste input "C5453F"
type input "C5453F"
click at [759, 234] on icon at bounding box center [767, 242] width 16 height 16
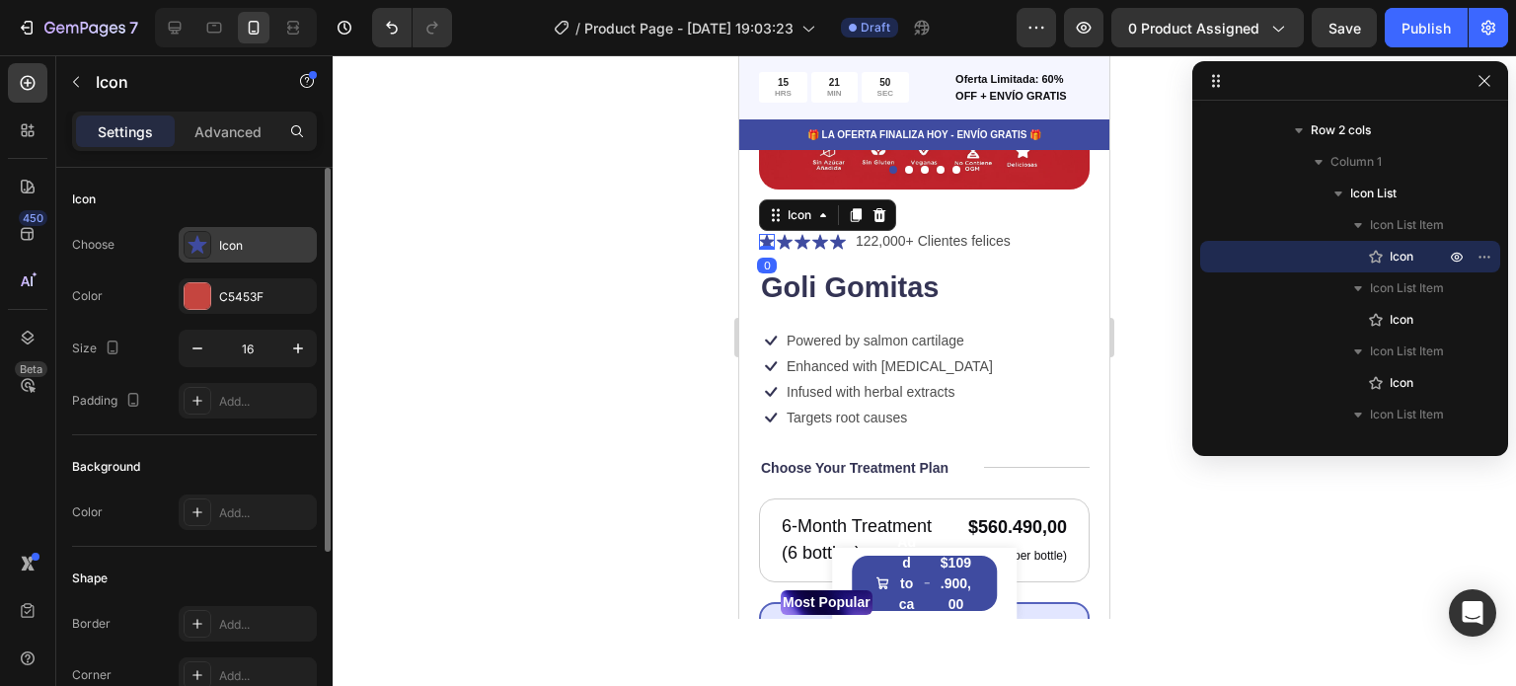
click at [199, 250] on icon at bounding box center [196, 245] width 19 height 18
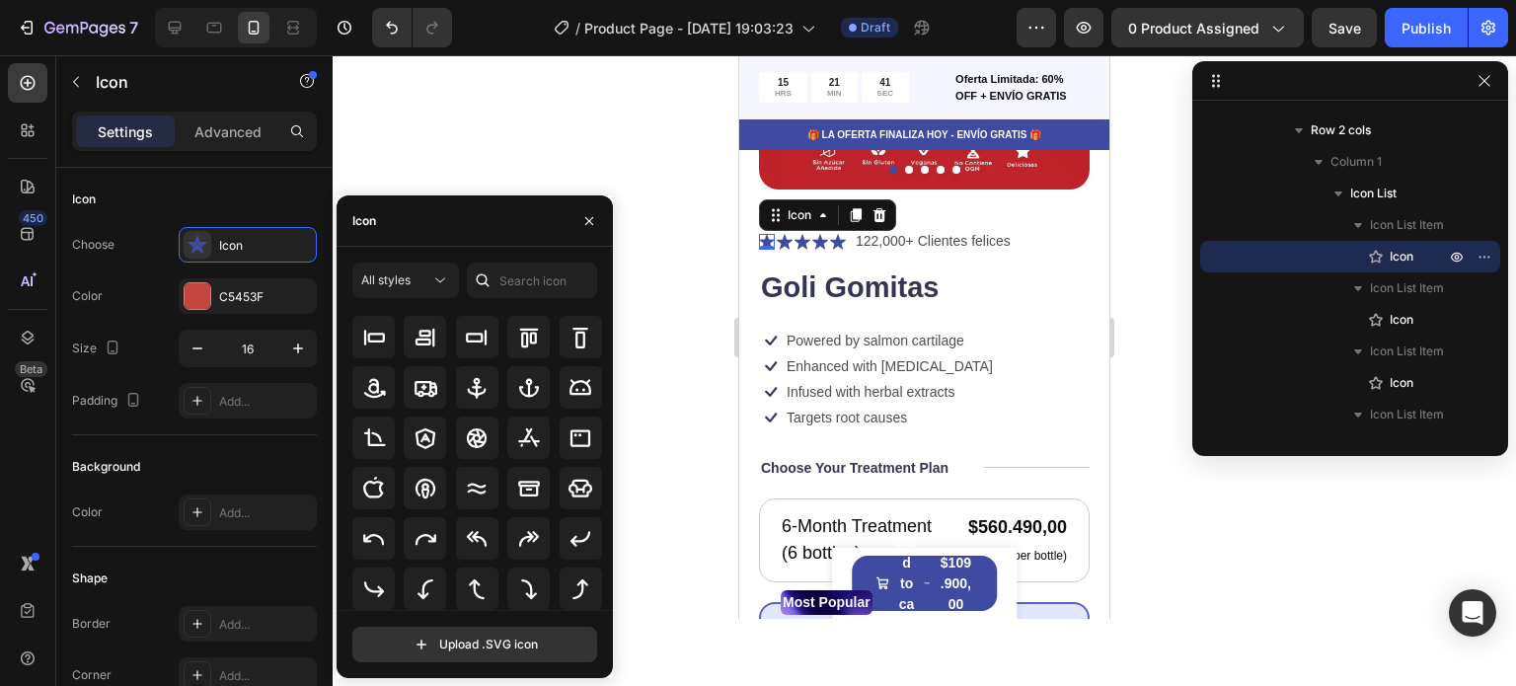
scroll to position [0, 0]
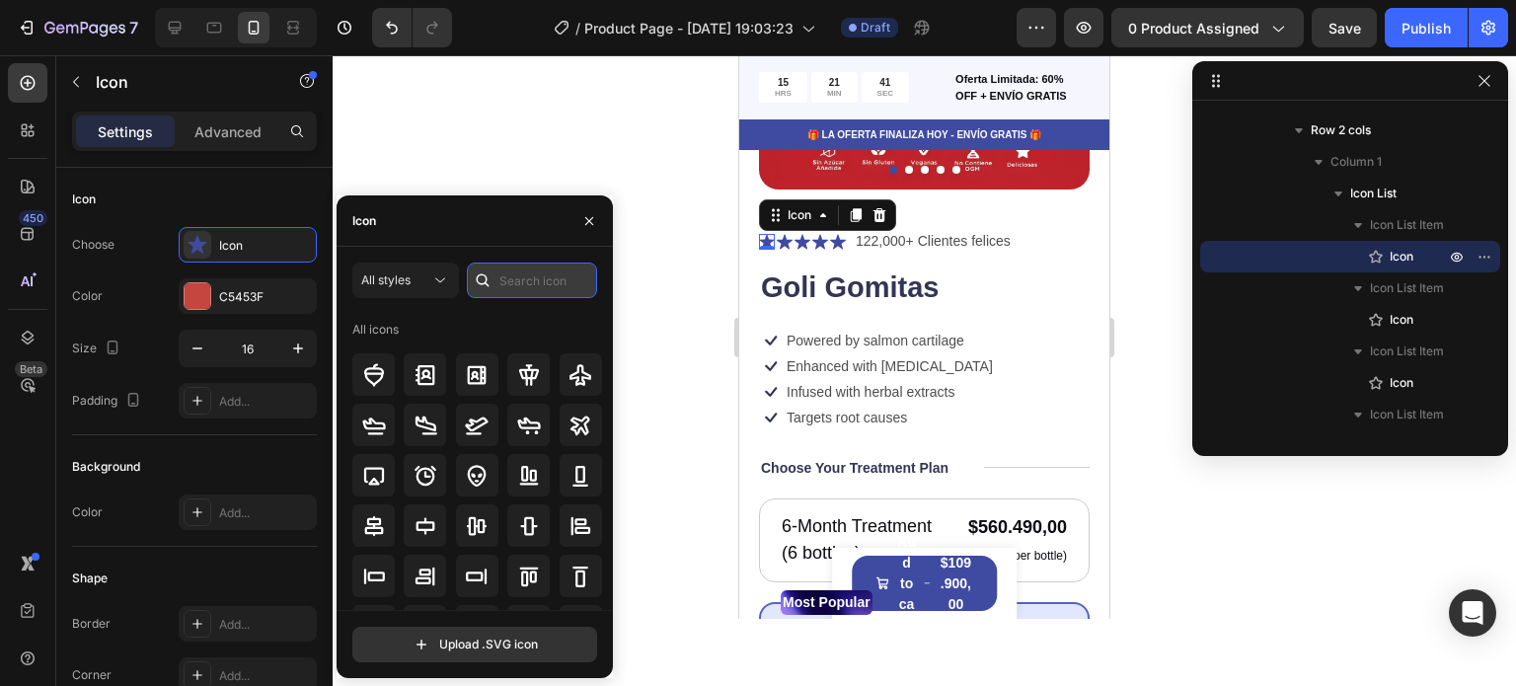
click at [521, 291] on input "text" at bounding box center [532, 280] width 130 height 36
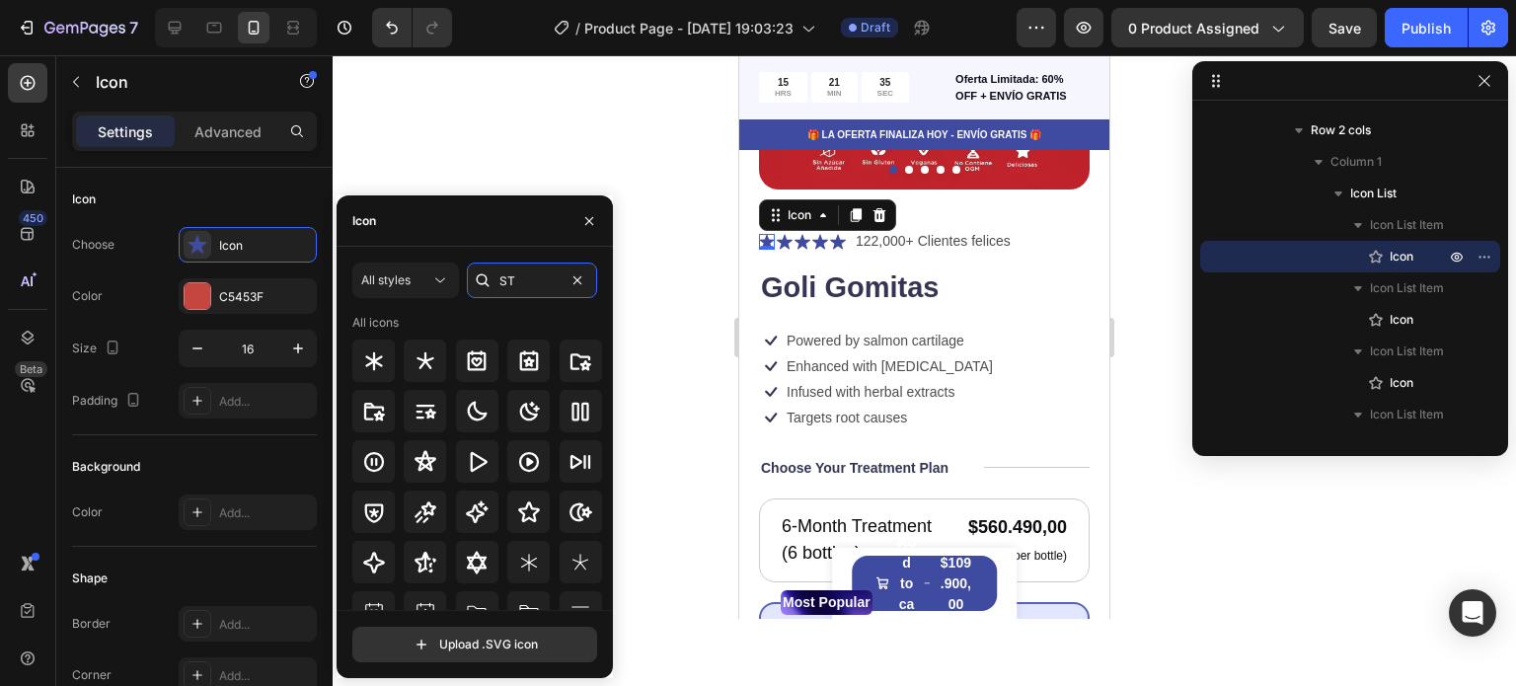
type input "S"
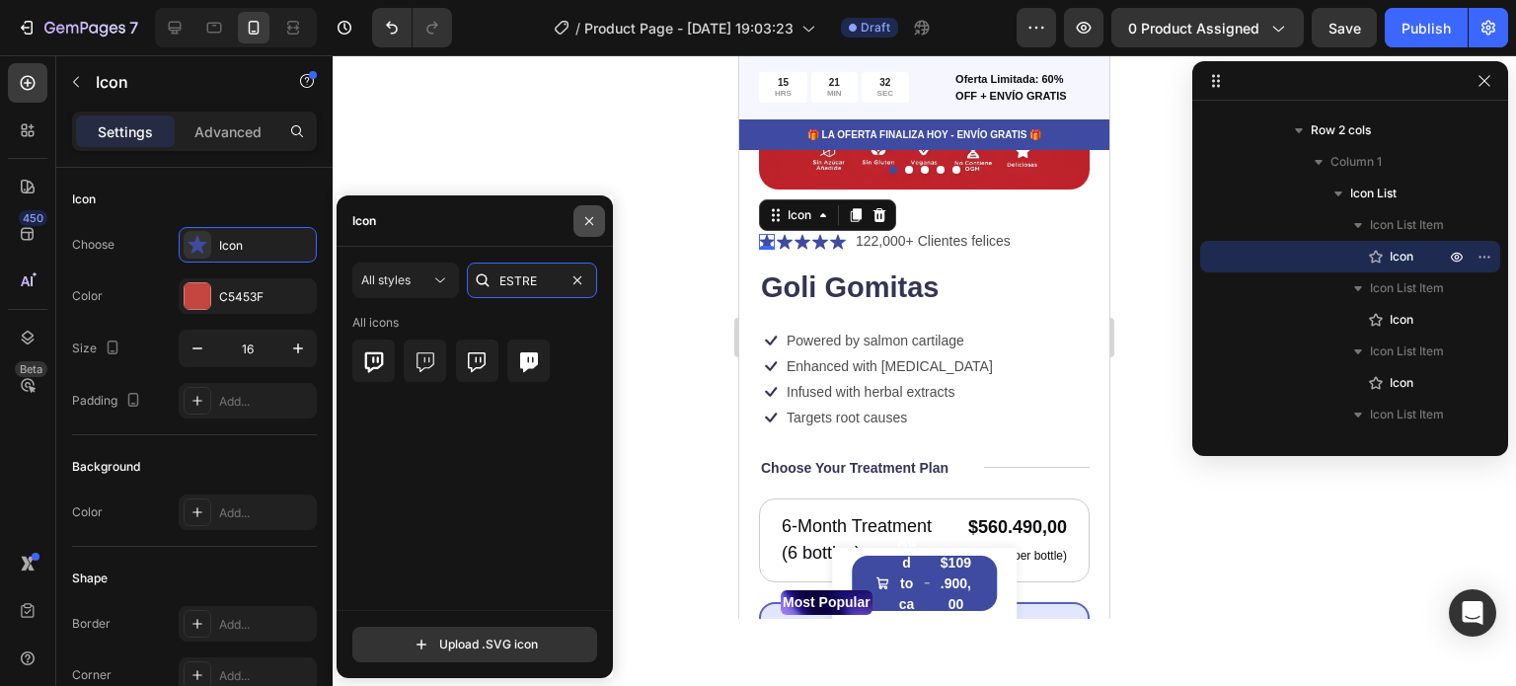
type input "ESTRE"
click at [581, 213] on icon "button" at bounding box center [589, 221] width 16 height 16
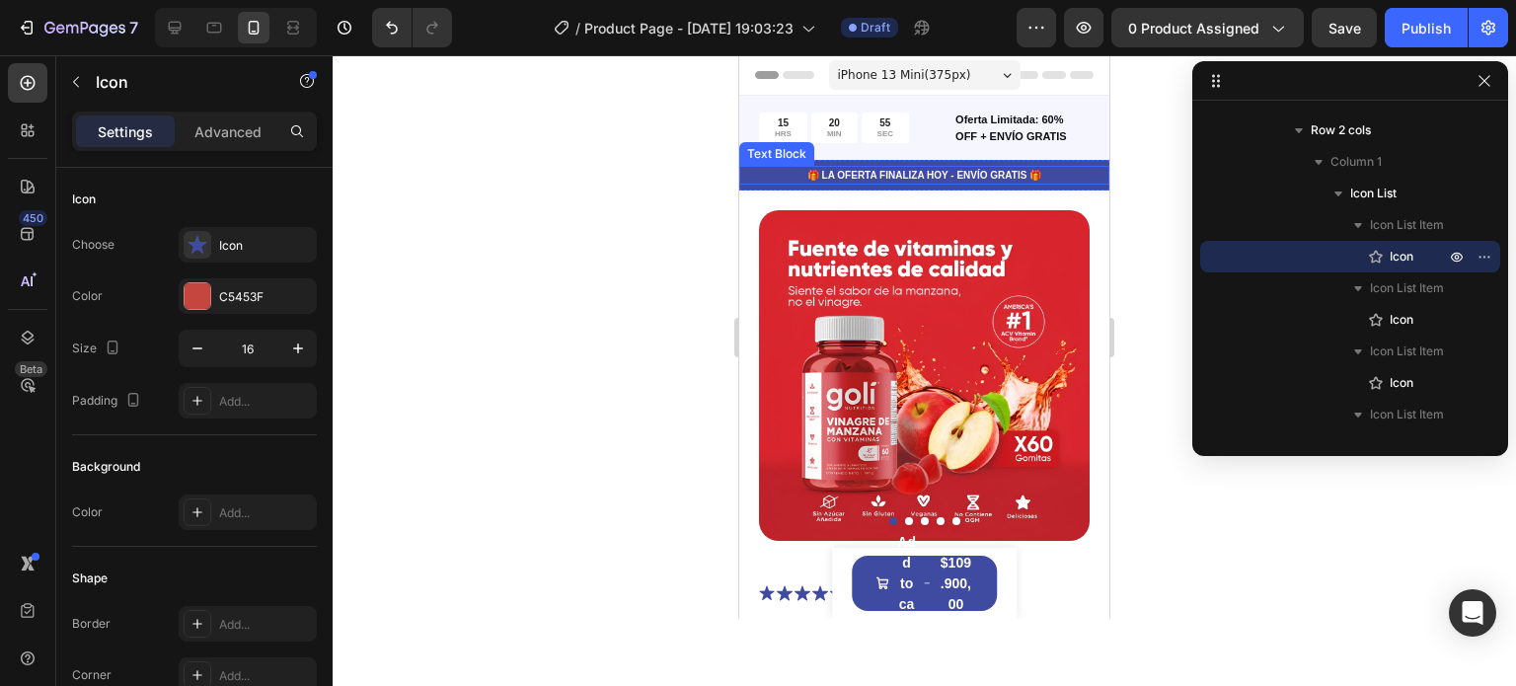
click at [758, 181] on p "🎁 LA OFERTA FINALIZA HOY - ENVÍO GRATIS 🎁" at bounding box center [924, 175] width 366 height 15
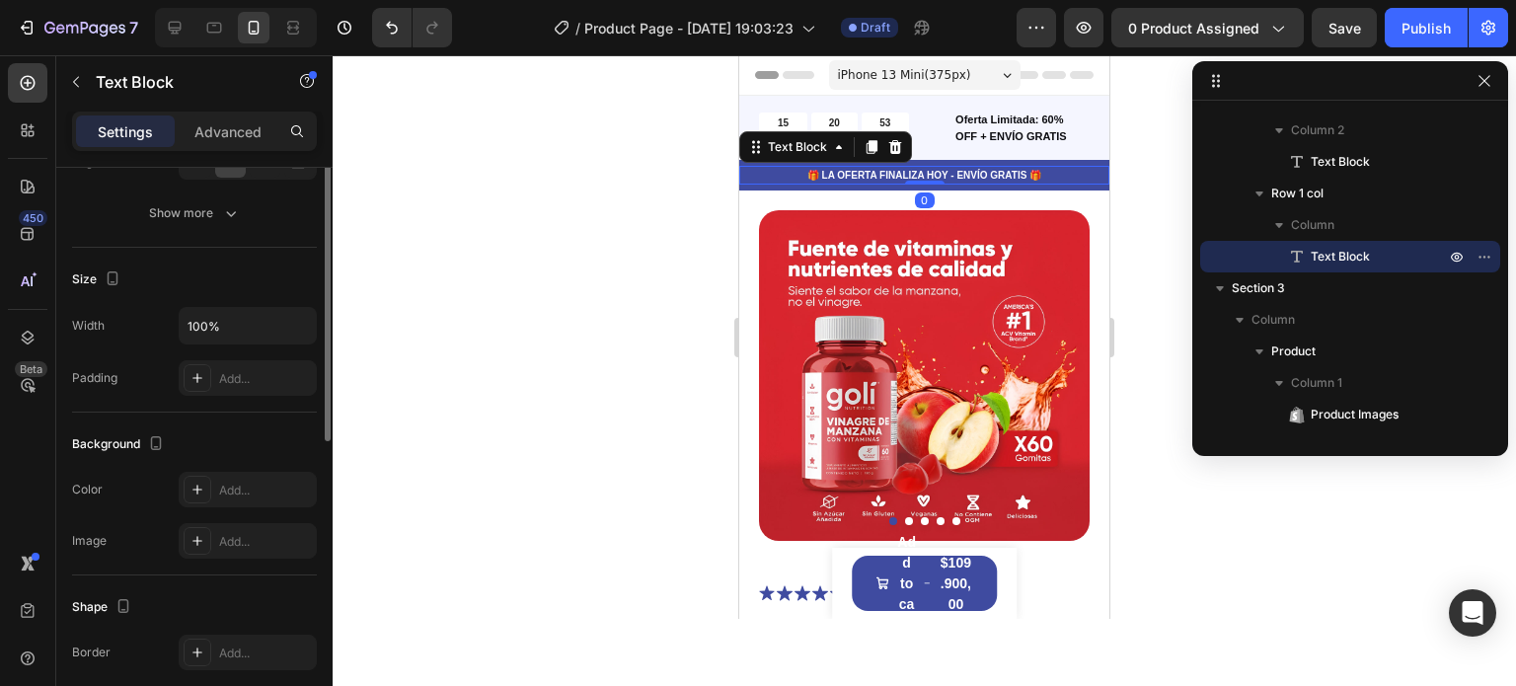
scroll to position [366, 0]
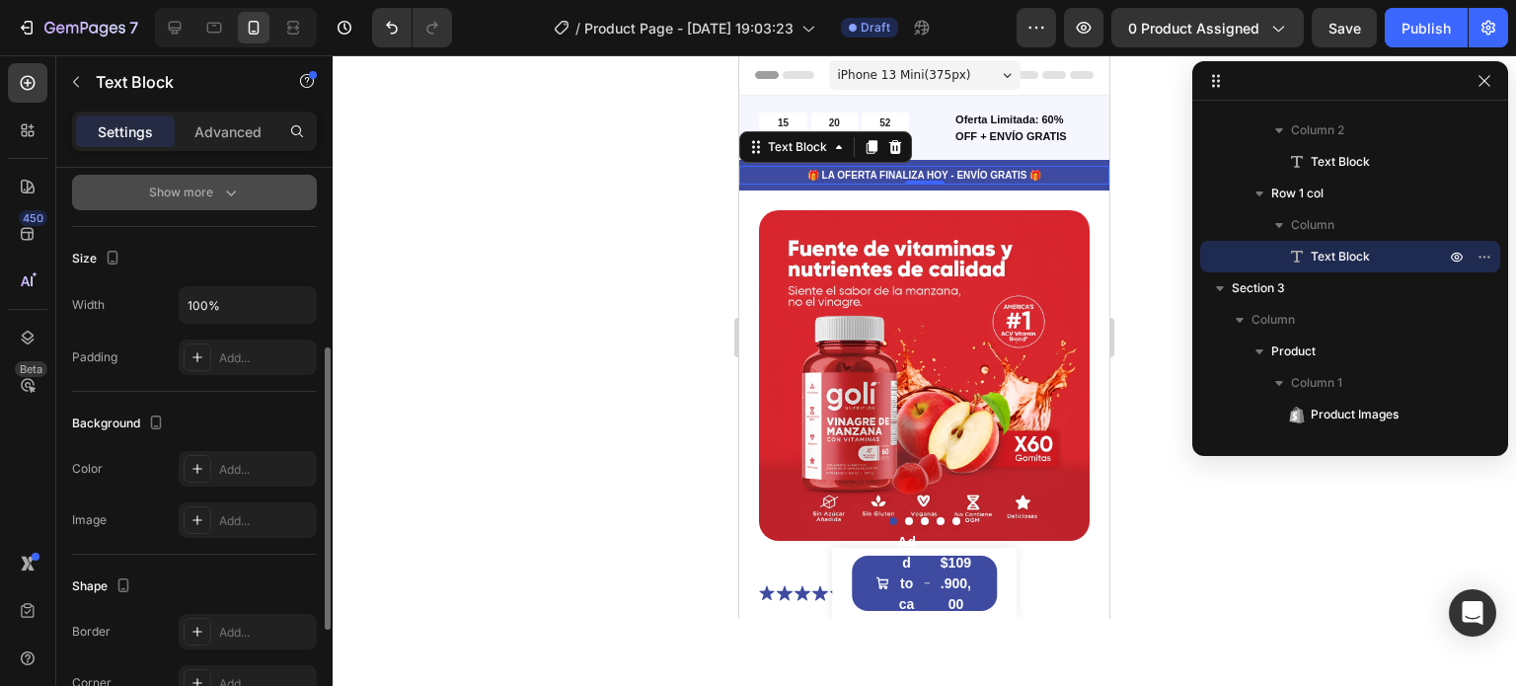
click at [198, 181] on button "Show more" at bounding box center [194, 193] width 245 height 36
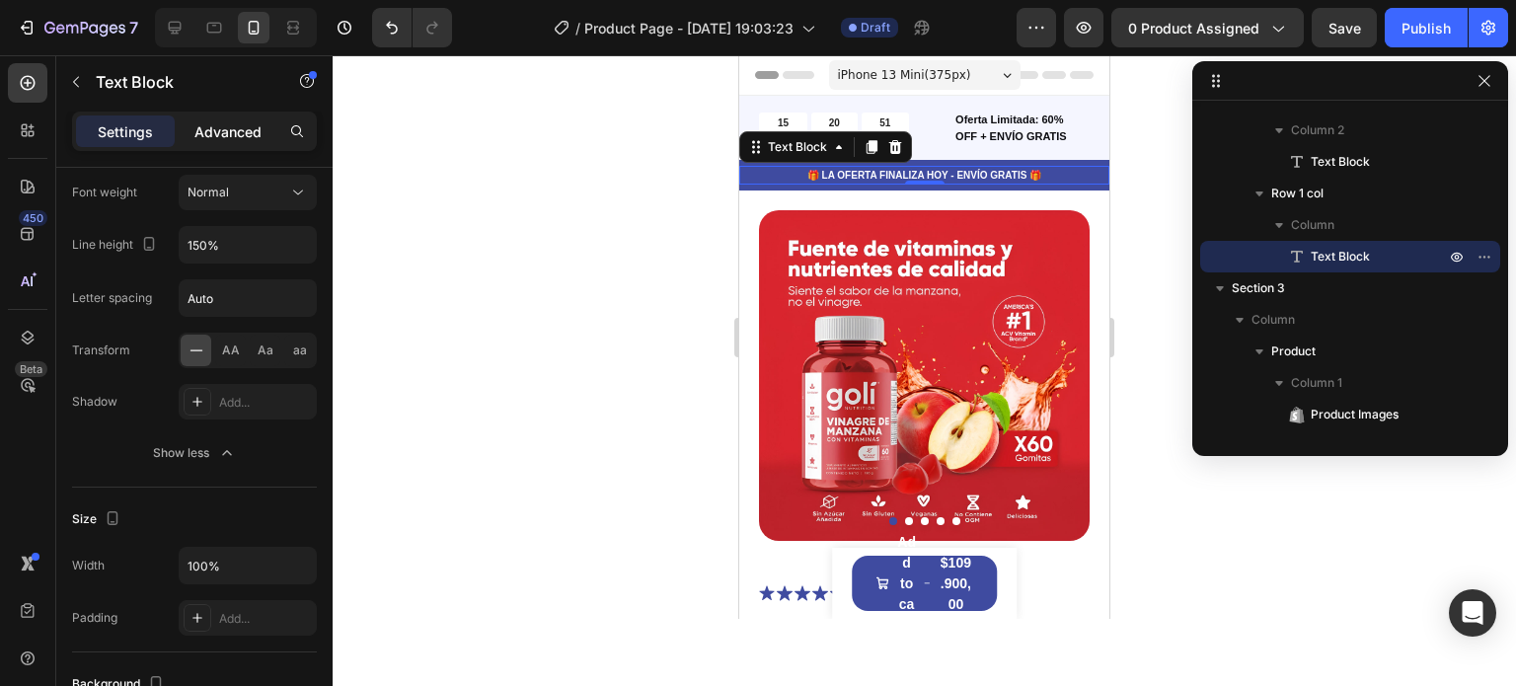
click at [228, 126] on p "Advanced" at bounding box center [227, 131] width 67 height 21
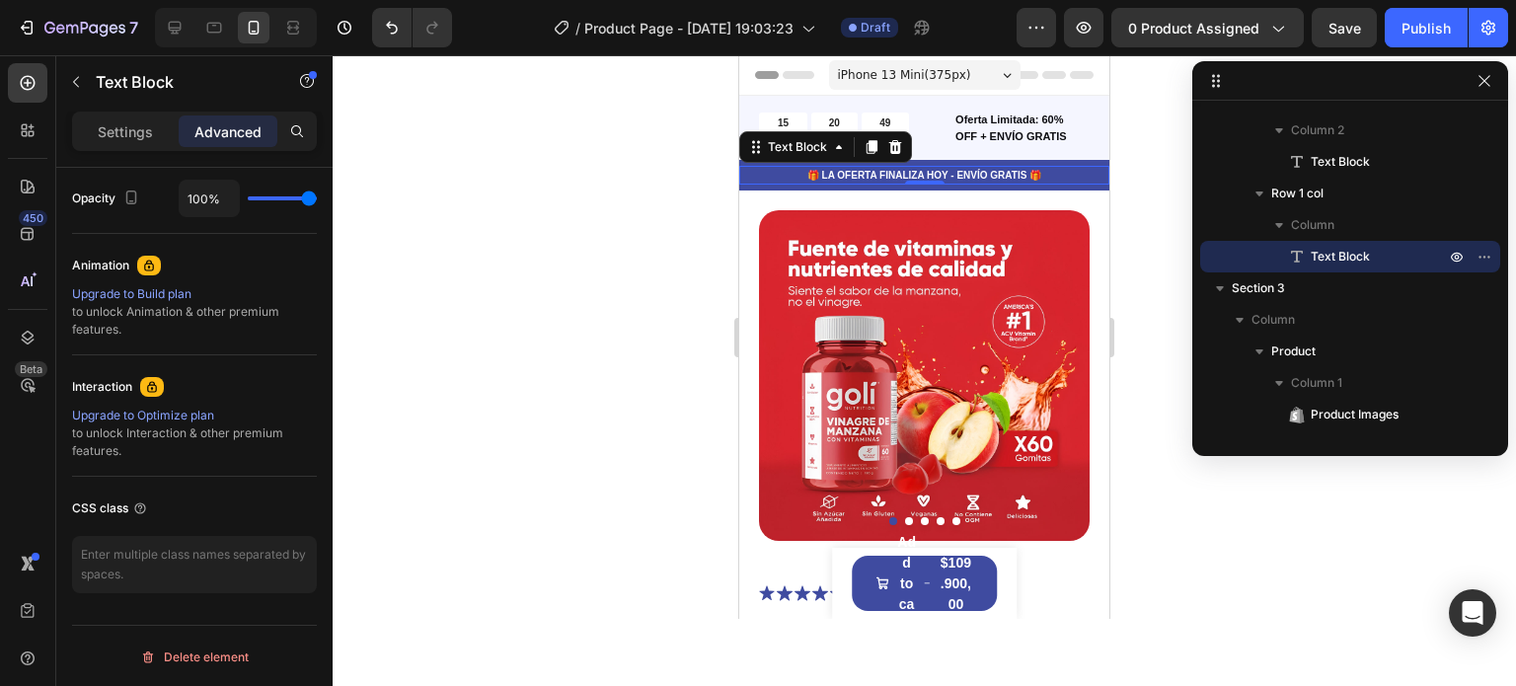
scroll to position [0, 0]
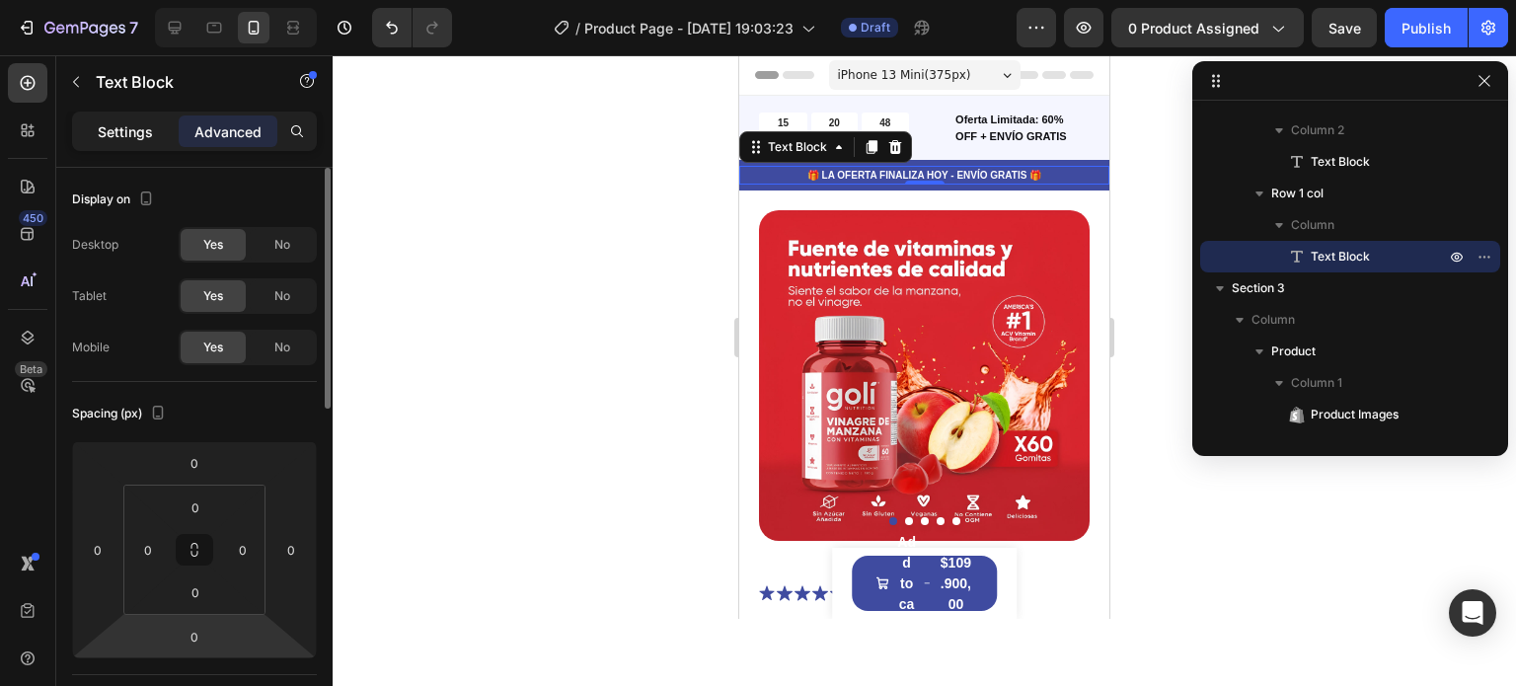
click at [141, 143] on div "Settings" at bounding box center [125, 131] width 99 height 32
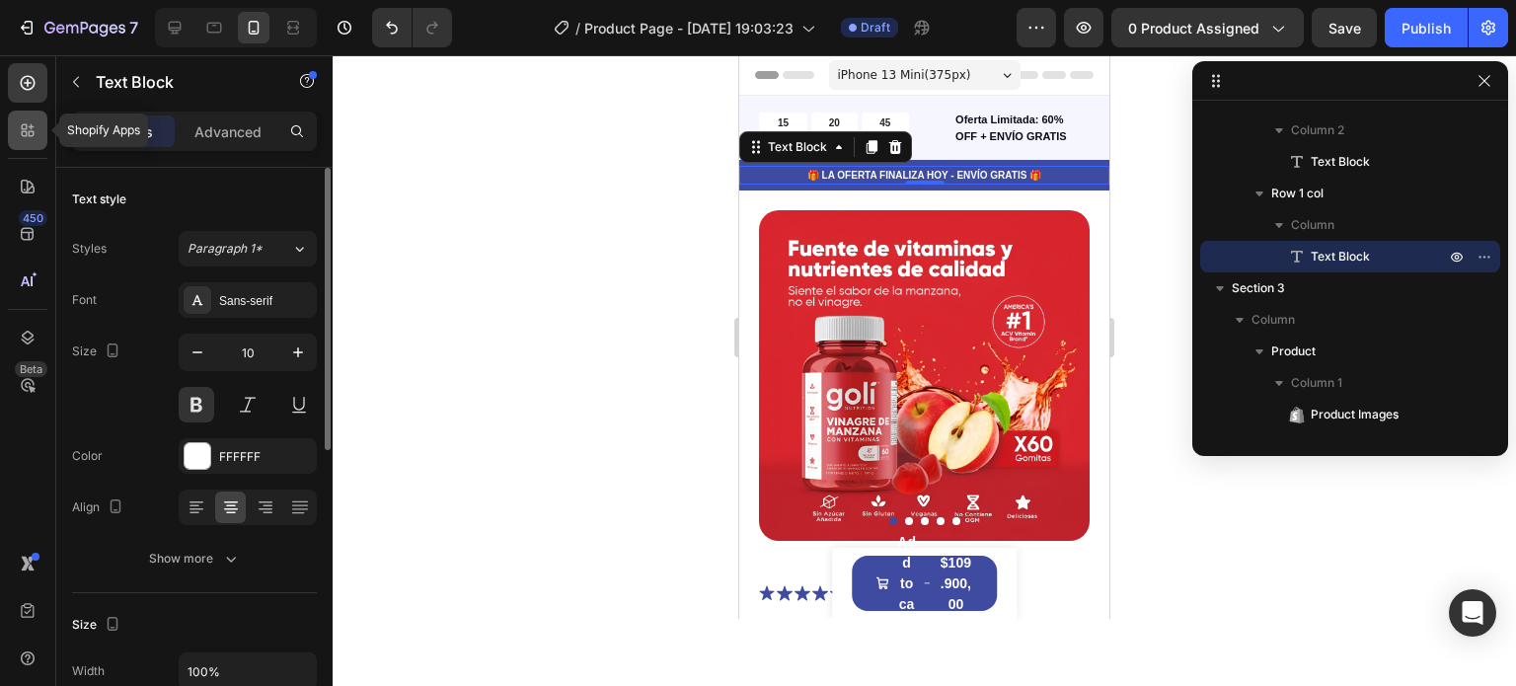
click at [20, 120] on icon at bounding box center [28, 130] width 20 height 20
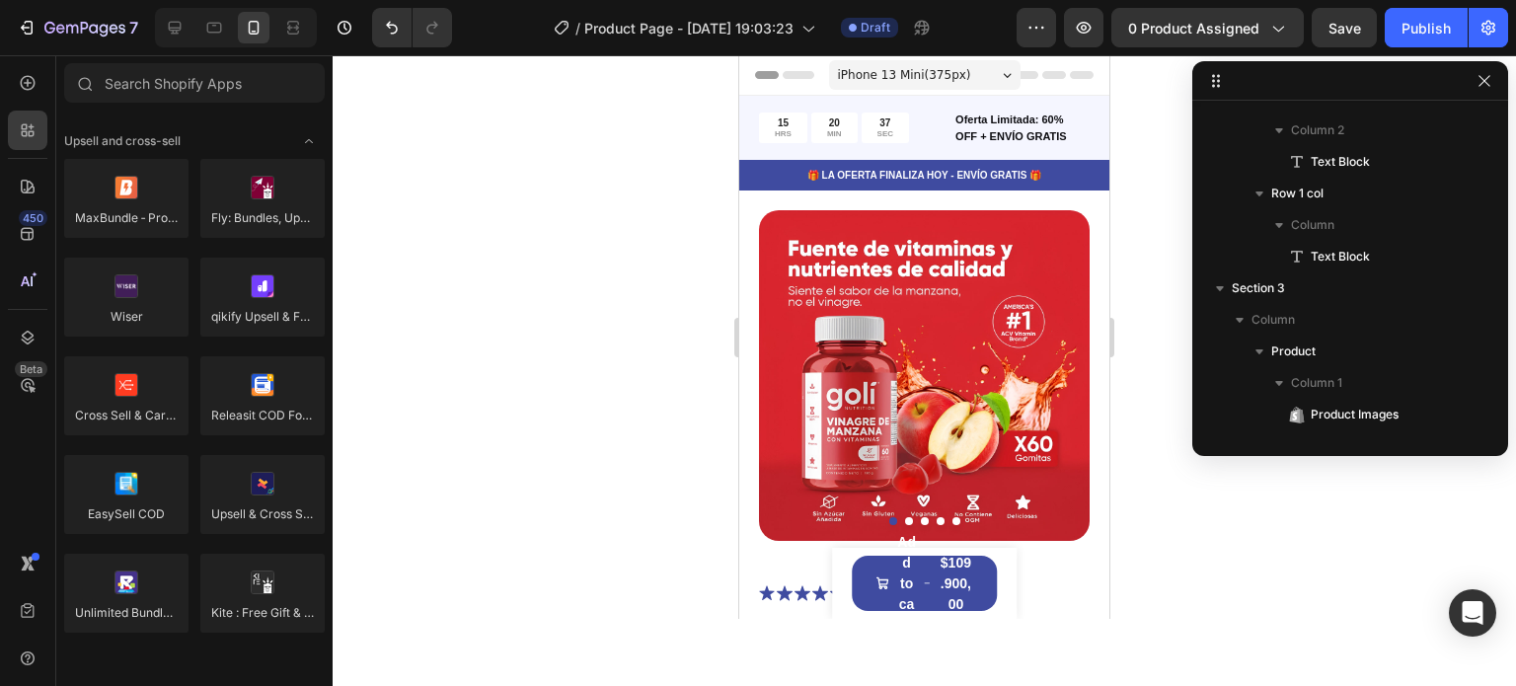
click at [1029, 8] on div "7 / Product Page - [DATE] 19:03:23 Draft Preview 0 product assigned Save Publish" at bounding box center [758, 28] width 1516 height 56
click at [33, 23] on icon "button" at bounding box center [27, 28] width 20 height 20
